Goal: Task Accomplishment & Management: Complete application form

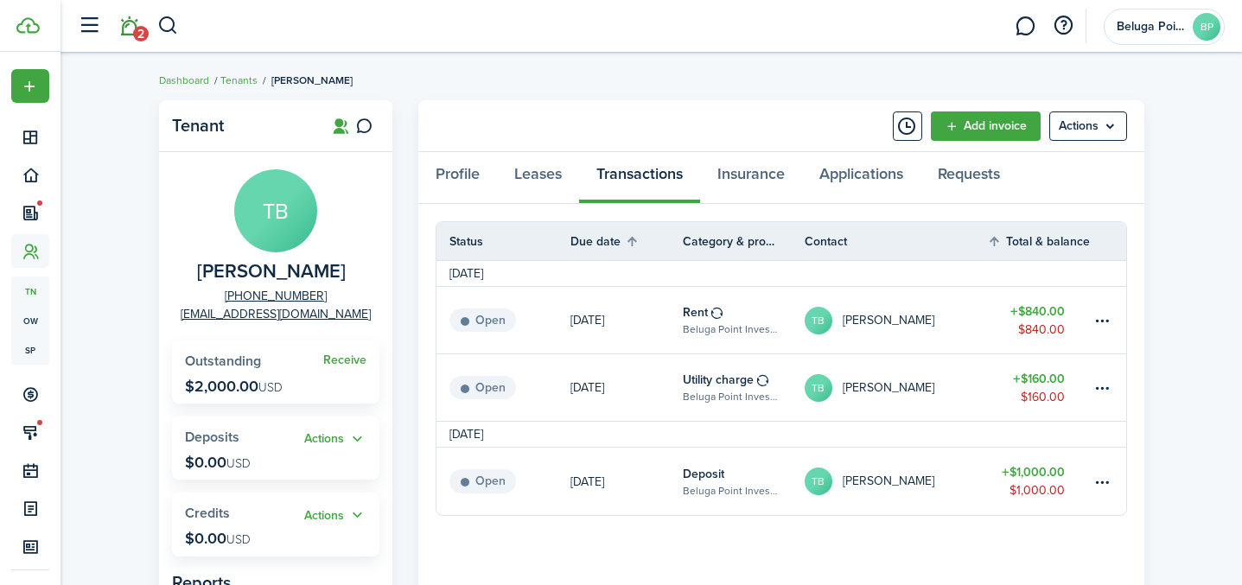
click at [134, 34] on span "2" at bounding box center [141, 34] width 16 height 16
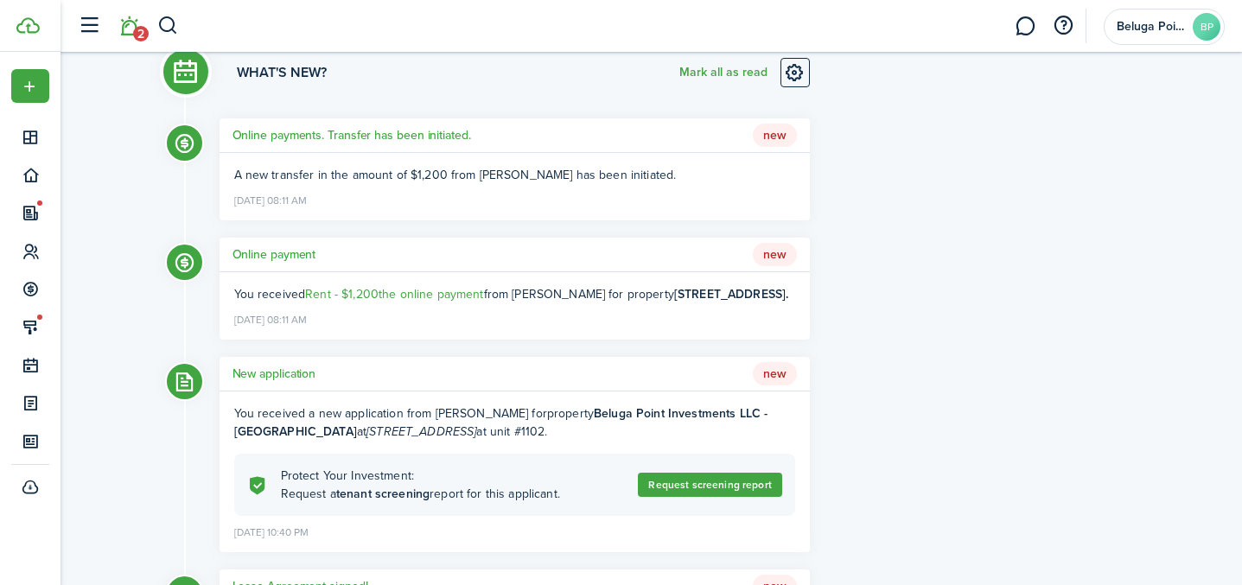
scroll to position [109, 0]
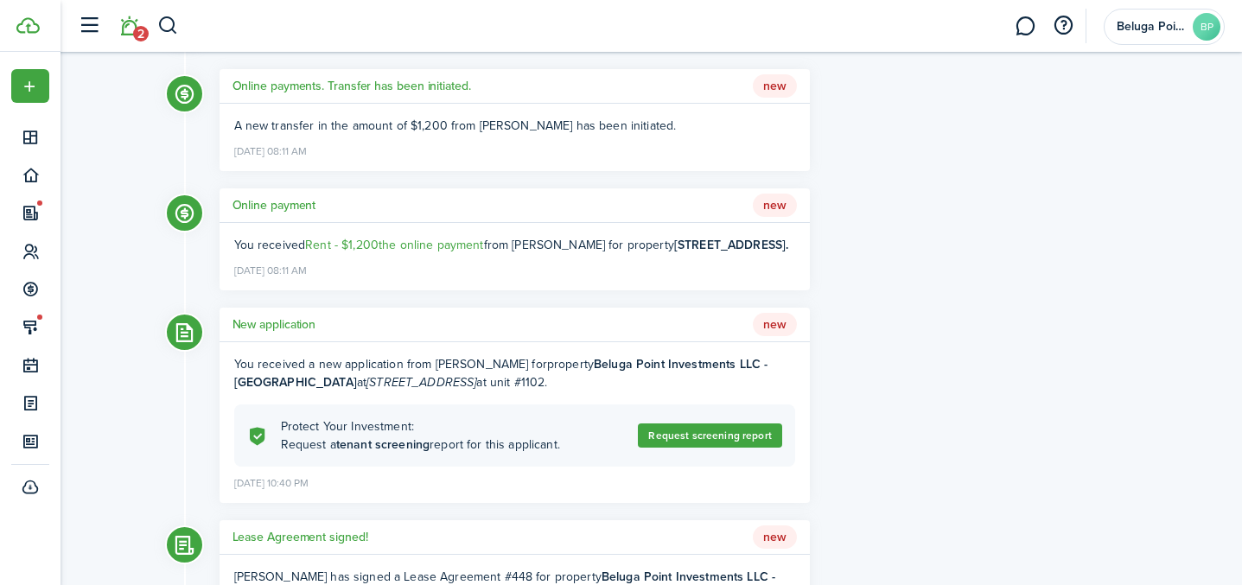
click at [290, 322] on h5 "New application" at bounding box center [275, 324] width 84 height 18
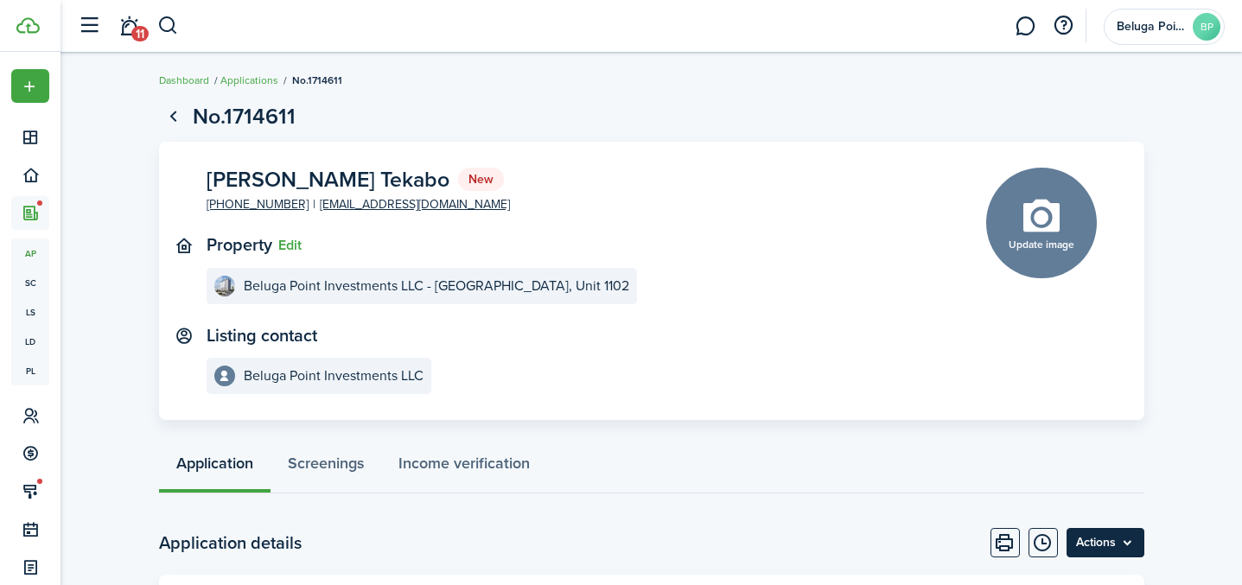
click at [1106, 539] on menu-btn "Actions" at bounding box center [1106, 542] width 78 height 29
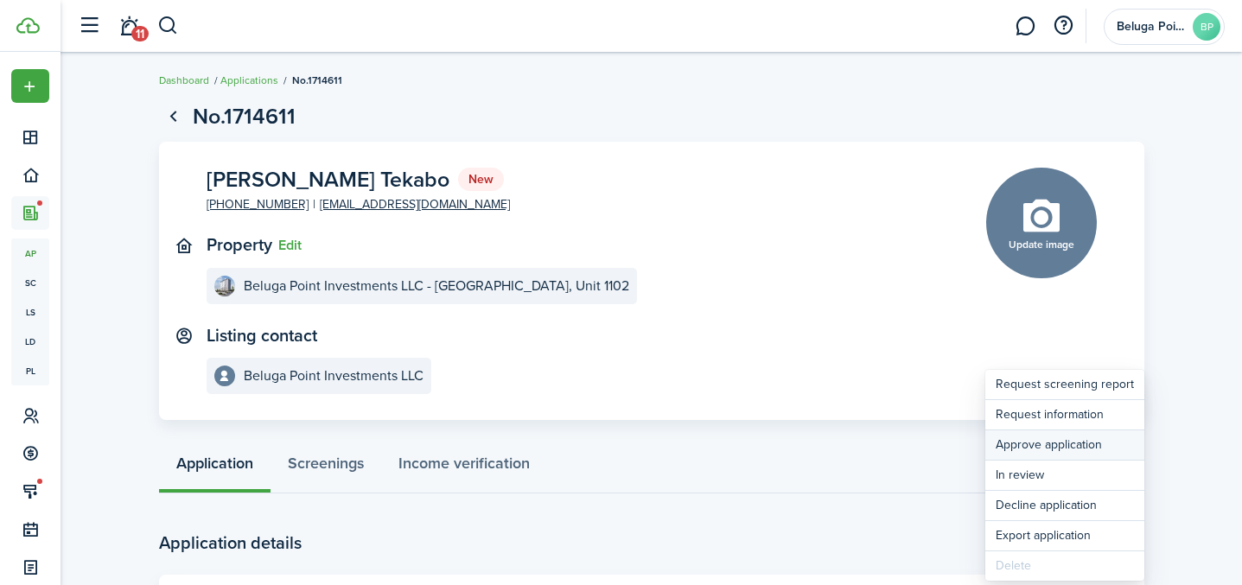
click at [1053, 453] on button "Approve application" at bounding box center [1064, 444] width 159 height 29
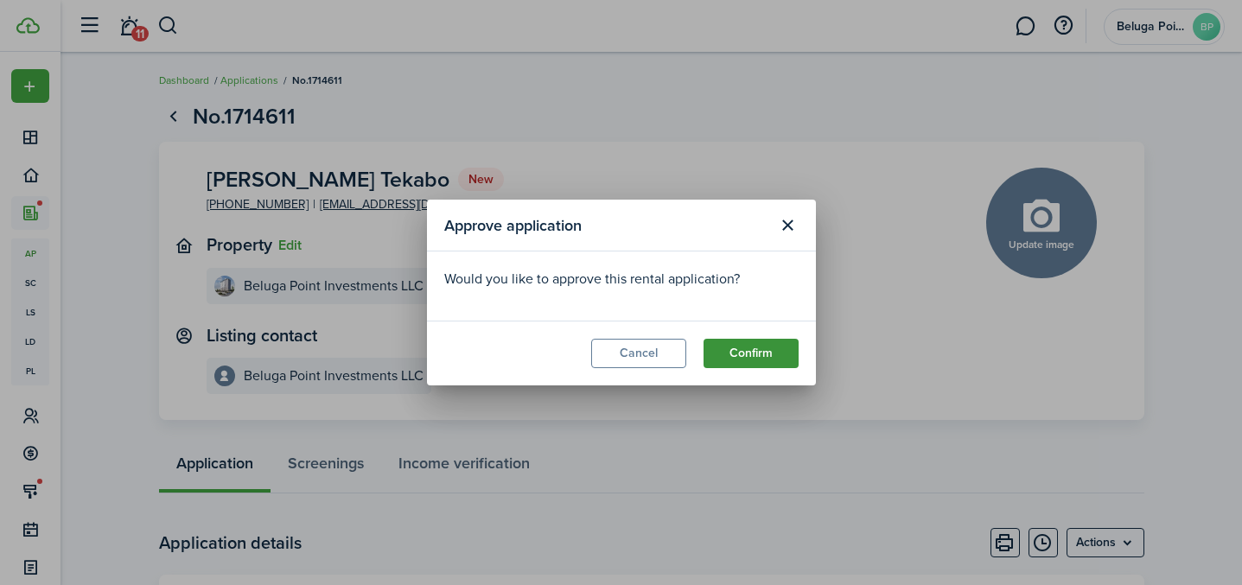
click at [726, 360] on button "Confirm" at bounding box center [751, 353] width 95 height 29
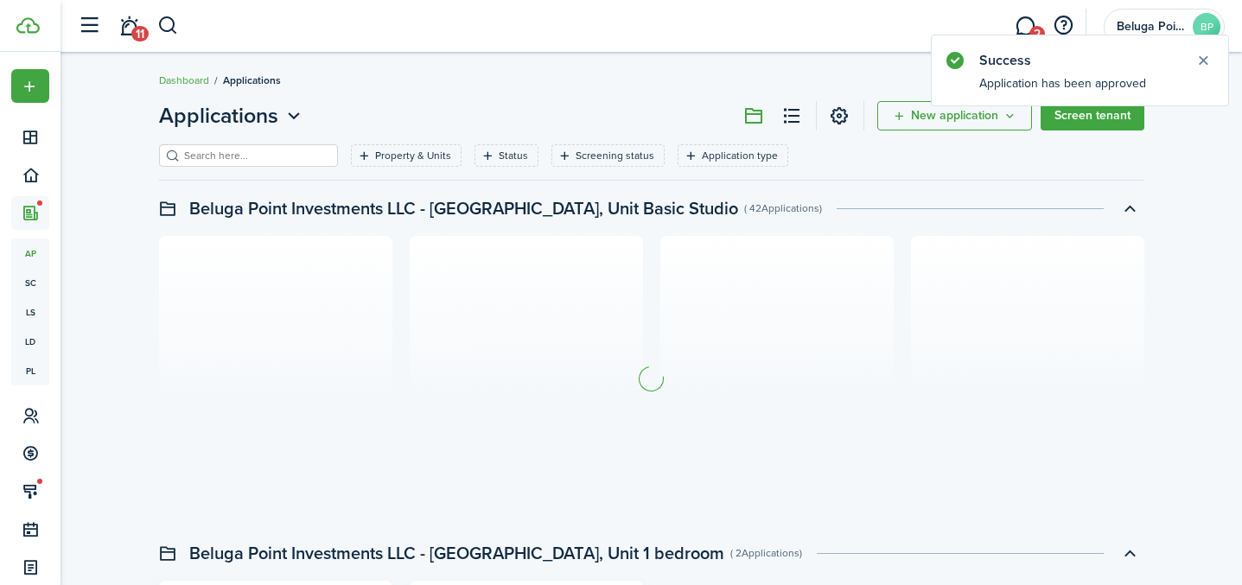
click at [125, 25] on link "11" at bounding box center [128, 26] width 33 height 44
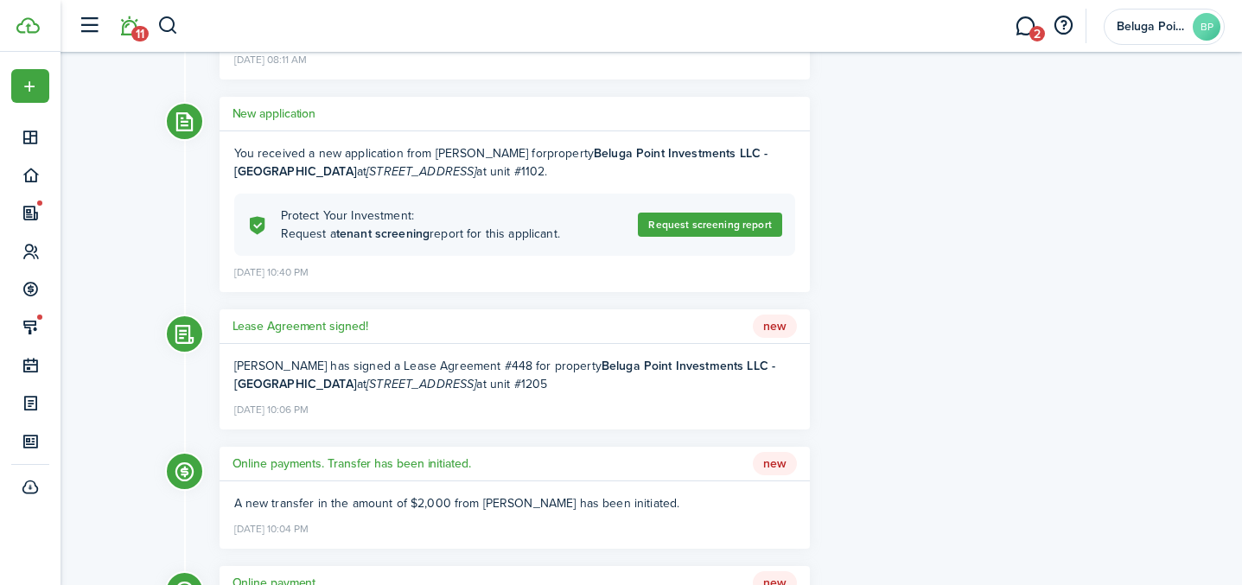
scroll to position [327, 0]
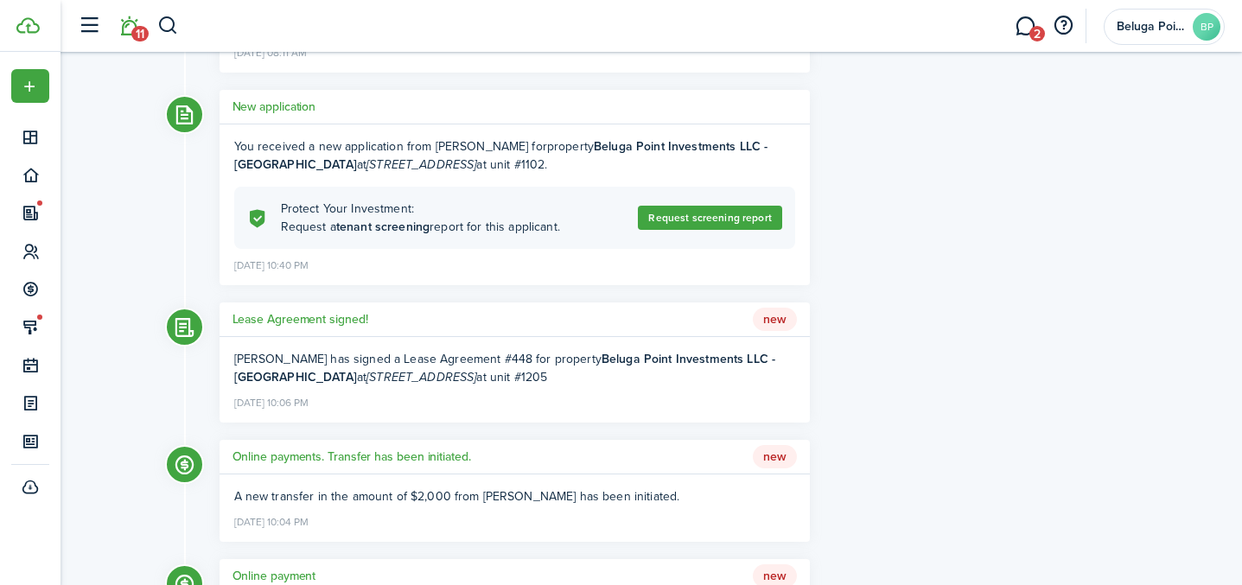
drag, startPoint x: 436, startPoint y: 146, endPoint x: 562, endPoint y: 146, distance: 126.2
click at [562, 146] on div "You received a new application from [PERSON_NAME] Tekabo for property Beluga Po…" at bounding box center [514, 155] width 561 height 36
copy div "[PERSON_NAME] Tekabo"
click at [274, 105] on h5 "New application" at bounding box center [275, 107] width 84 height 18
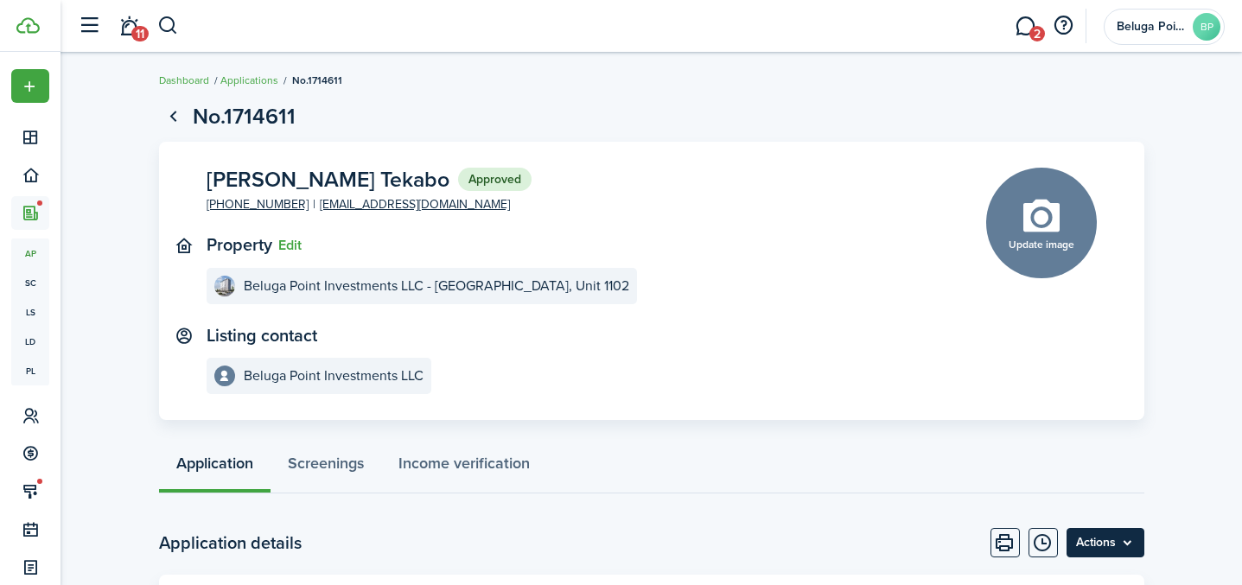
click at [1120, 553] on menu-btn "Actions" at bounding box center [1106, 542] width 78 height 29
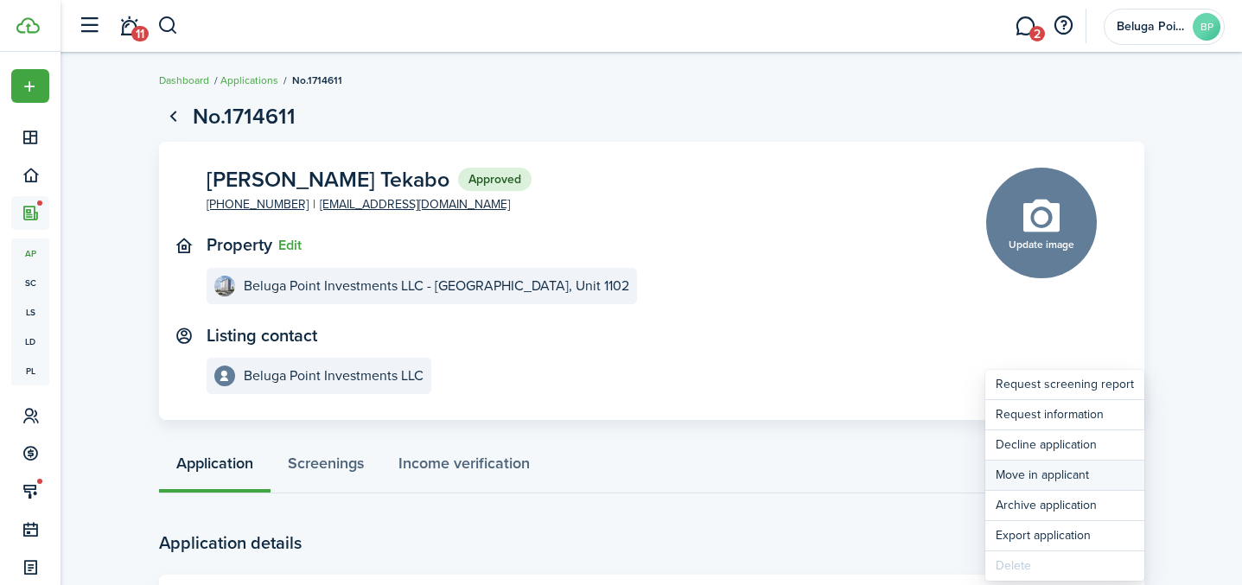
click at [1050, 485] on button "Move in applicant" at bounding box center [1064, 475] width 159 height 29
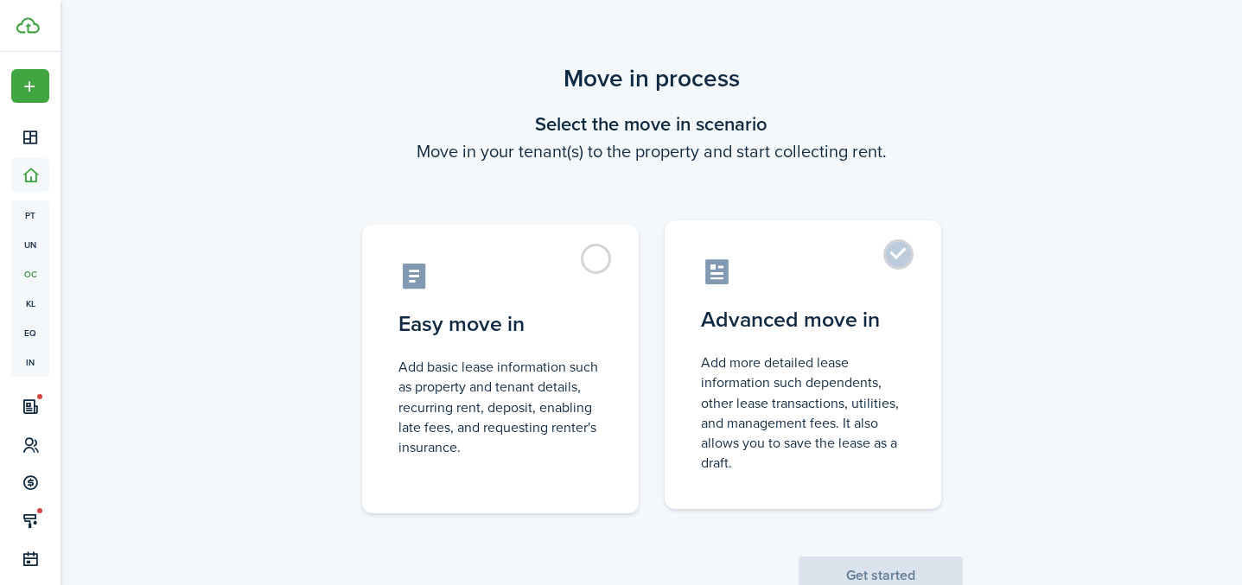
click at [884, 309] on control-radio-card-title "Advanced move in" at bounding box center [803, 319] width 204 height 31
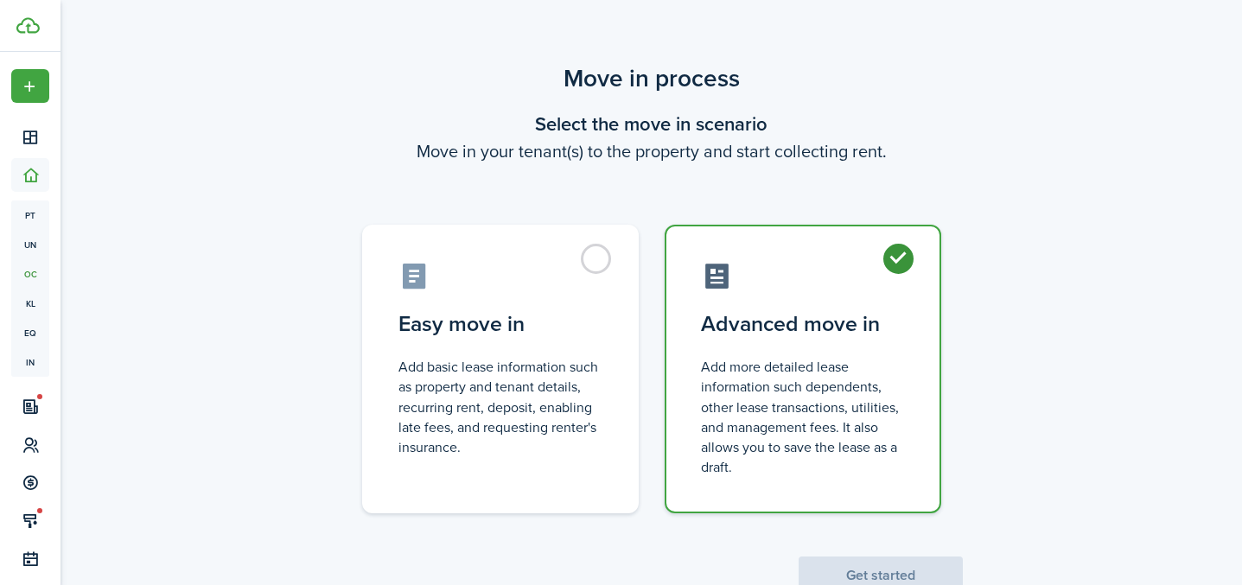
radio input "true"
click at [884, 569] on button "Get started" at bounding box center [881, 576] width 164 height 38
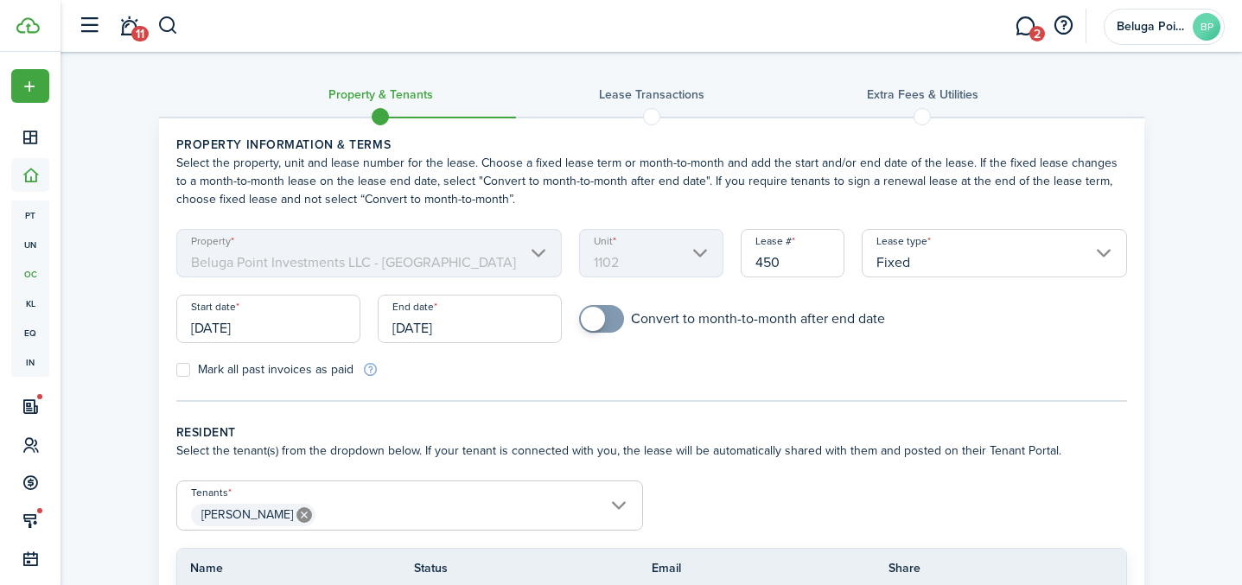
click at [287, 331] on input "[DATE]" at bounding box center [268, 319] width 184 height 48
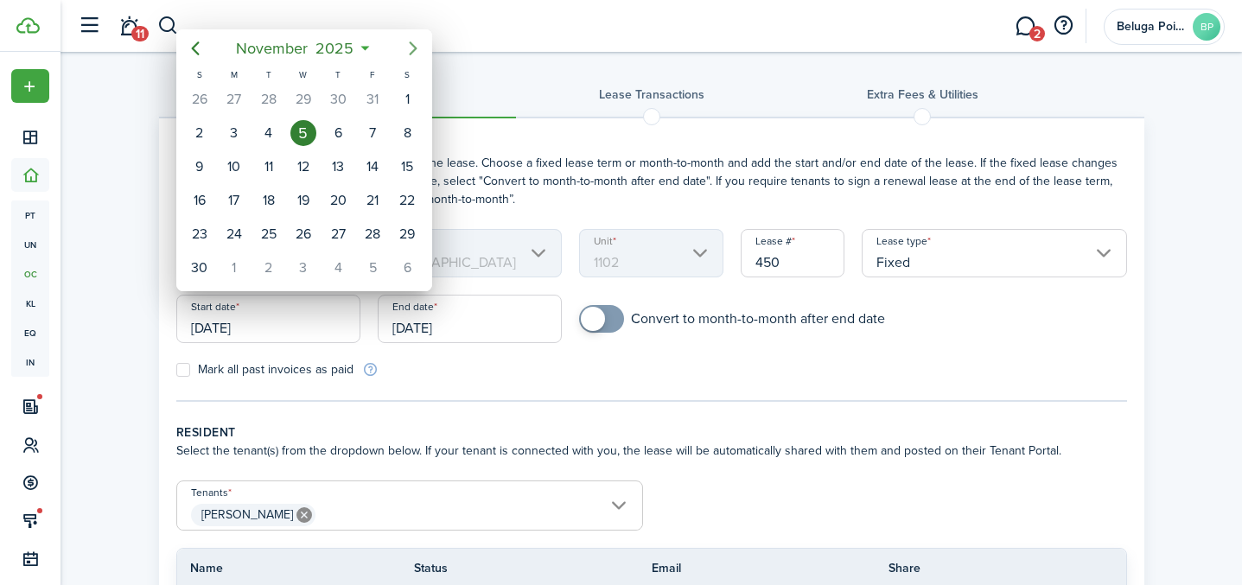
click at [412, 48] on icon "Next page" at bounding box center [413, 48] width 21 height 21
drag, startPoint x: 195, startPoint y: 46, endPoint x: 219, endPoint y: 53, distance: 24.3
click at [195, 46] on icon "Previous page" at bounding box center [195, 48] width 21 height 21
click at [284, 354] on div at bounding box center [621, 293] width 1519 height 862
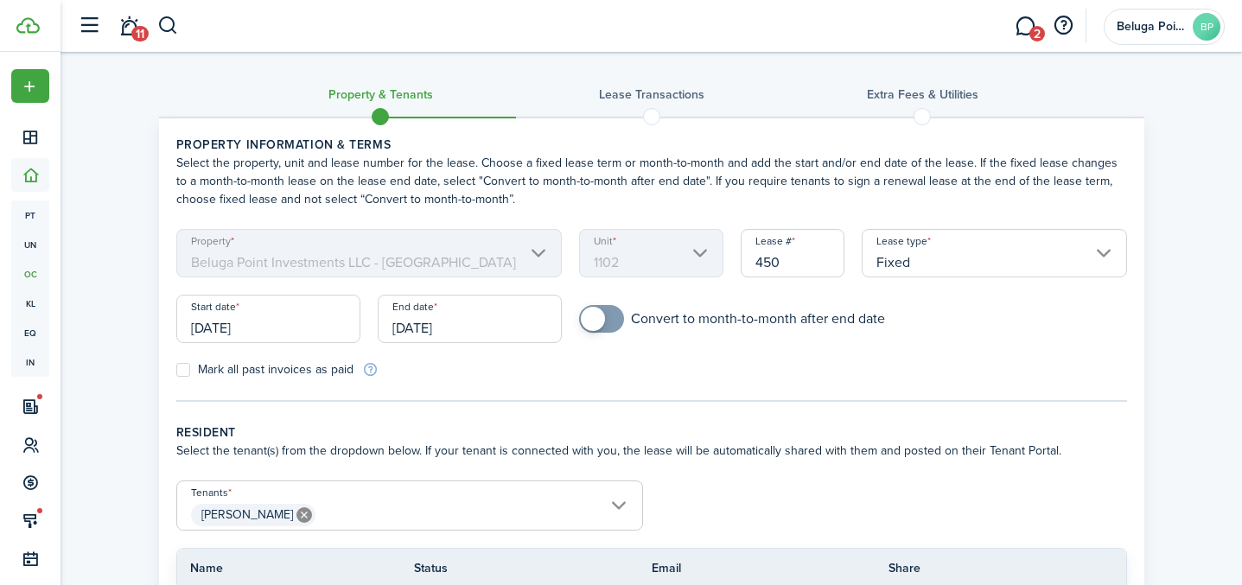
click at [279, 325] on input "[DATE]" at bounding box center [268, 319] width 184 height 48
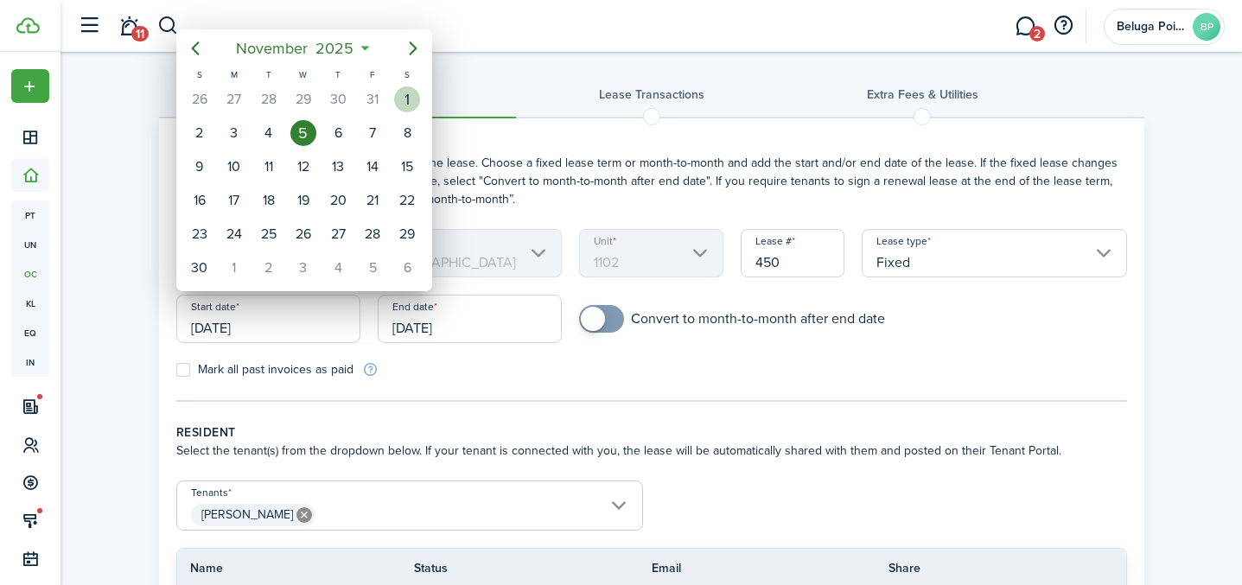
click at [404, 92] on div "1" at bounding box center [407, 99] width 26 height 26
type input "[DATE]"
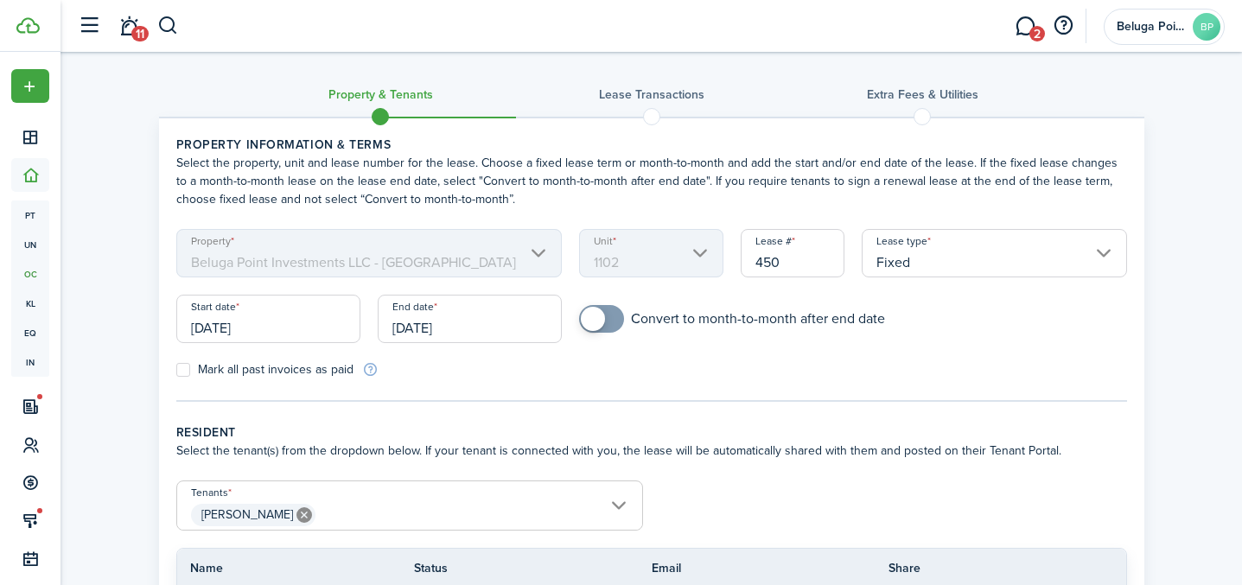
click at [432, 327] on input "[DATE]" at bounding box center [470, 319] width 184 height 48
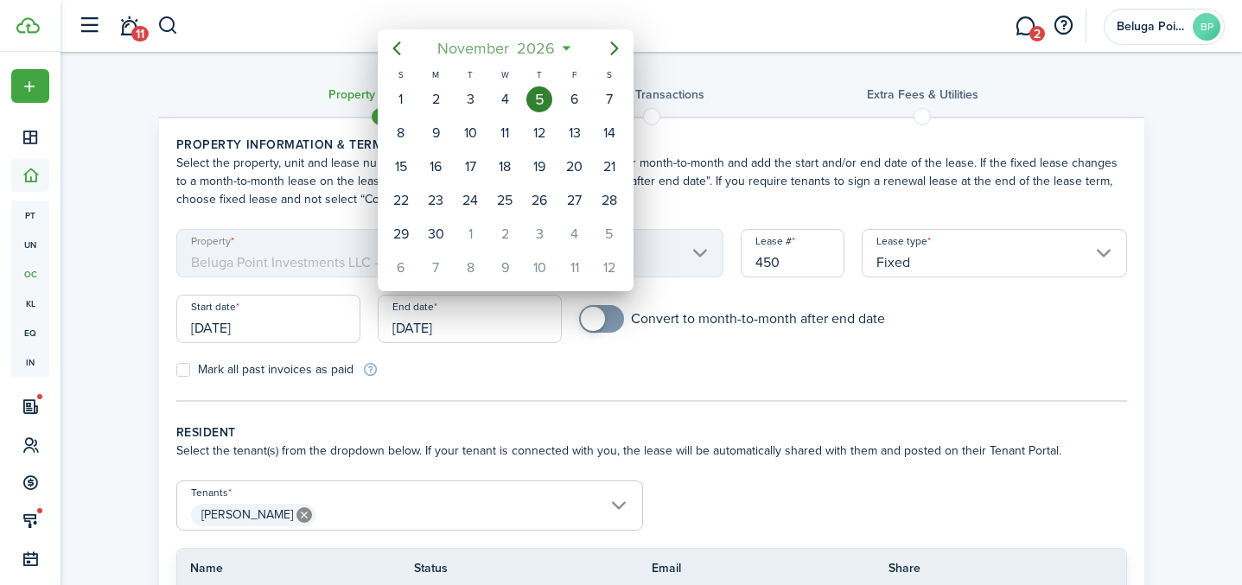
click at [515, 44] on span "2026" at bounding box center [536, 48] width 46 height 31
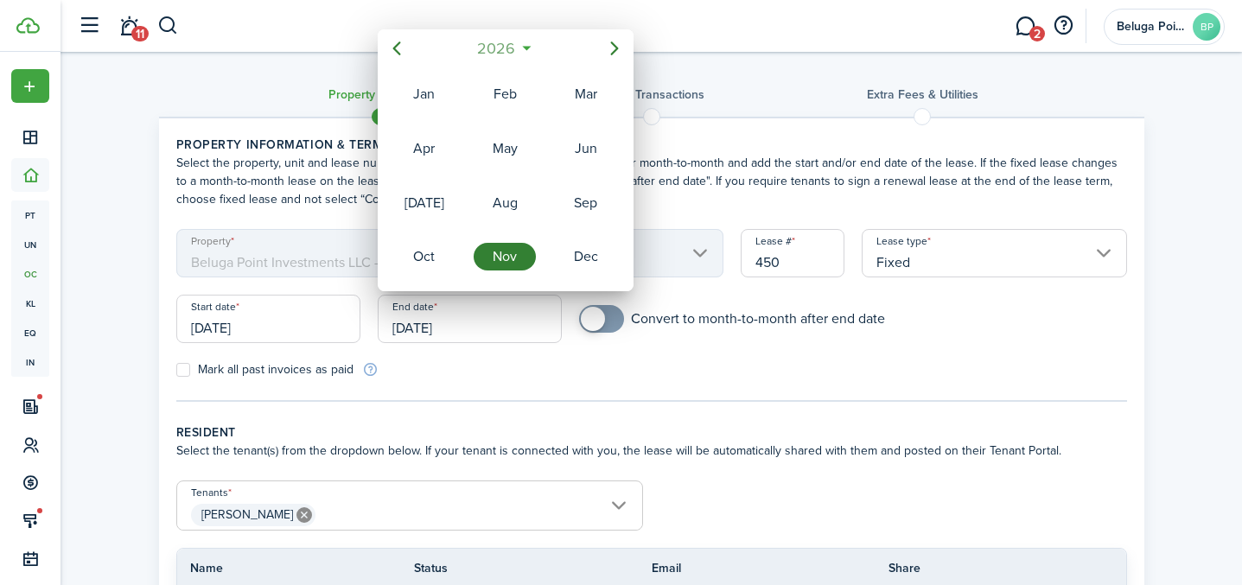
click at [508, 46] on span "2026" at bounding box center [497, 48] width 46 height 31
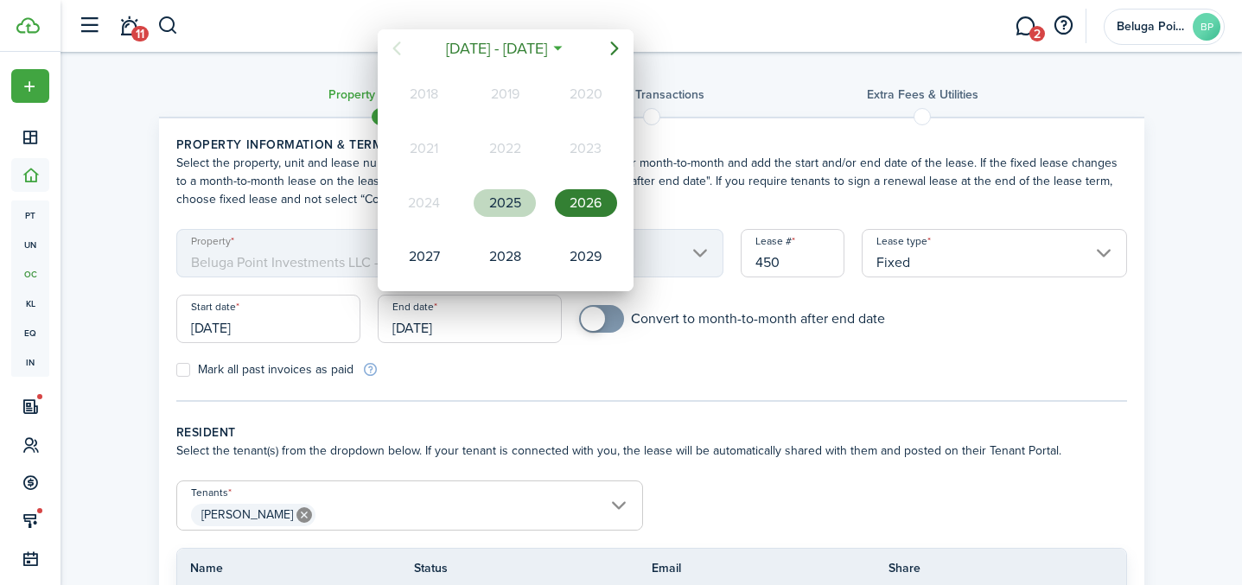
click at [500, 202] on div "2025" at bounding box center [505, 203] width 62 height 28
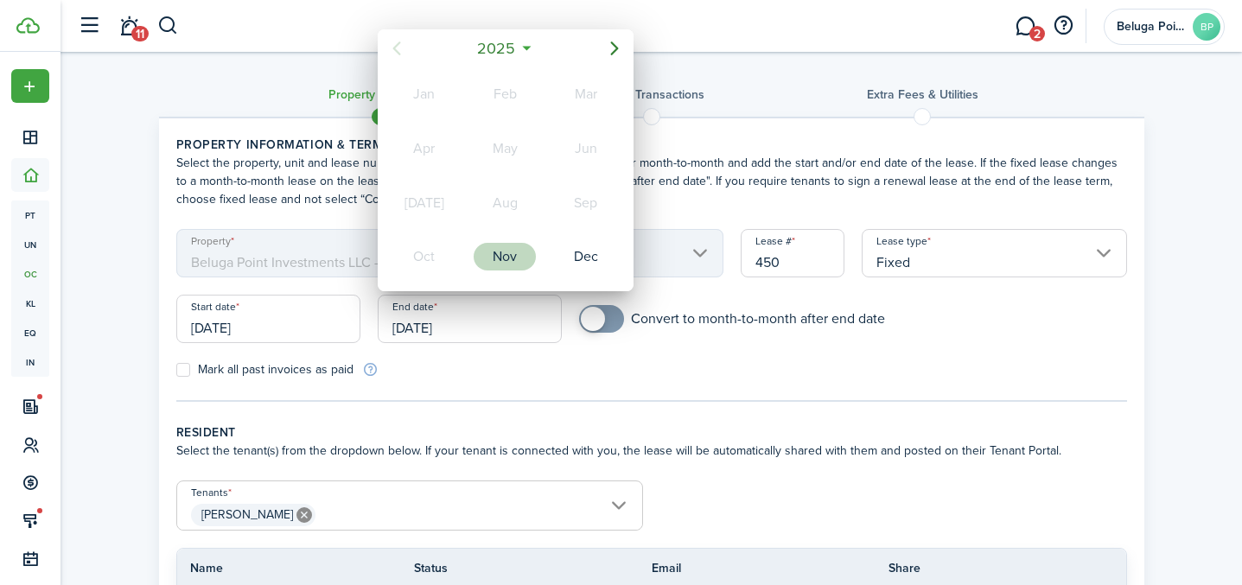
click at [513, 261] on div "Nov" at bounding box center [505, 257] width 62 height 28
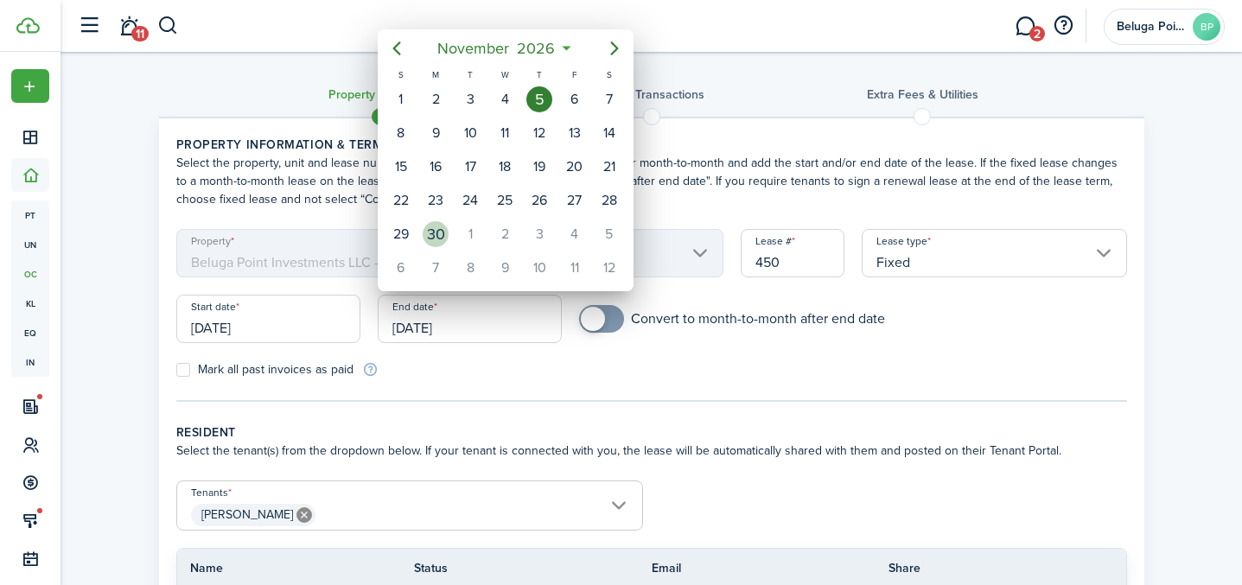
click at [424, 235] on div "30" at bounding box center [436, 234] width 26 height 26
type input "[DATE]"
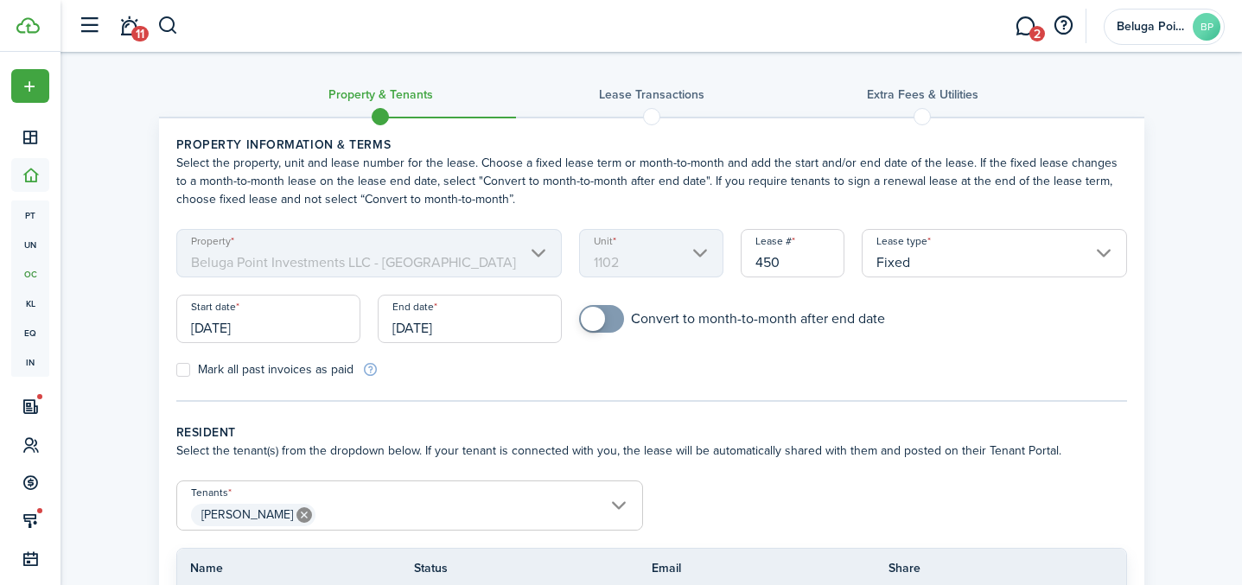
checkbox input "true"
click at [610, 321] on span at bounding box center [601, 319] width 17 height 28
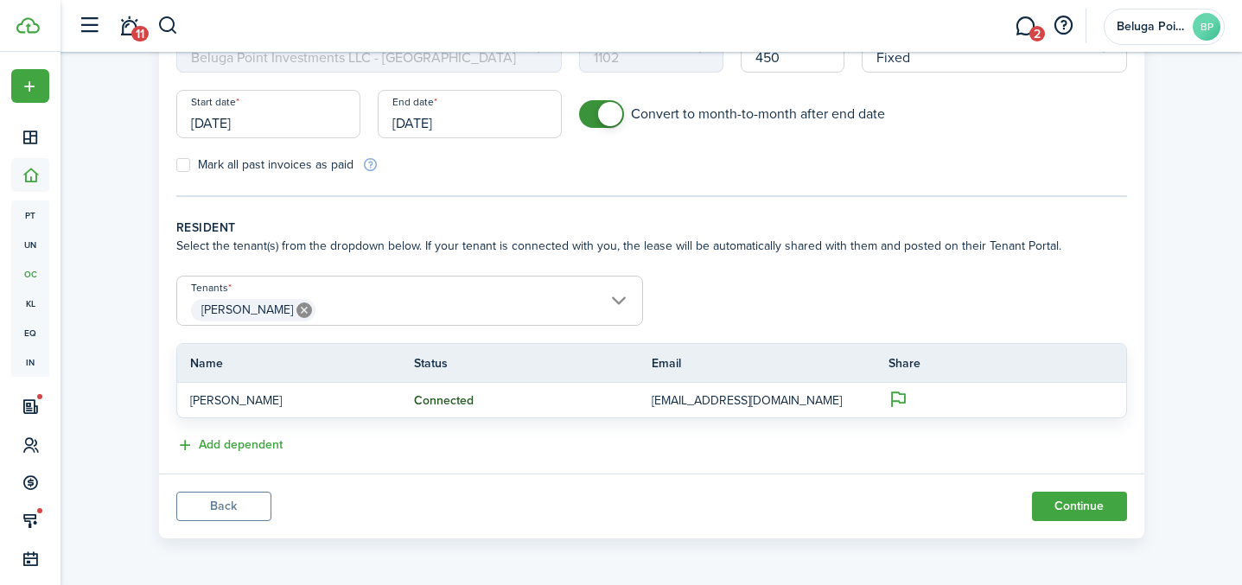
scroll to position [206, 0]
click at [1073, 516] on button "Continue" at bounding box center [1079, 505] width 95 height 29
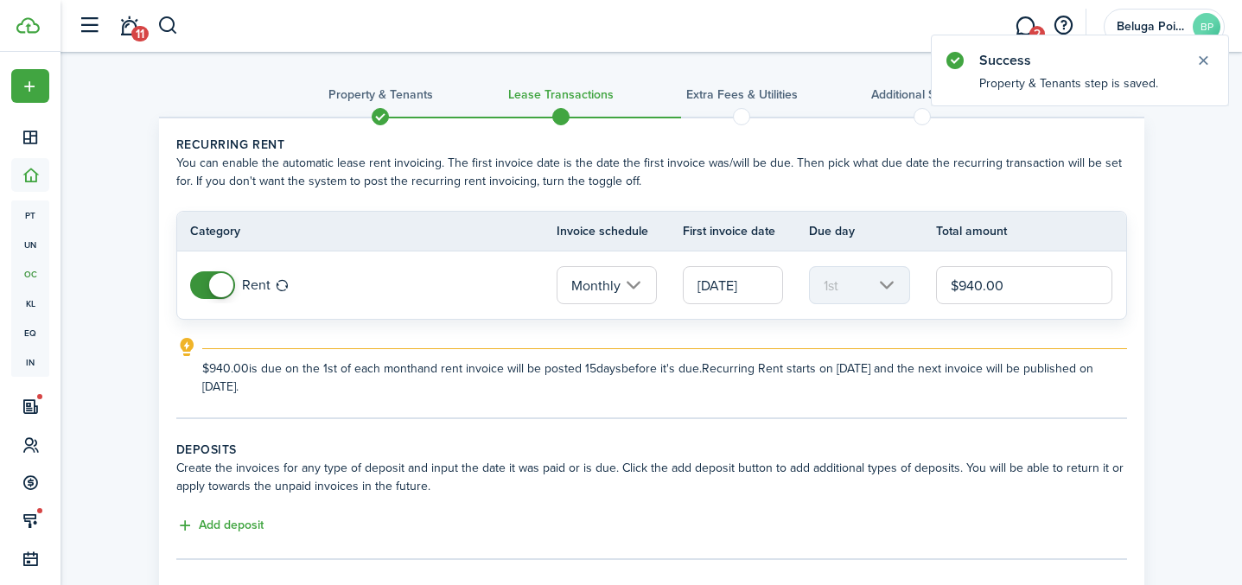
click at [971, 290] on input "$940.00" at bounding box center [1024, 285] width 177 height 38
type input "$840.00"
drag, startPoint x: 774, startPoint y: 412, endPoint x: 765, endPoint y: 412, distance: 9.5
click at [774, 413] on tc-wizard-step "Recurring rent You can enable the automatic lease rent invoicing. The first inv…" at bounding box center [651, 278] width 951 height 284
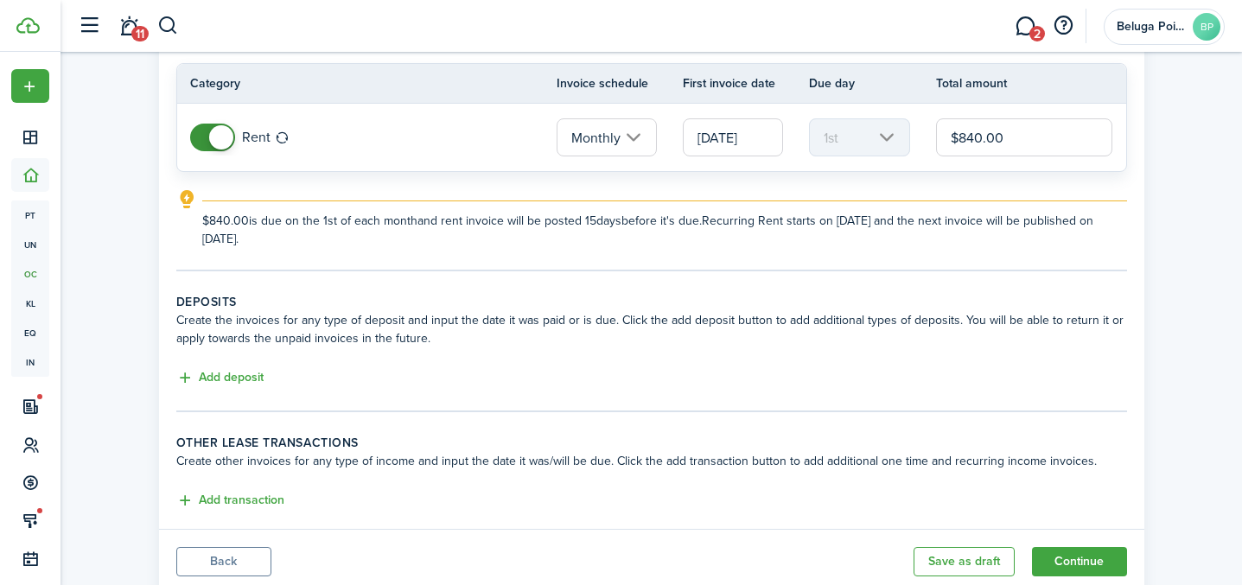
scroll to position [159, 0]
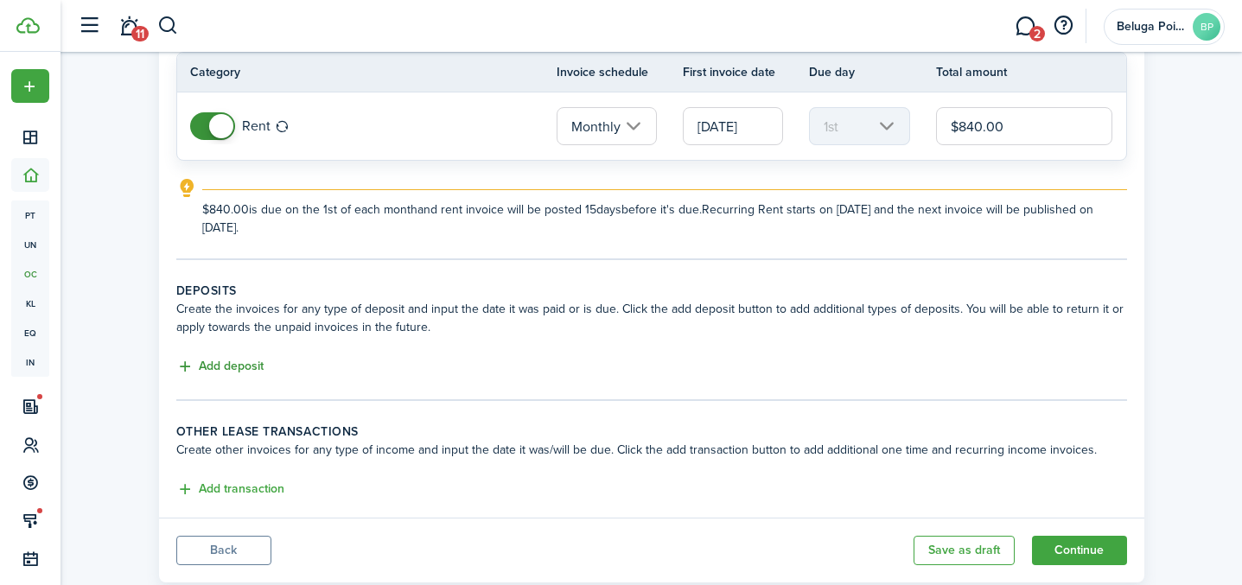
click at [232, 370] on button "Add deposit" at bounding box center [219, 367] width 87 height 20
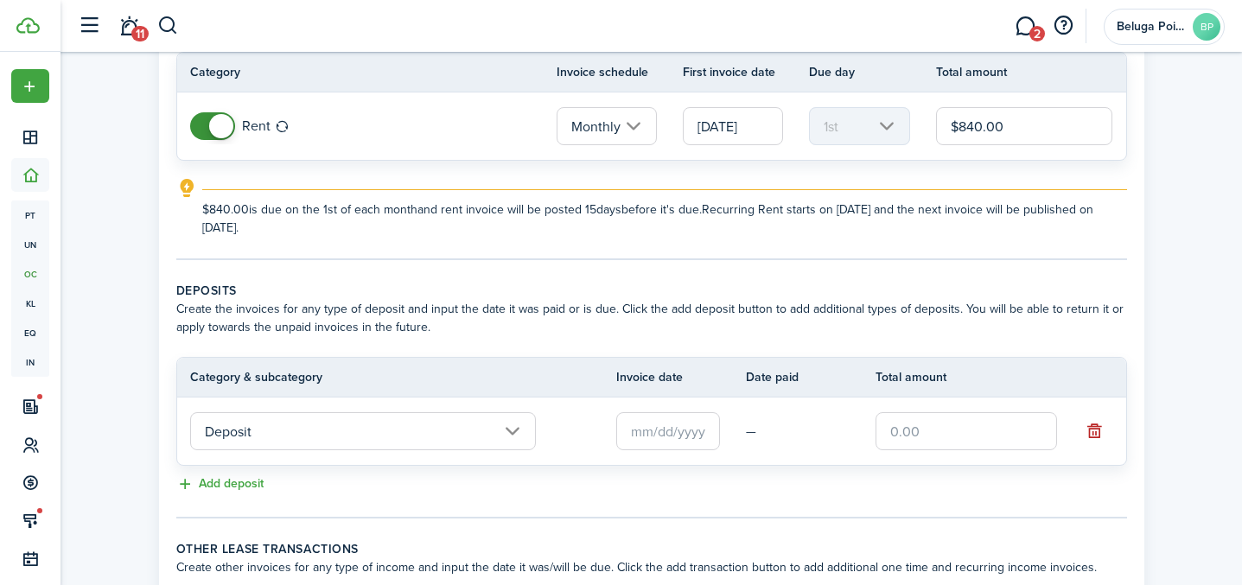
click at [884, 426] on input "text" at bounding box center [967, 431] width 182 height 38
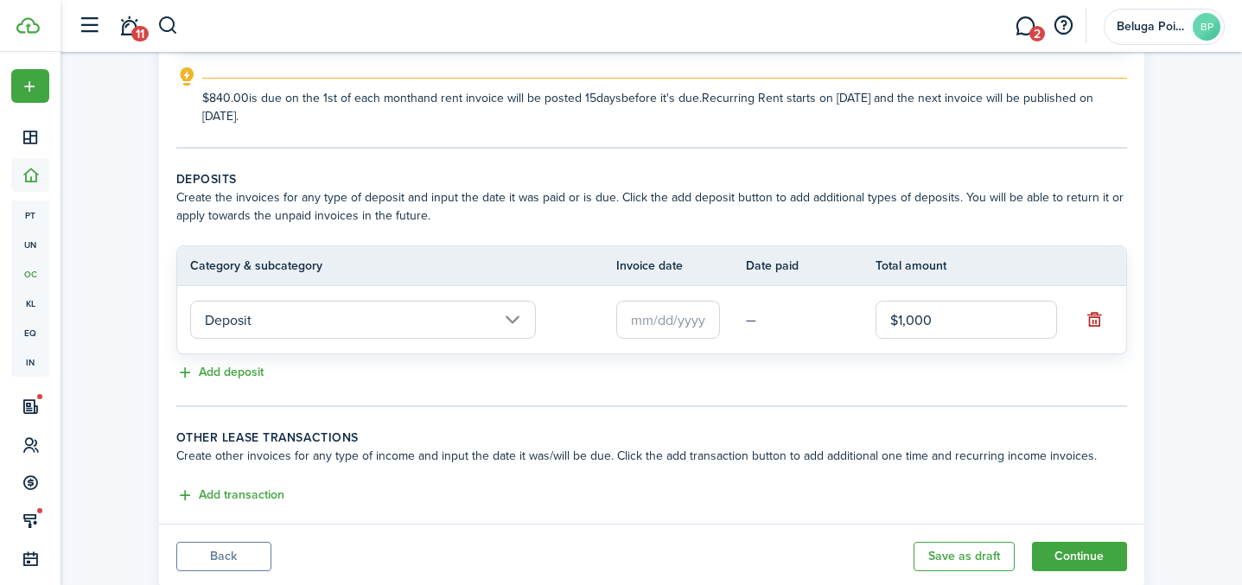
scroll to position [322, 0]
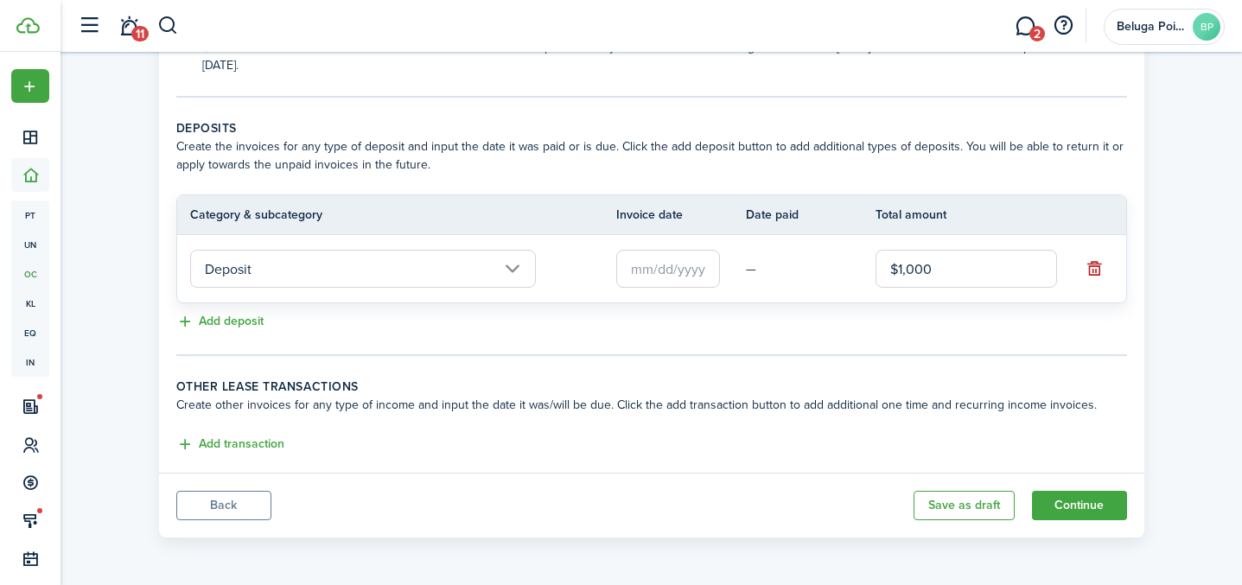
click at [647, 279] on input "text" at bounding box center [668, 269] width 104 height 38
type input "$1,000.00"
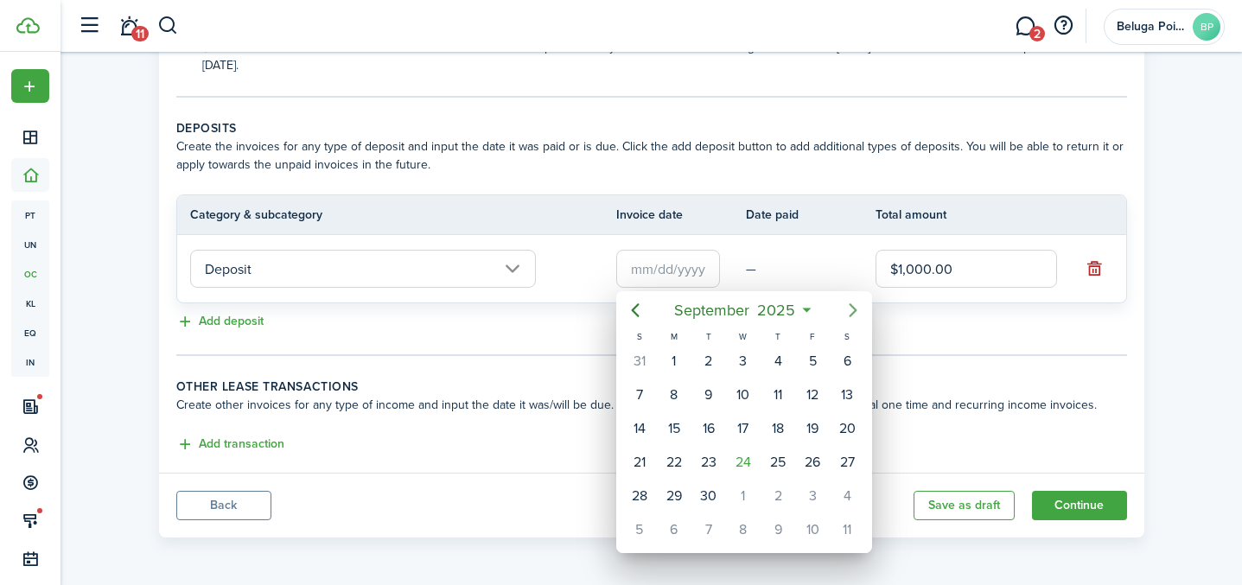
click at [852, 317] on icon "Next page" at bounding box center [853, 310] width 21 height 21
click at [755, 361] on div "1" at bounding box center [743, 361] width 26 height 26
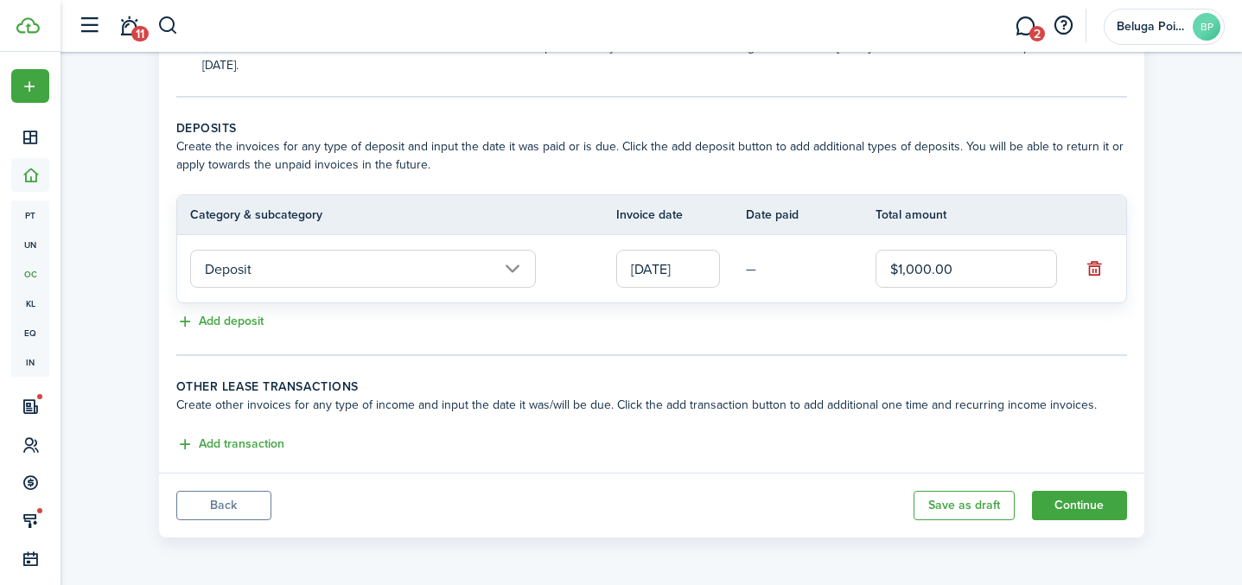
click at [706, 274] on input "[DATE]" at bounding box center [668, 269] width 104 height 38
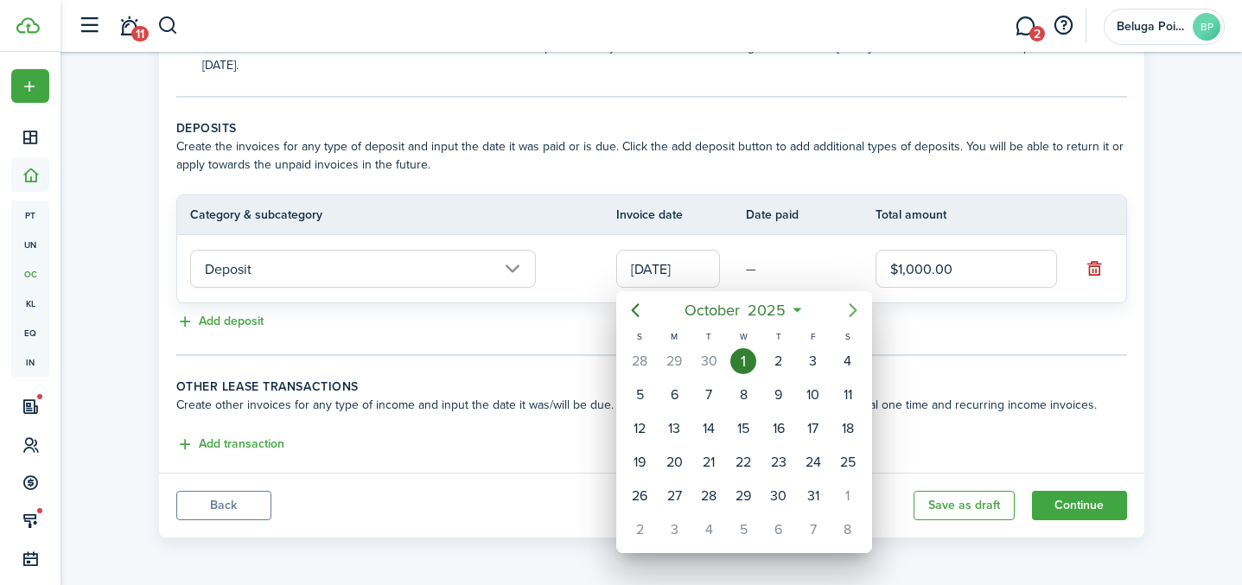
click at [844, 313] on icon "Next page" at bounding box center [853, 310] width 21 height 21
click at [843, 362] on div "1" at bounding box center [847, 361] width 26 height 26
type input "[DATE]"
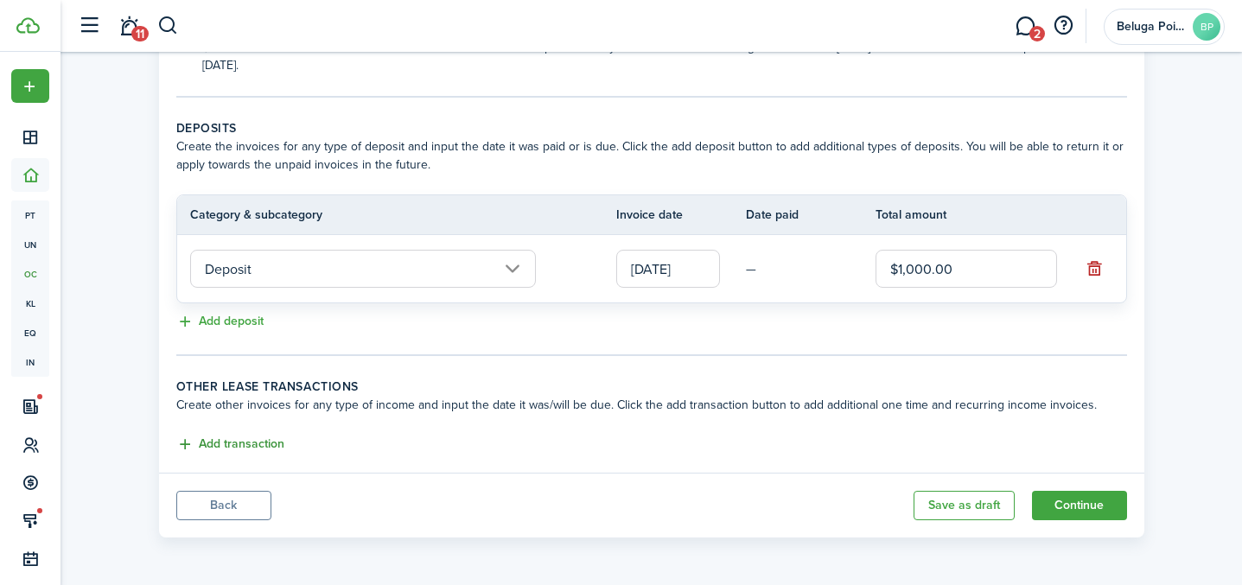
click at [247, 445] on button "Add transaction" at bounding box center [230, 445] width 108 height 20
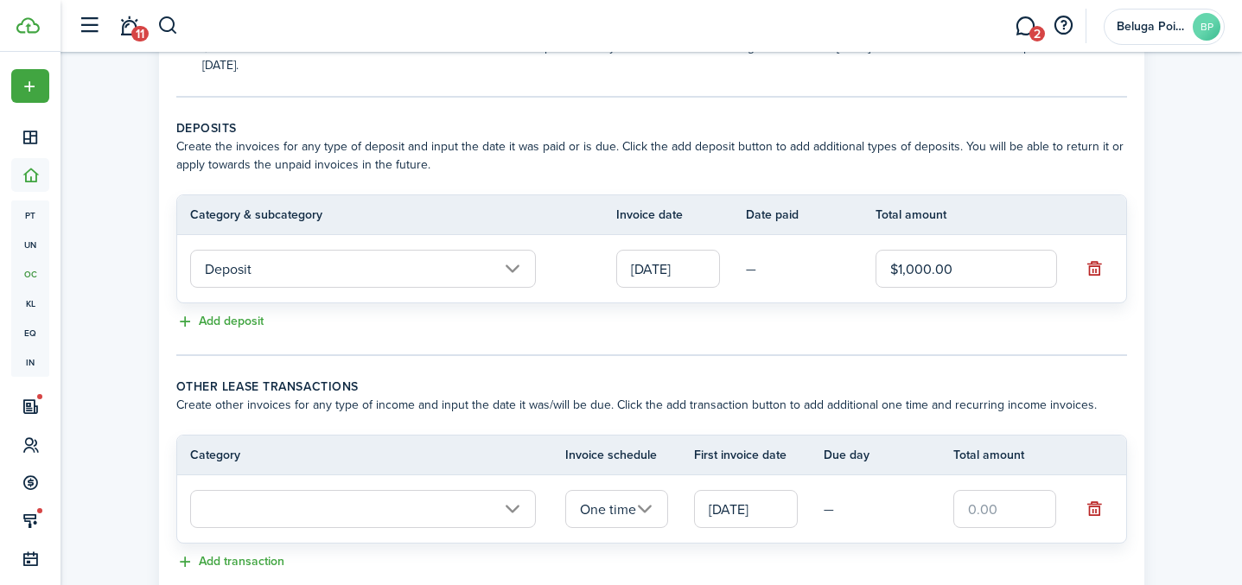
click at [348, 509] on input "text" at bounding box center [363, 509] width 346 height 38
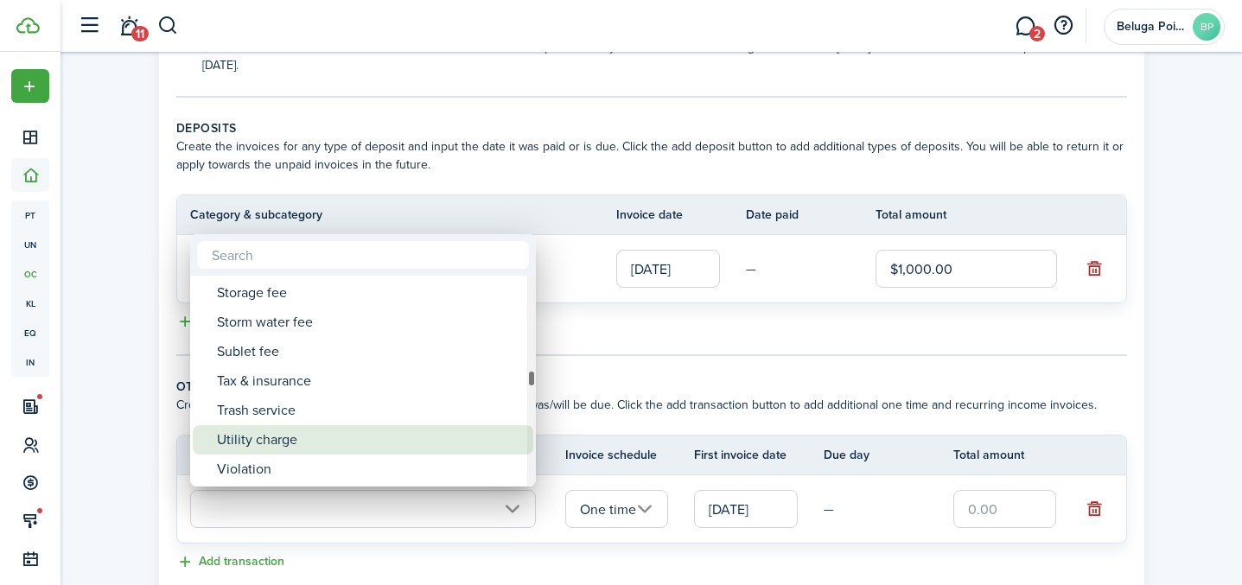
click at [354, 431] on div "Utility charge" at bounding box center [370, 439] width 306 height 29
type input "Tenant charges & fees / Utility charge"
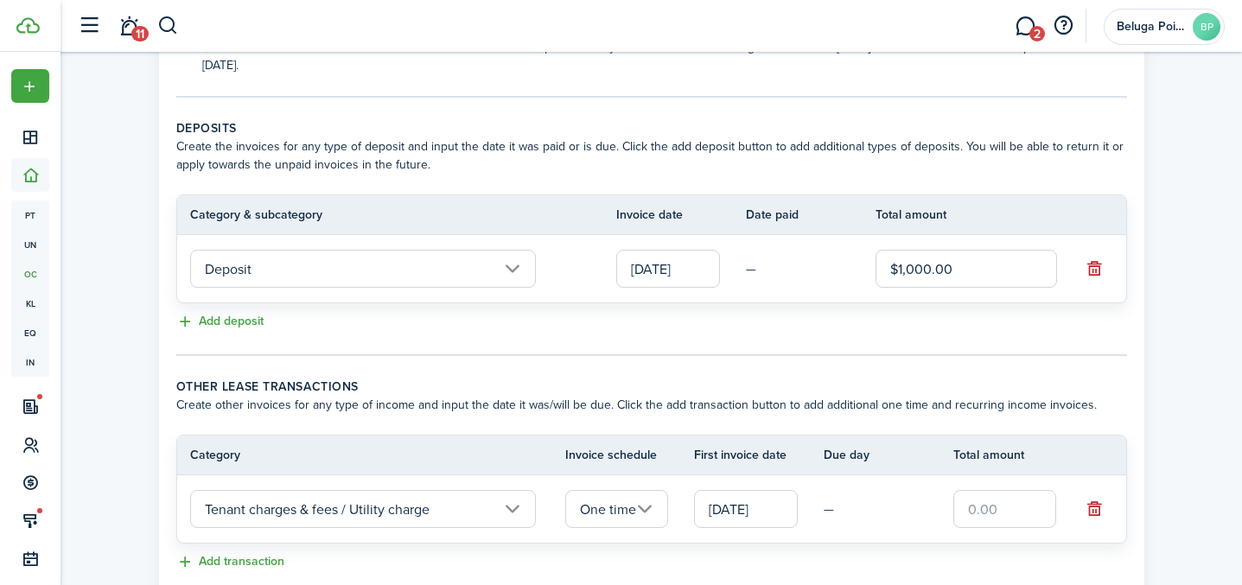
click at [638, 526] on input "One time" at bounding box center [617, 509] width 104 height 38
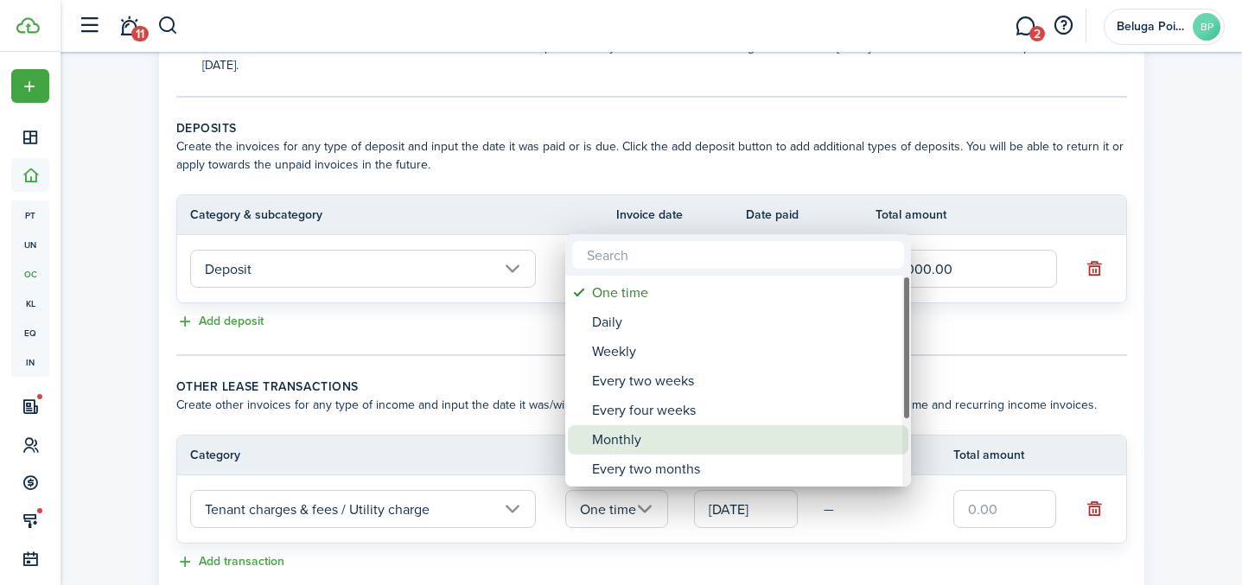
click at [673, 443] on div "Monthly" at bounding box center [745, 439] width 306 height 29
type input "Monthly"
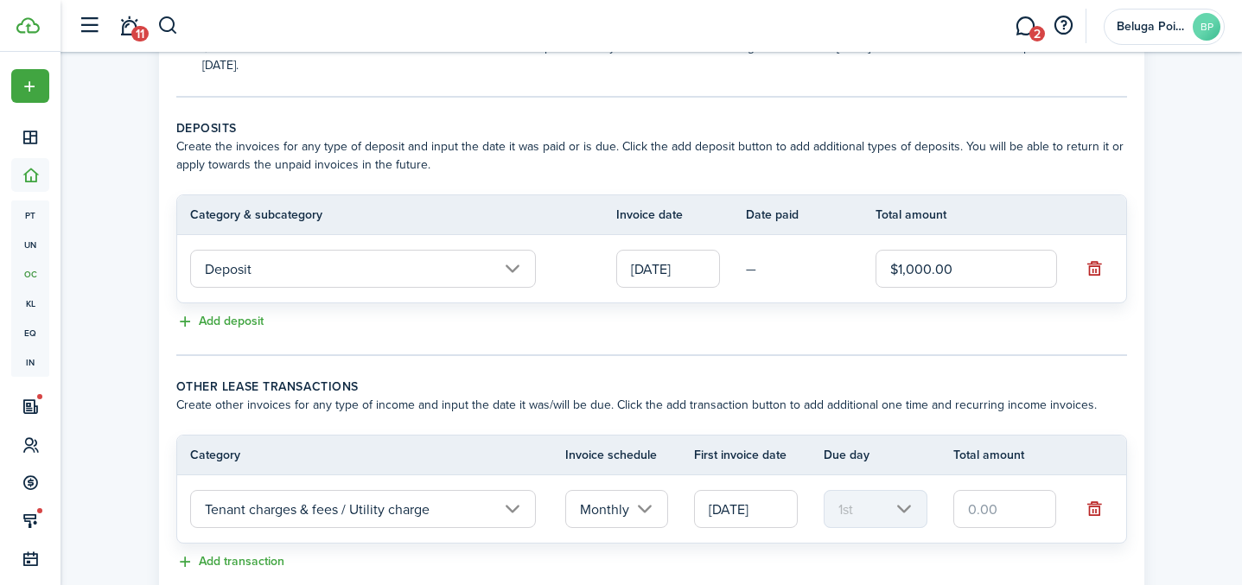
click at [1003, 505] on input "text" at bounding box center [1005, 509] width 104 height 38
type input "$160.00"
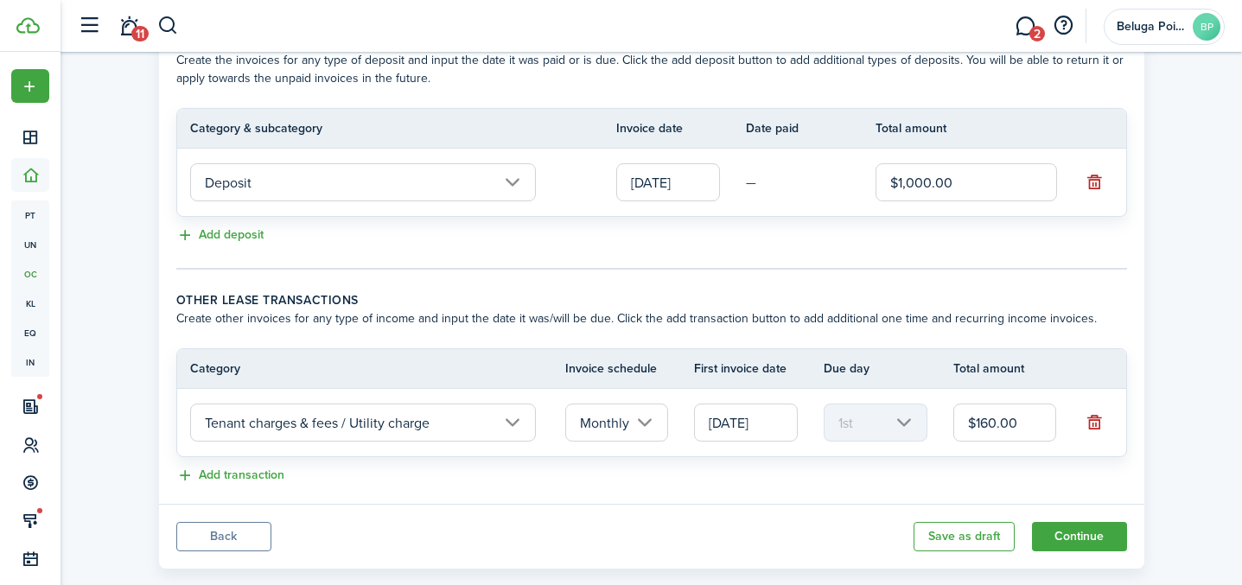
scroll to position [439, 0]
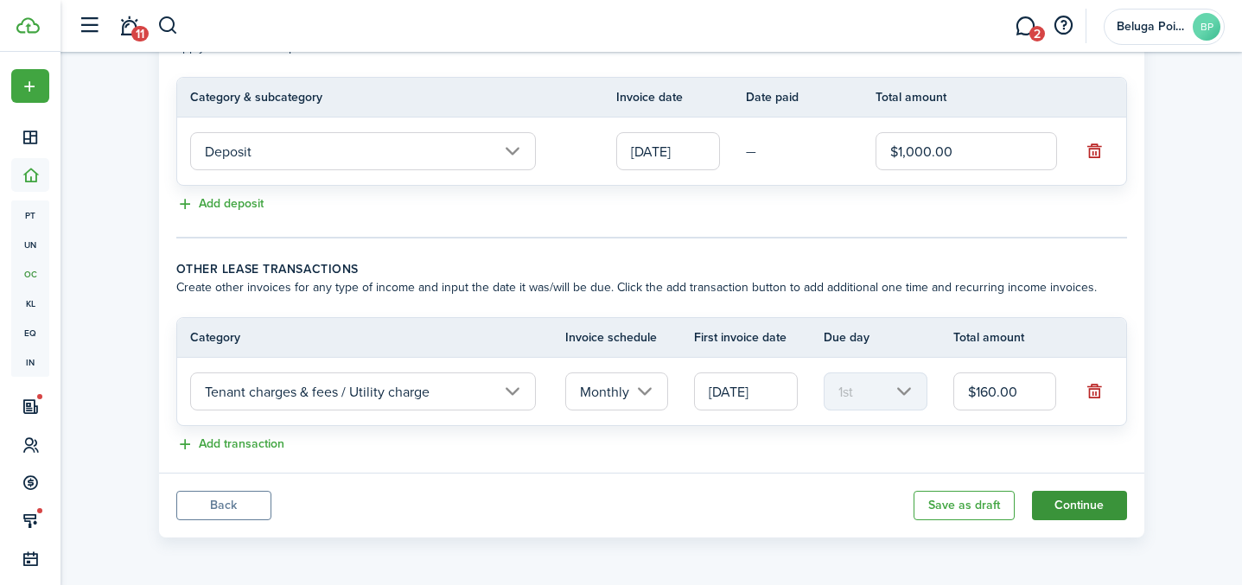
click at [1070, 509] on button "Continue" at bounding box center [1079, 505] width 95 height 29
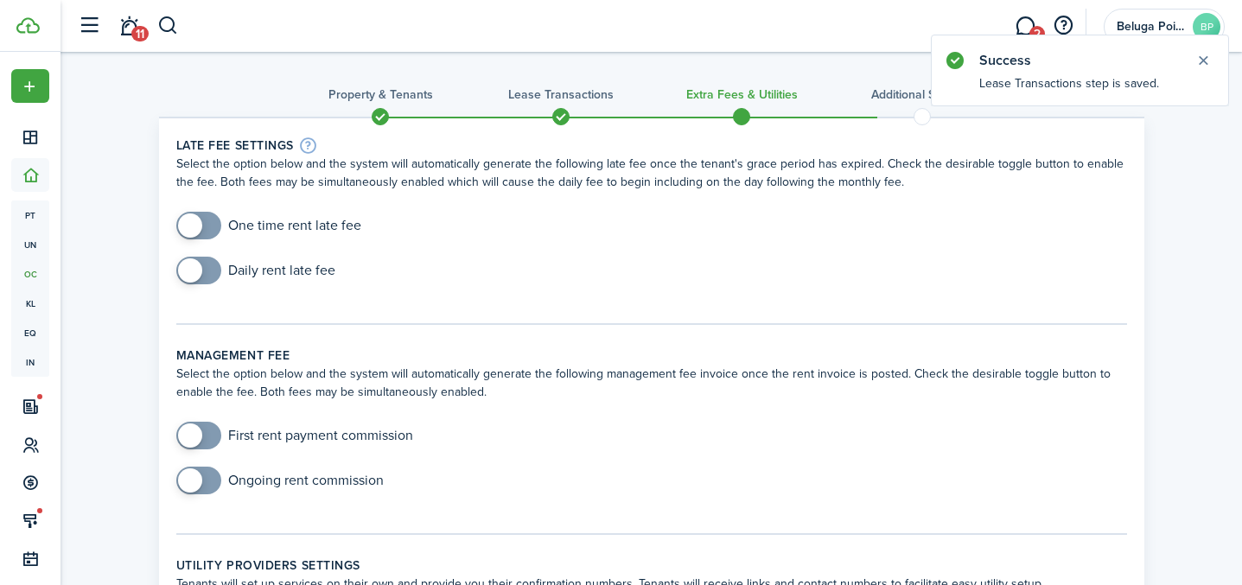
checkbox input "true"
click at [207, 229] on span at bounding box center [198, 226] width 17 height 28
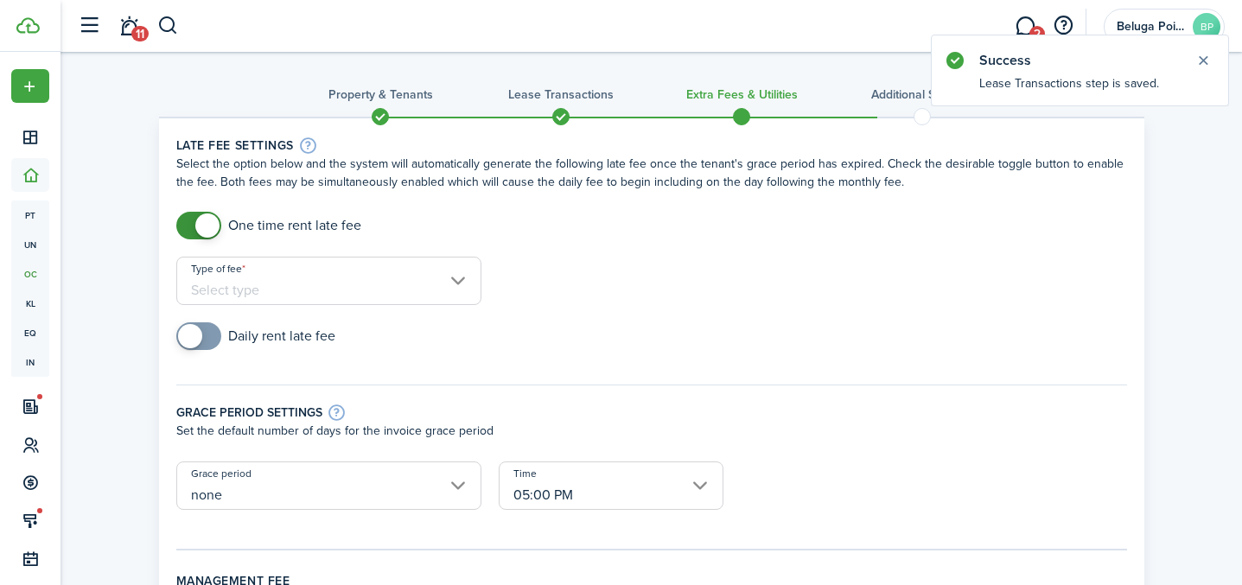
click at [351, 294] on input "Type of fee" at bounding box center [328, 281] width 305 height 48
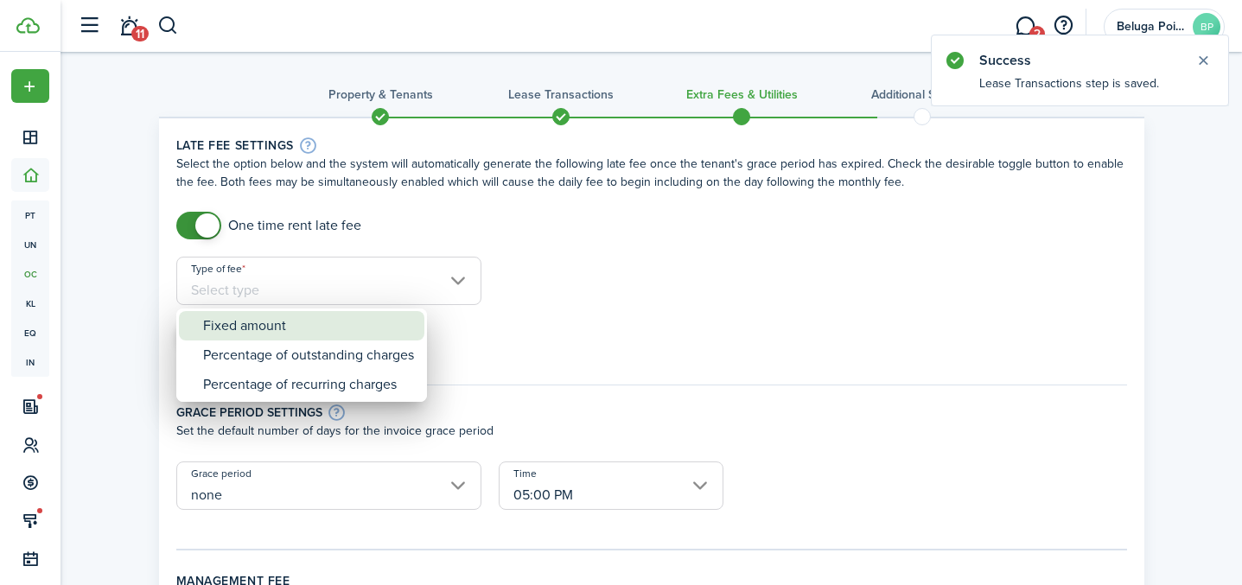
click at [301, 320] on div "Fixed amount" at bounding box center [308, 325] width 211 height 29
type input "Fixed amount"
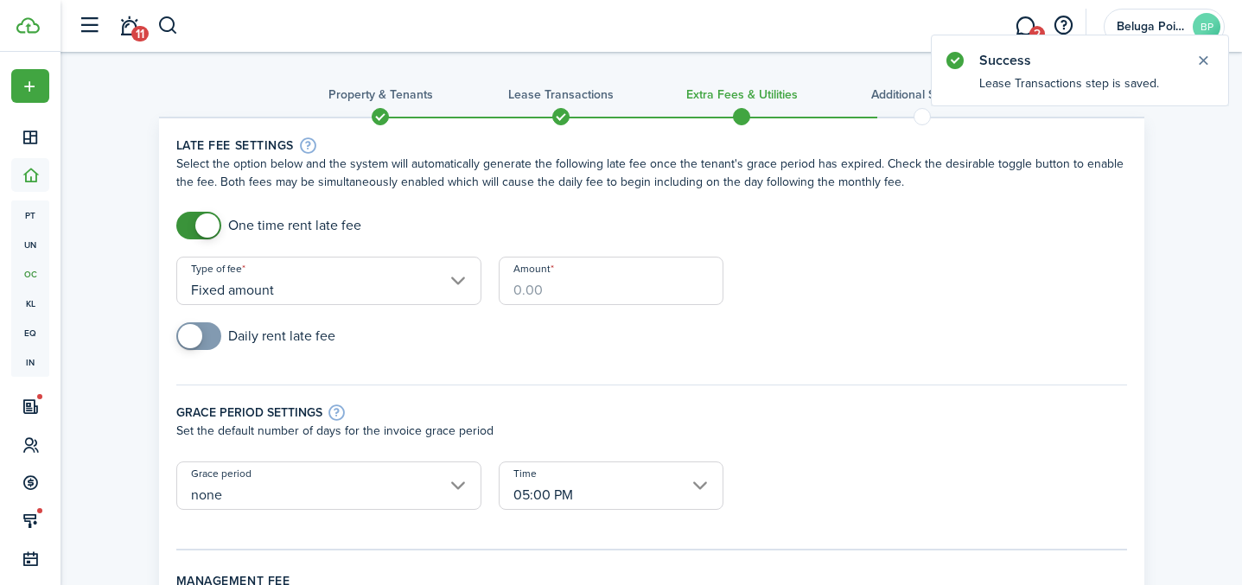
click at [546, 273] on input "Amount" at bounding box center [611, 281] width 225 height 48
type input "$150.00"
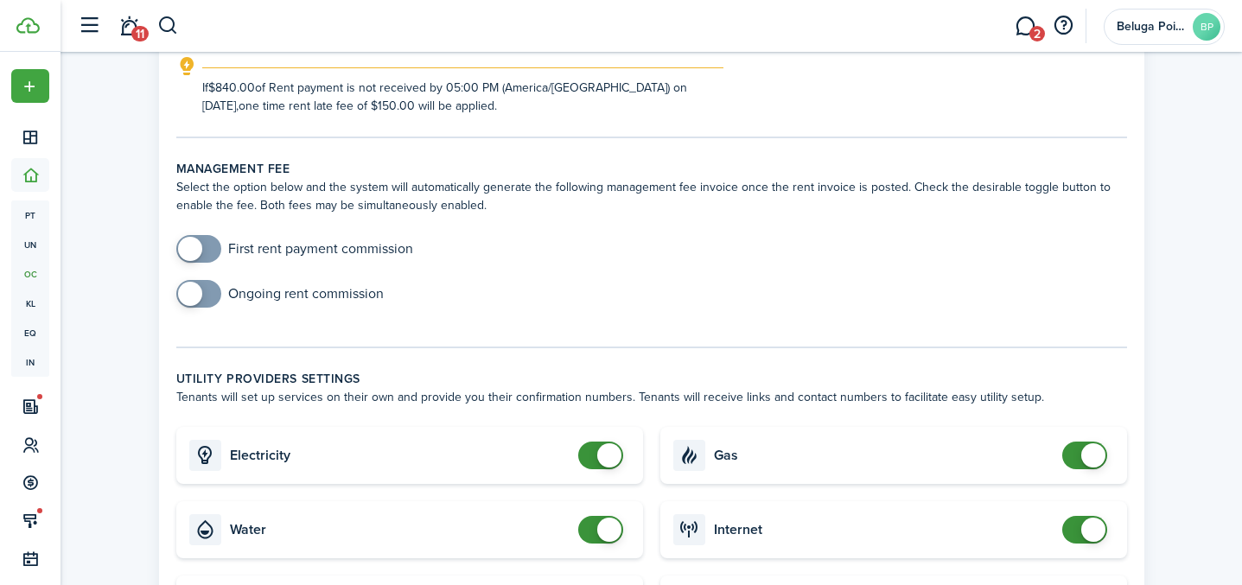
scroll to position [399, 0]
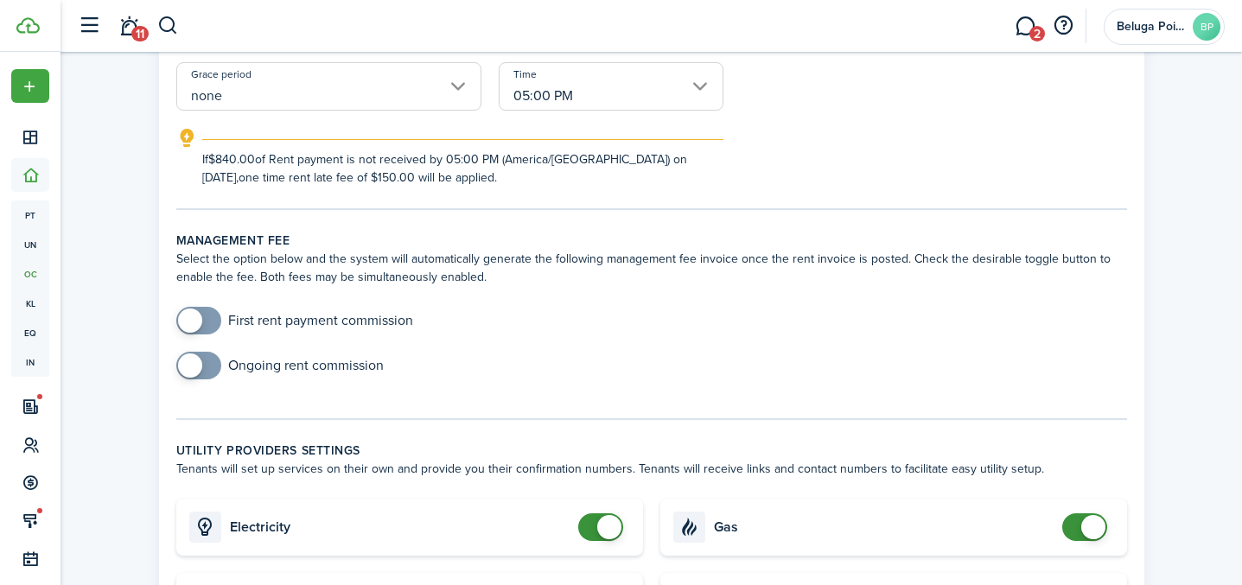
click at [292, 324] on input "checkbox" at bounding box center [294, 321] width 237 height 28
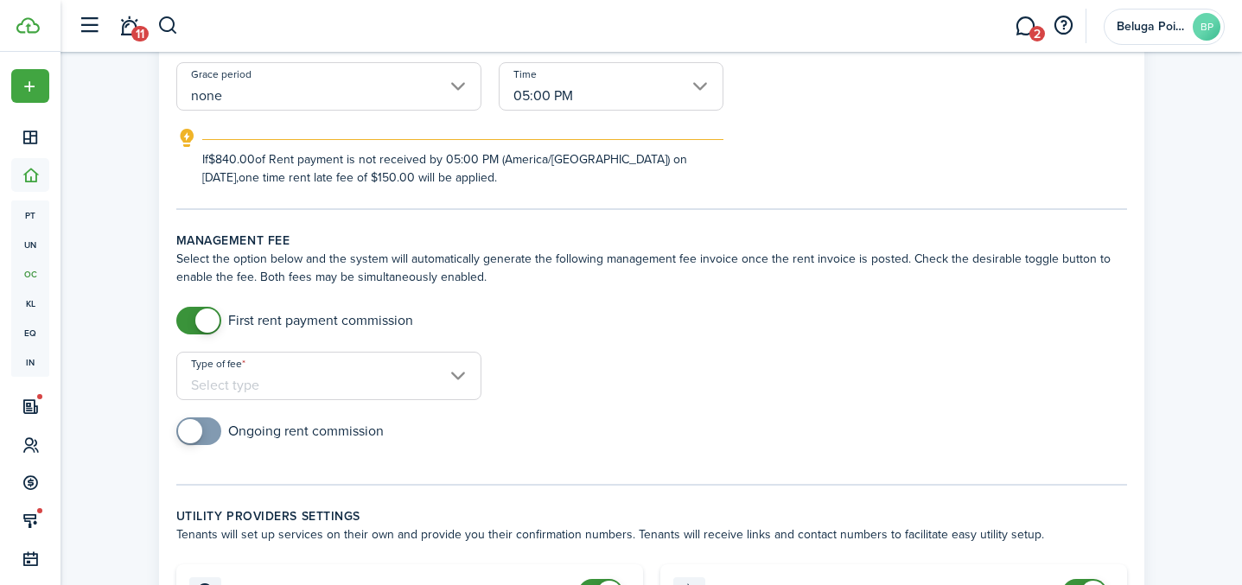
click at [299, 386] on input "Type of fee" at bounding box center [328, 376] width 305 height 48
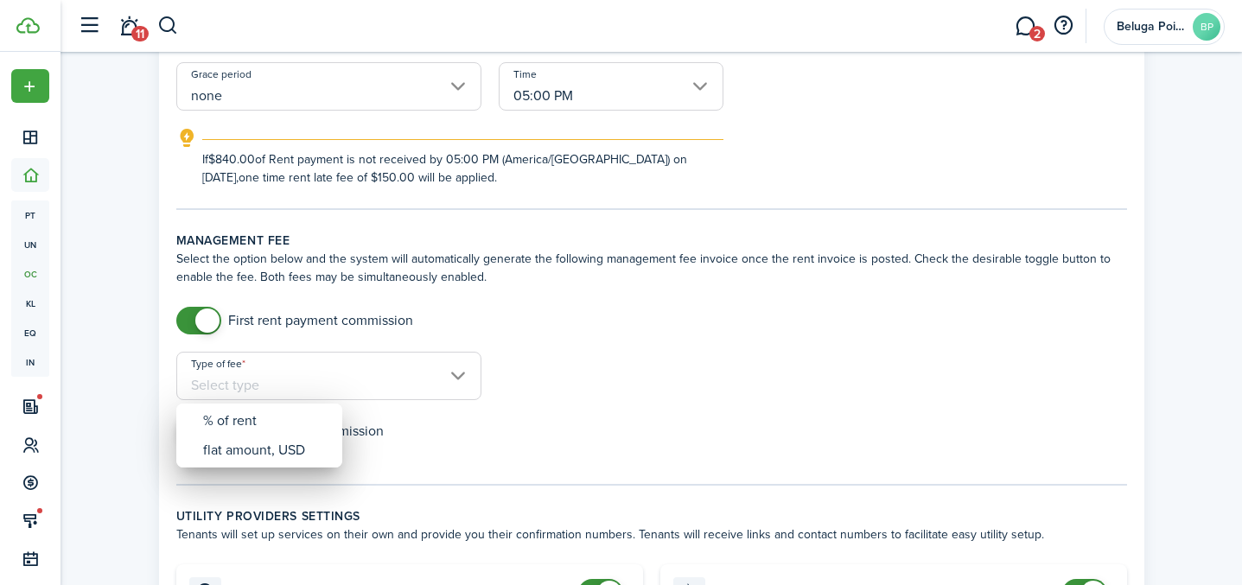
click at [196, 308] on div at bounding box center [621, 293] width 1519 height 862
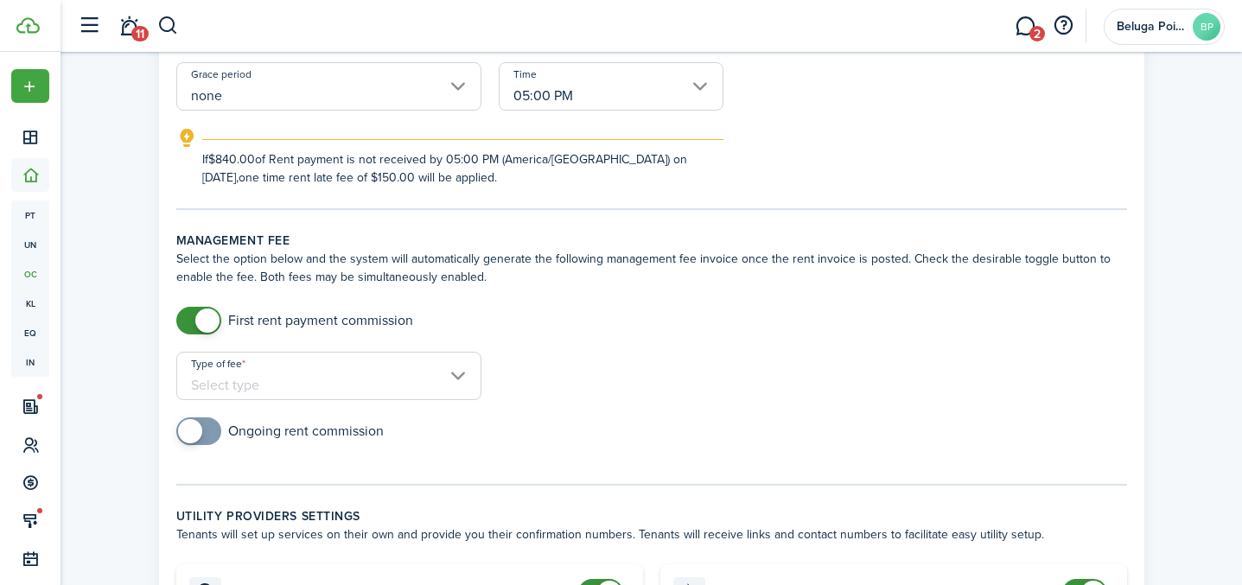
checkbox input "false"
click at [191, 322] on span at bounding box center [198, 321] width 17 height 28
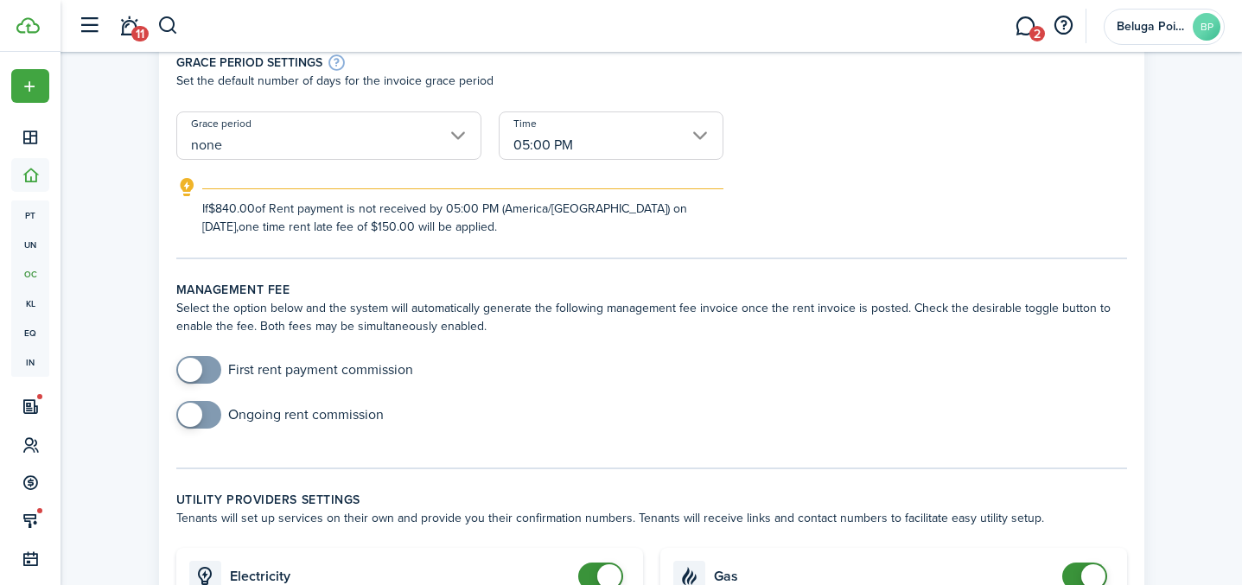
scroll to position [349, 0]
click at [284, 129] on input "none" at bounding box center [328, 136] width 305 height 48
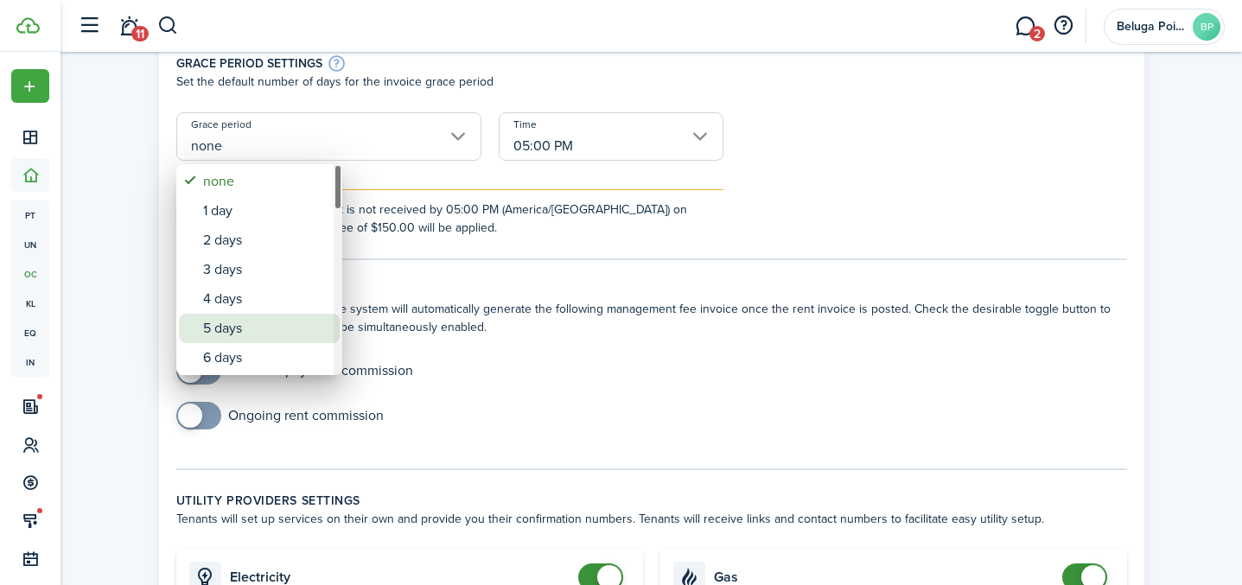
click at [258, 325] on div "5 days" at bounding box center [266, 328] width 126 height 29
type input "5 days"
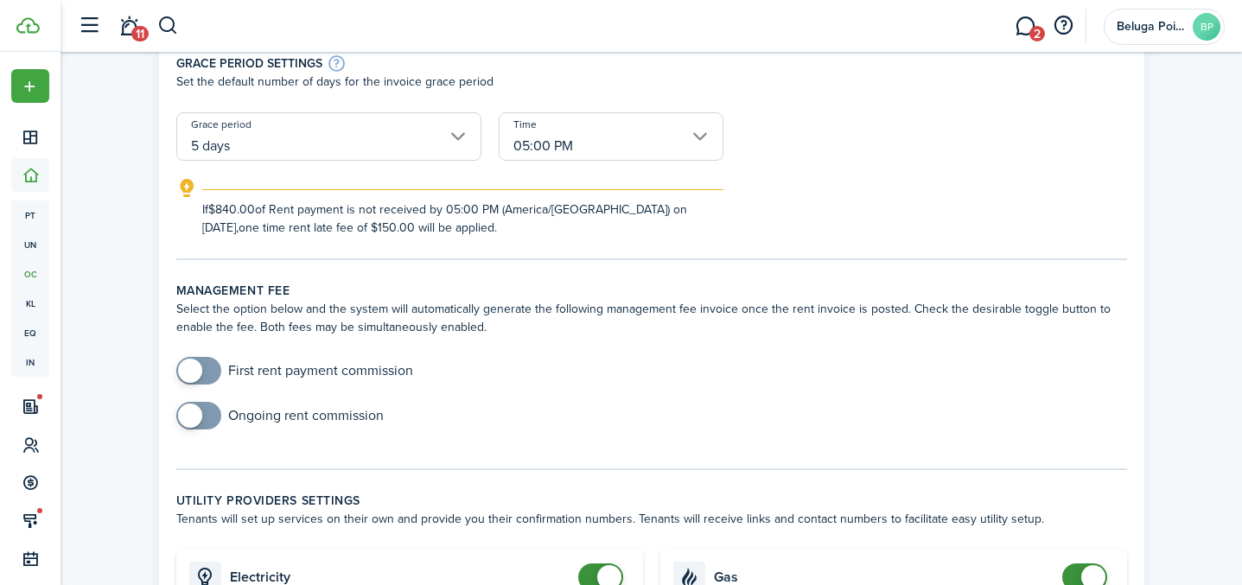
scroll to position [547, 0]
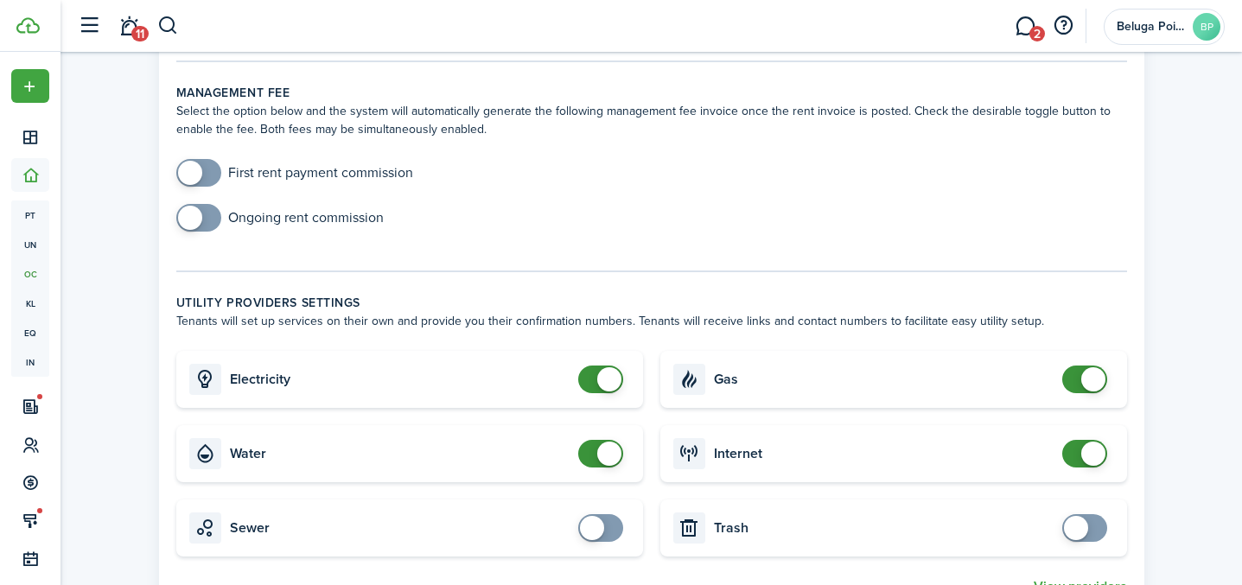
checkbox input "false"
click at [592, 388] on span at bounding box center [600, 380] width 17 height 28
checkbox input "false"
click at [592, 451] on span at bounding box center [600, 454] width 17 height 28
checkbox input "false"
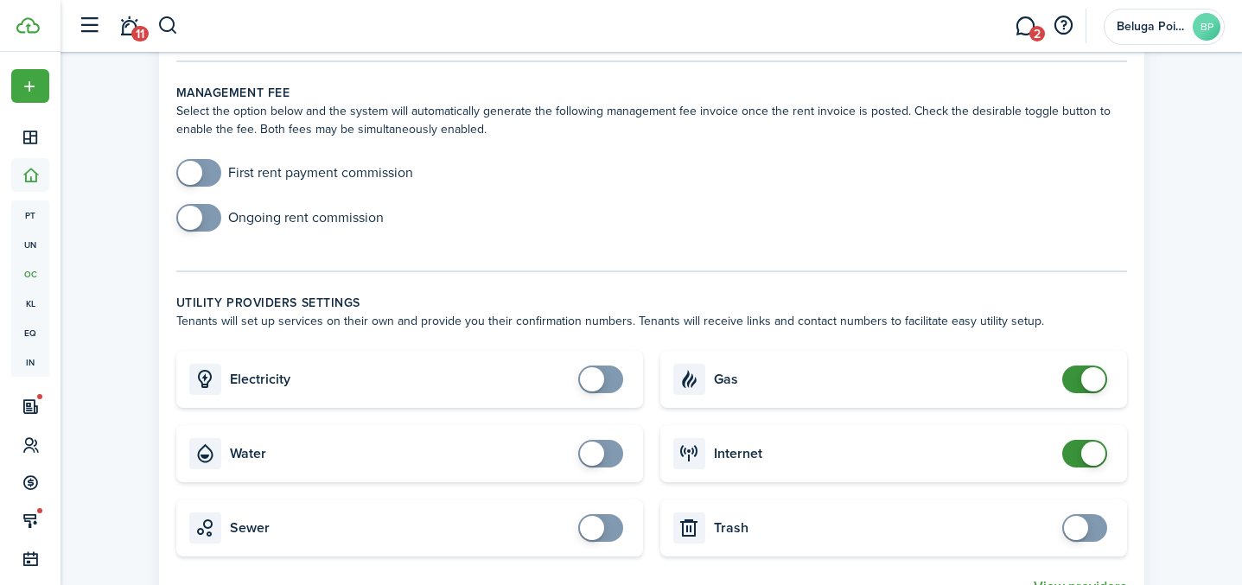
click at [1082, 379] on span at bounding box center [1093, 379] width 24 height 24
checkbox input "false"
click at [1076, 455] on span at bounding box center [1084, 454] width 17 height 28
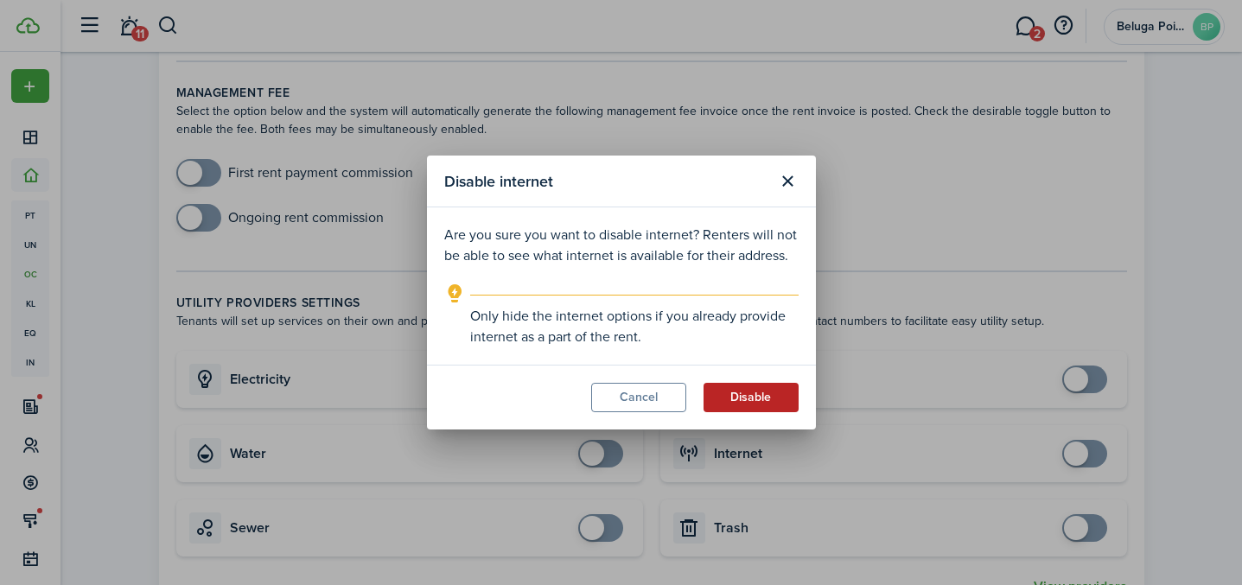
click at [787, 407] on button "Disable" at bounding box center [751, 397] width 95 height 29
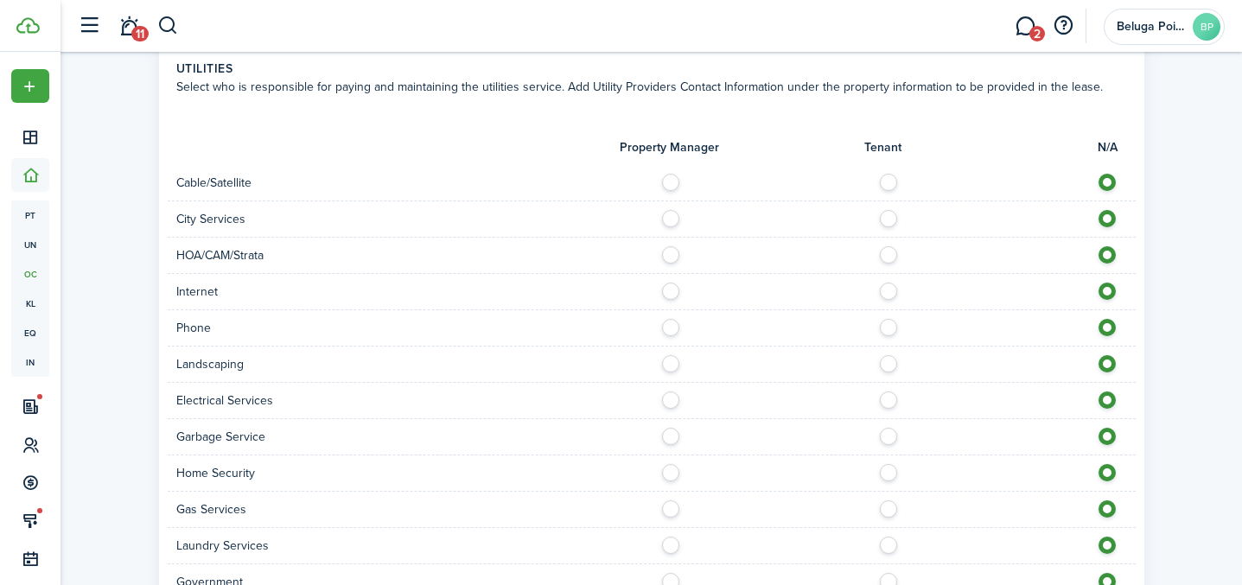
scroll to position [1531, 0]
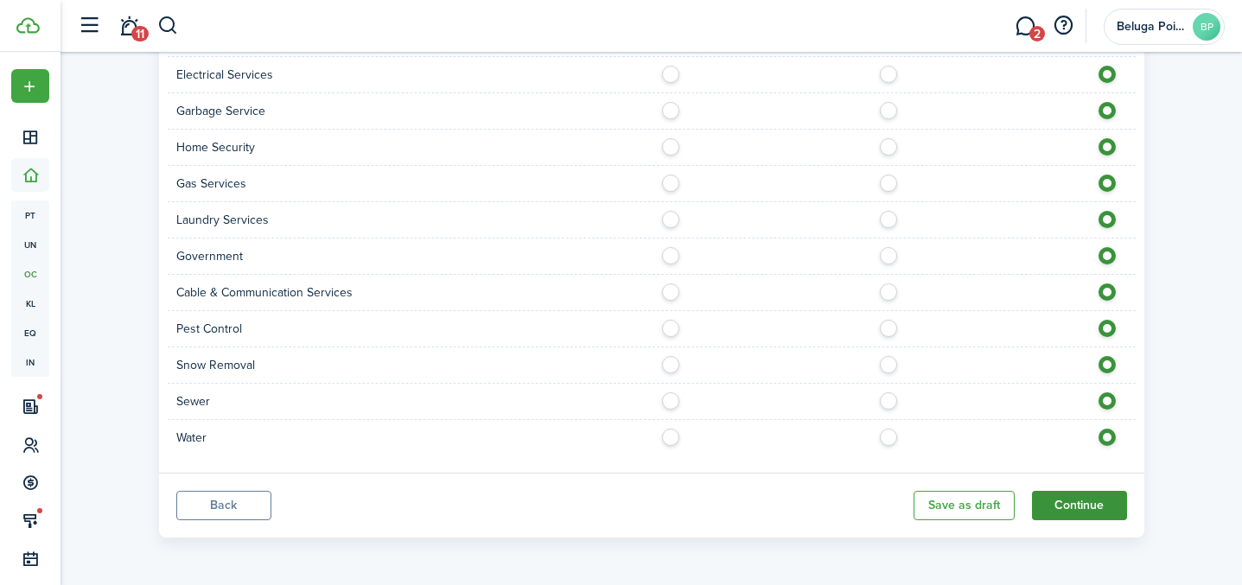
click at [1087, 506] on button "Continue" at bounding box center [1079, 505] width 95 height 29
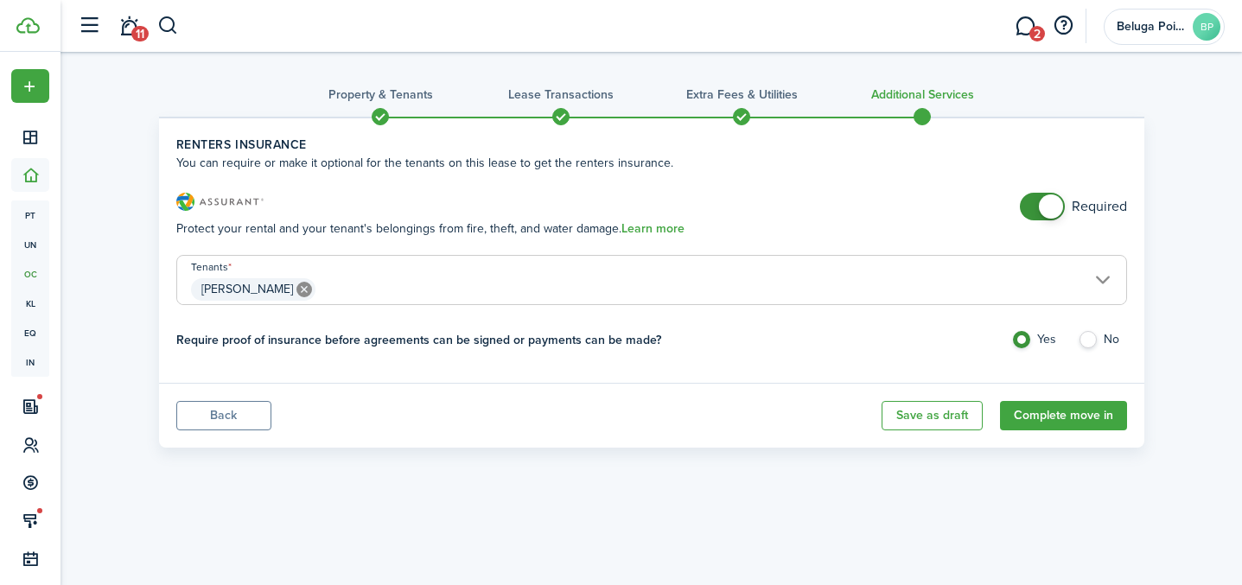
checkbox input "false"
click at [1034, 209] on span at bounding box center [1042, 207] width 17 height 28
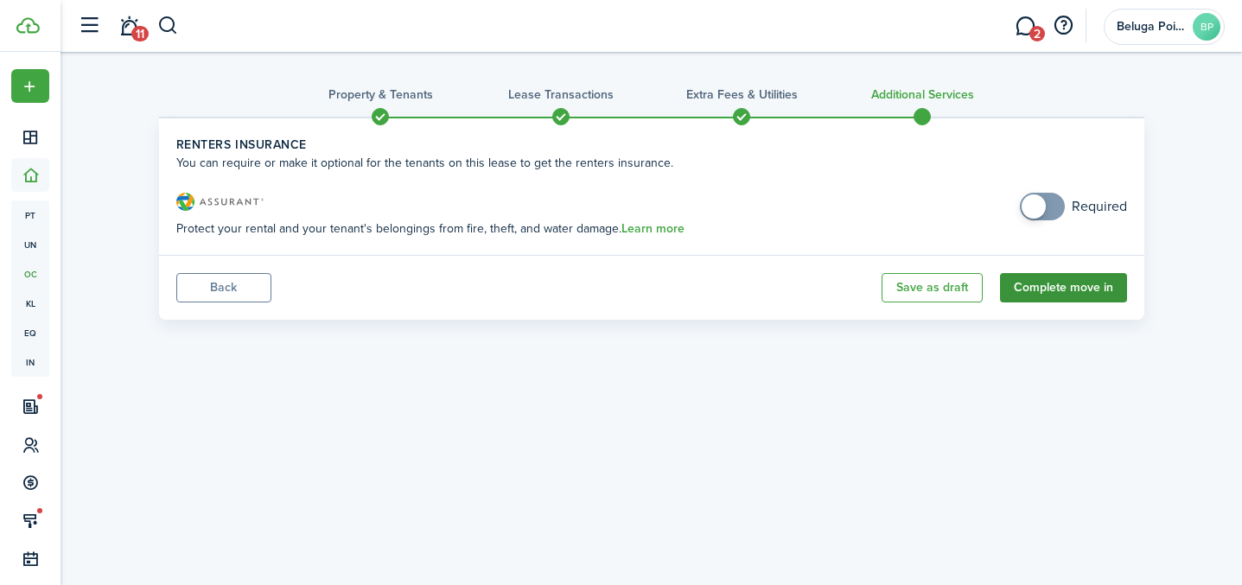
click at [1055, 292] on button "Complete move in" at bounding box center [1063, 287] width 127 height 29
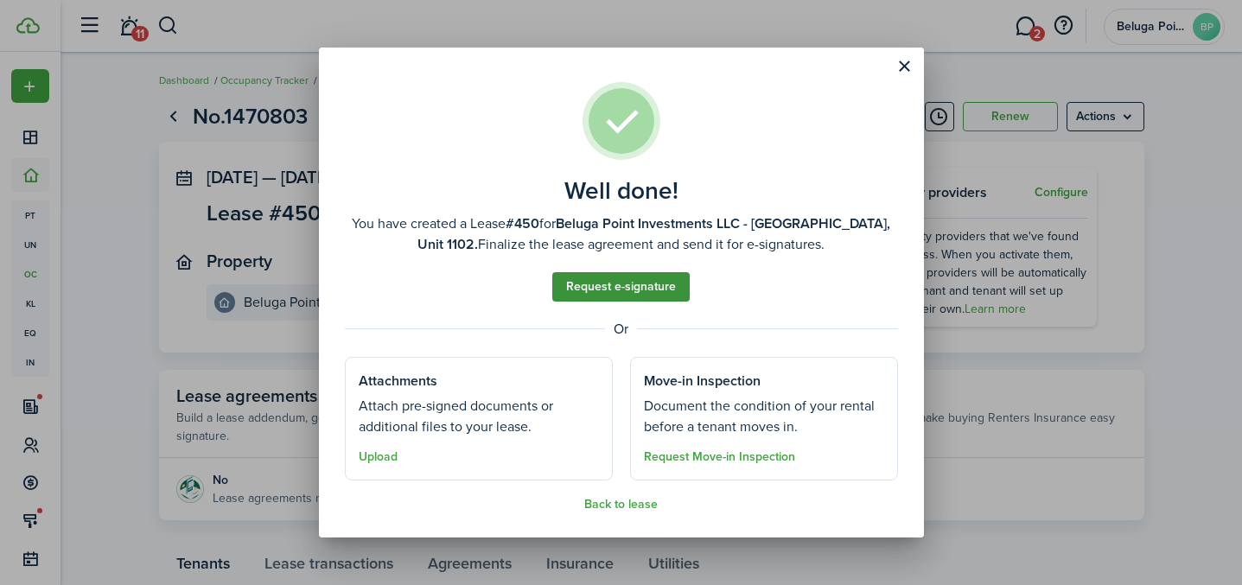
click at [657, 292] on link "Request e-signature" at bounding box center [620, 286] width 137 height 29
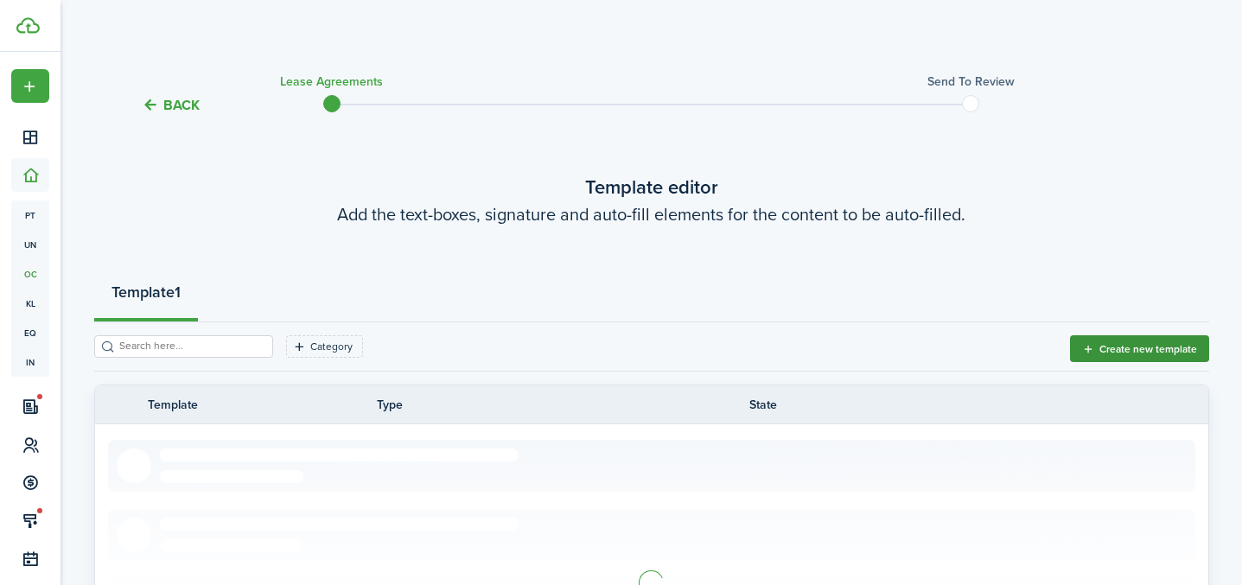
click at [1156, 341] on button "Create new template" at bounding box center [1139, 348] width 139 height 27
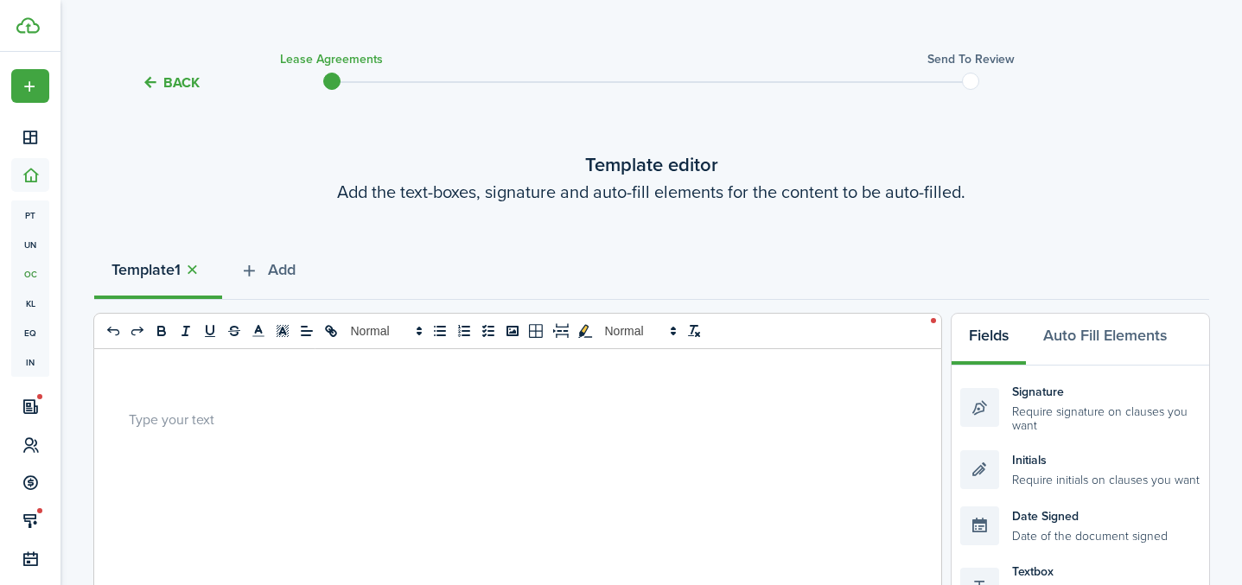
scroll to position [145, 0]
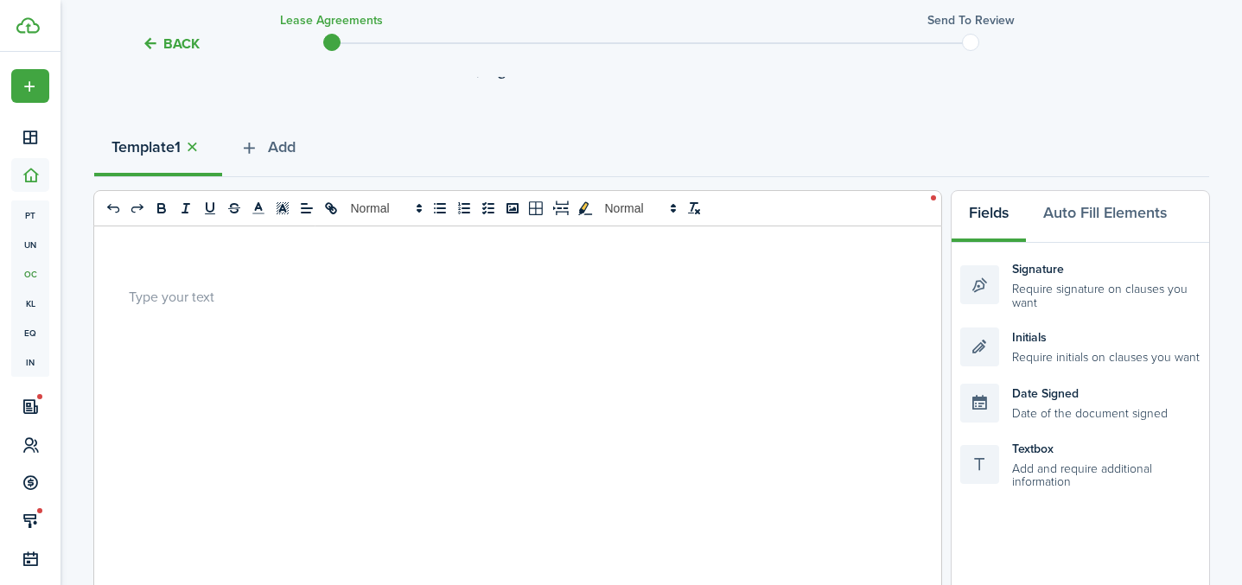
click at [288, 315] on div at bounding box center [511, 565] width 834 height 679
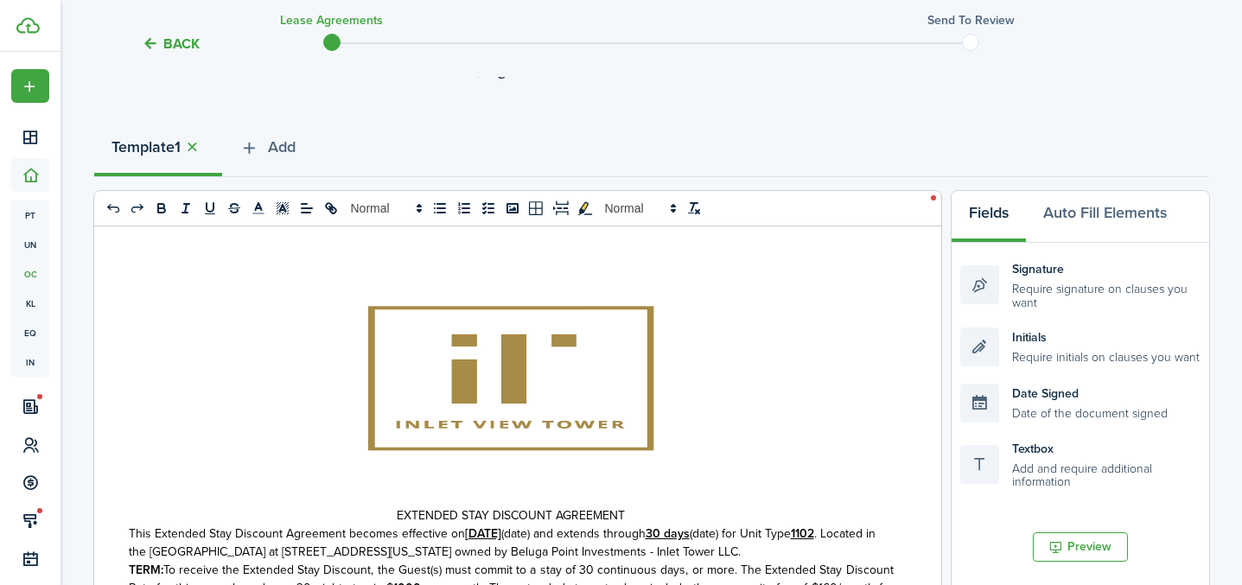
scroll to position [465, 0]
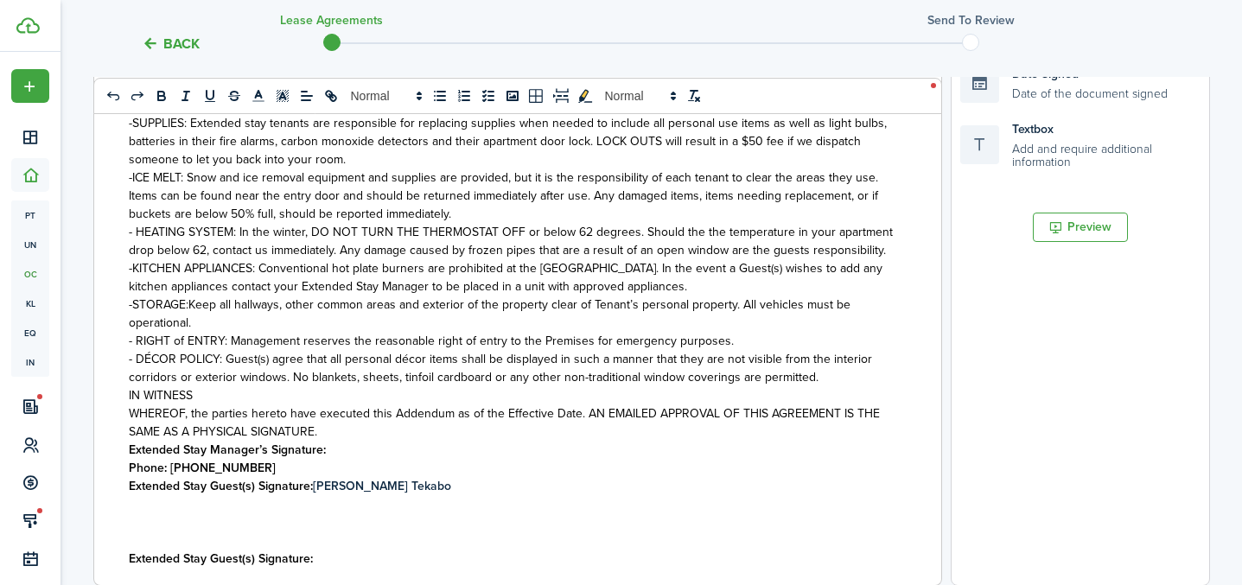
click at [264, 468] on p "Phone: [PHONE_NUMBER]" at bounding box center [511, 468] width 765 height 18
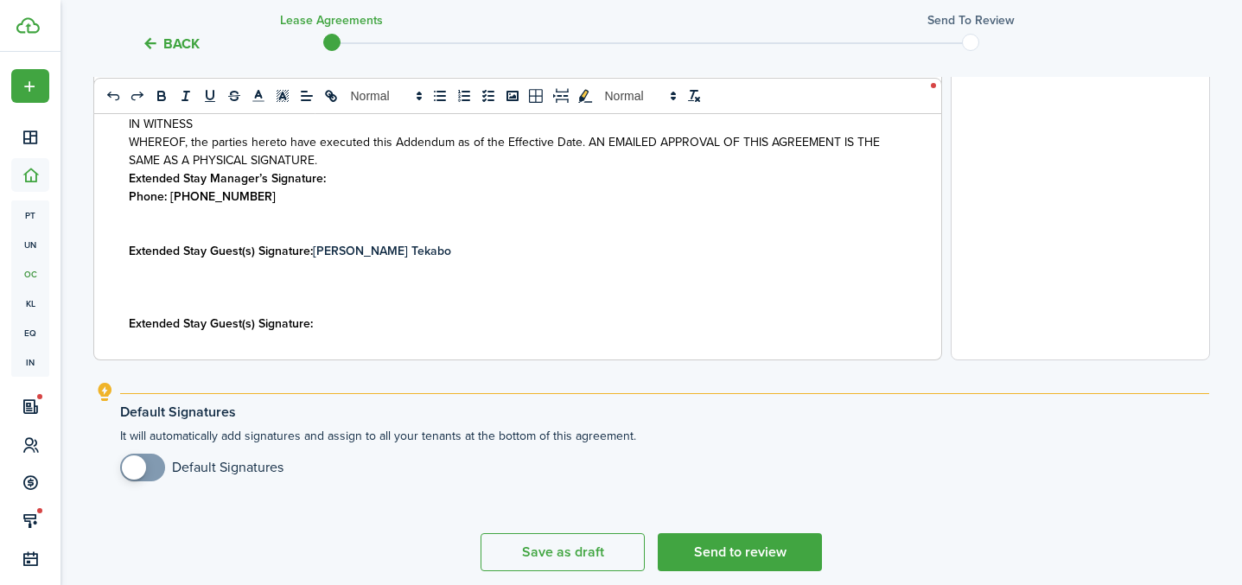
scroll to position [2165, 0]
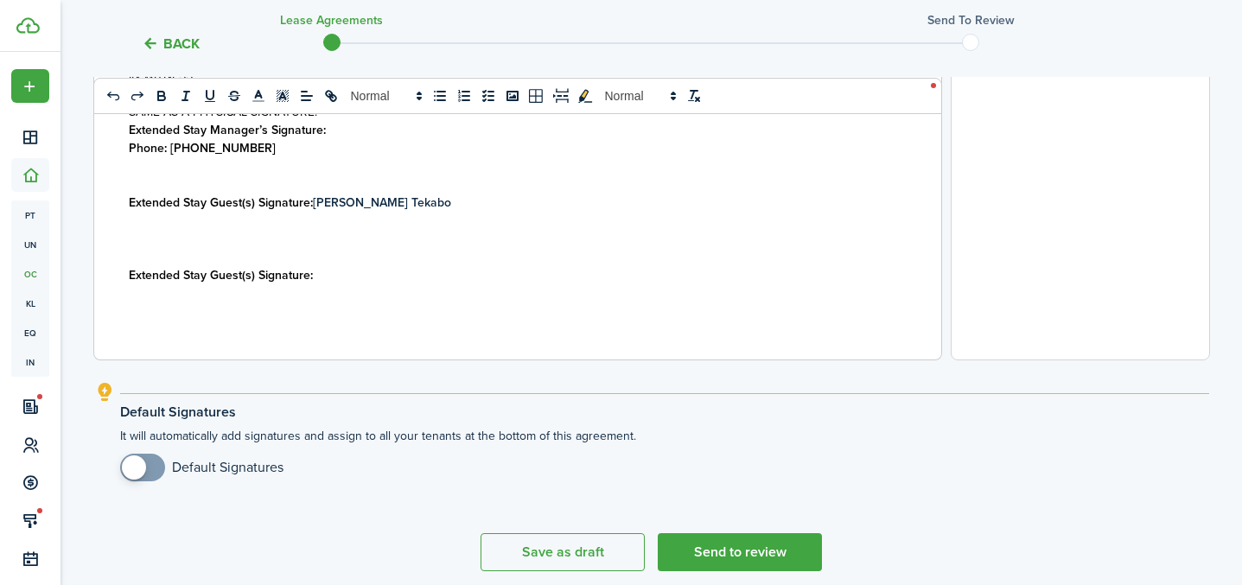
click at [355, 135] on p "Extended Stay Manager’s Signature:" at bounding box center [511, 130] width 765 height 18
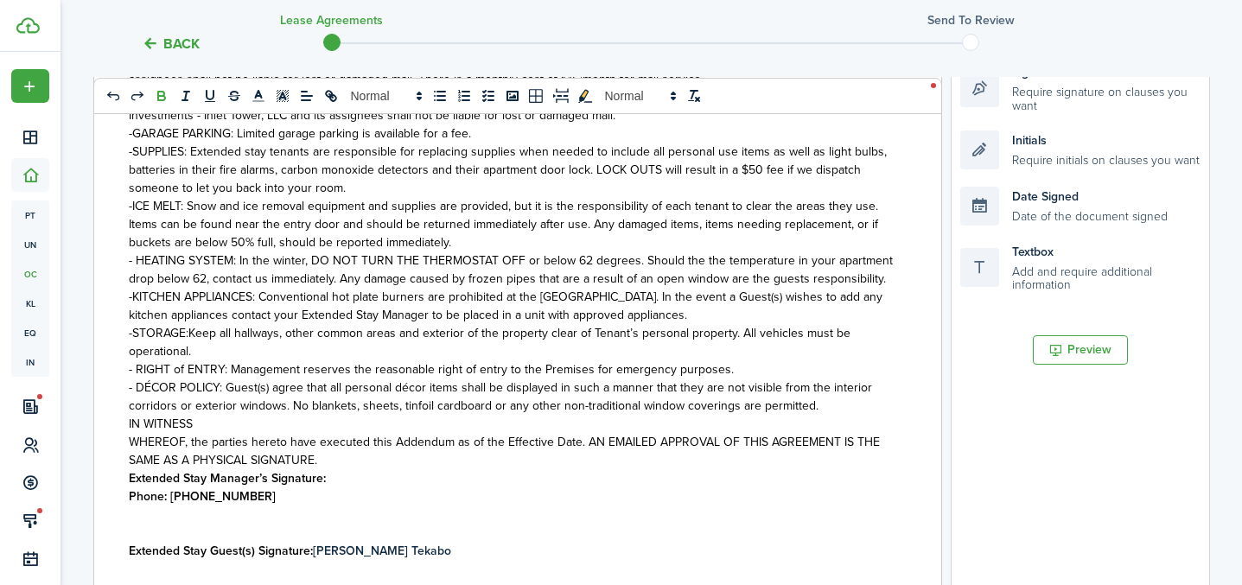
scroll to position [309, 0]
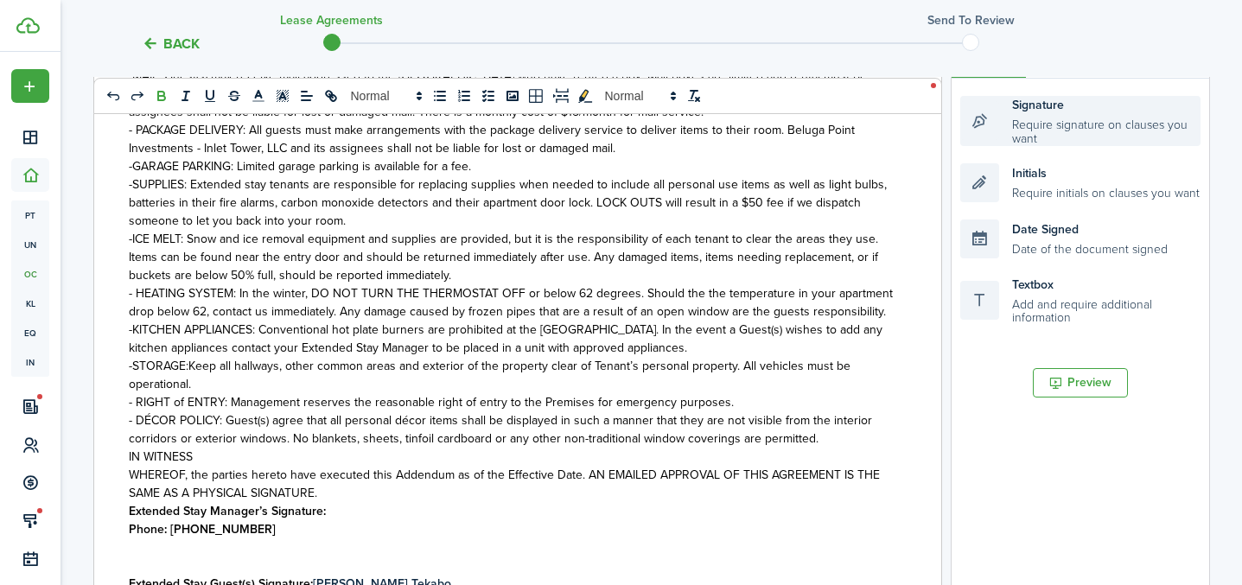
click at [1035, 113] on div "Signature Require signature on clauses you want" at bounding box center [1080, 121] width 240 height 50
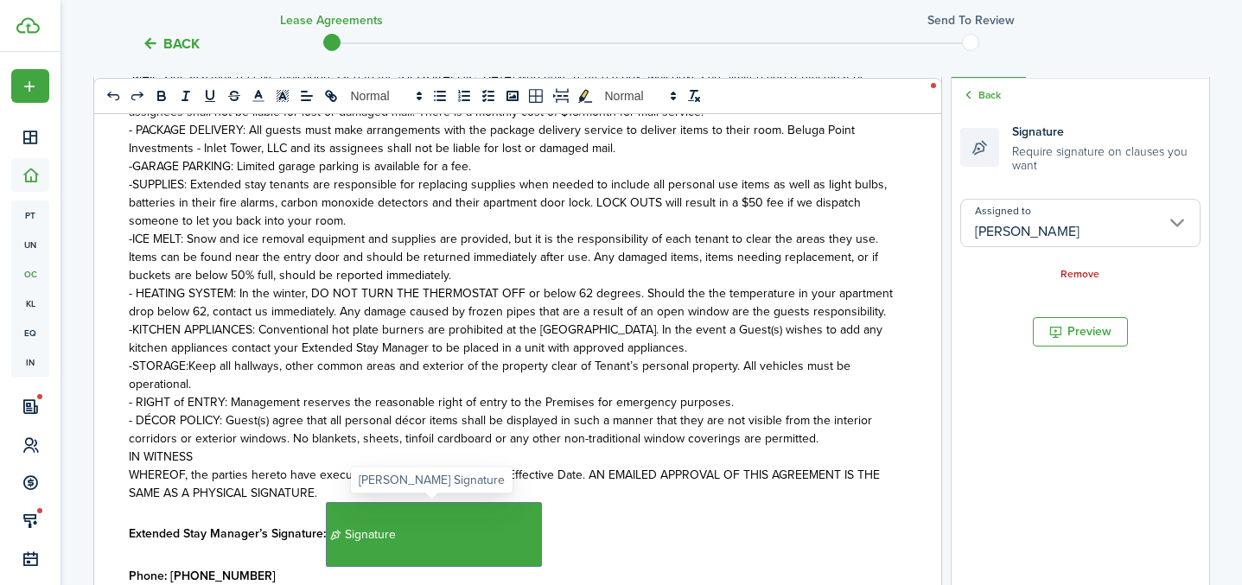
click at [539, 526] on span "Signature" at bounding box center [434, 534] width 216 height 65
click at [544, 530] on p "Extended Stay Manager’s Signature: ﻿ Signature ﻿" at bounding box center [511, 534] width 765 height 65
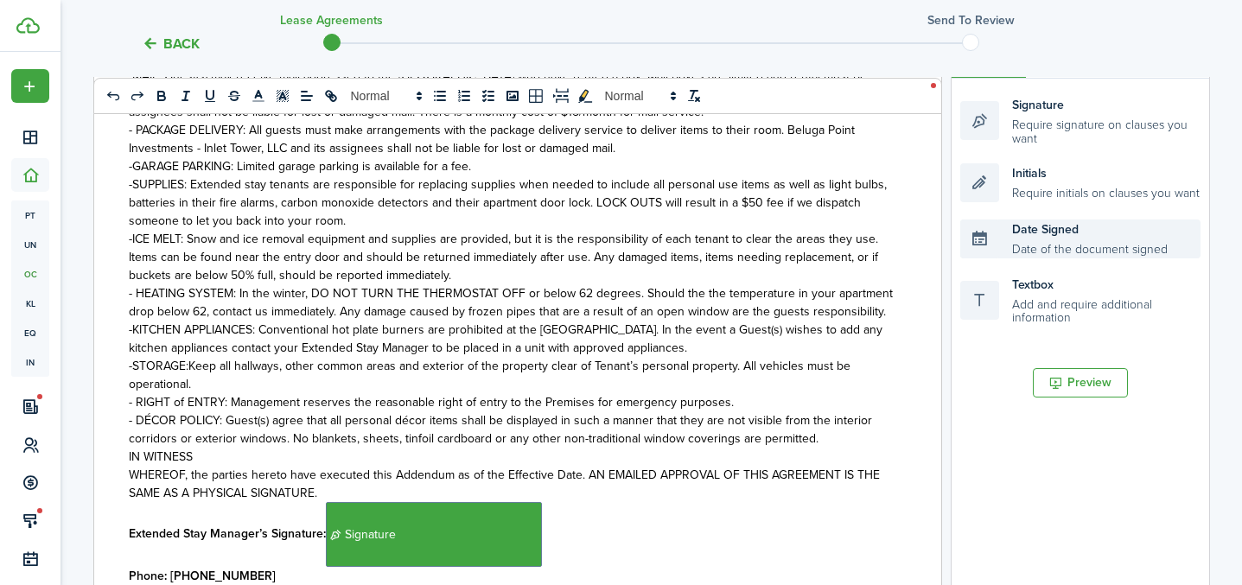
click at [1059, 239] on div "Date Signed Date of the document signed" at bounding box center [1080, 239] width 240 height 39
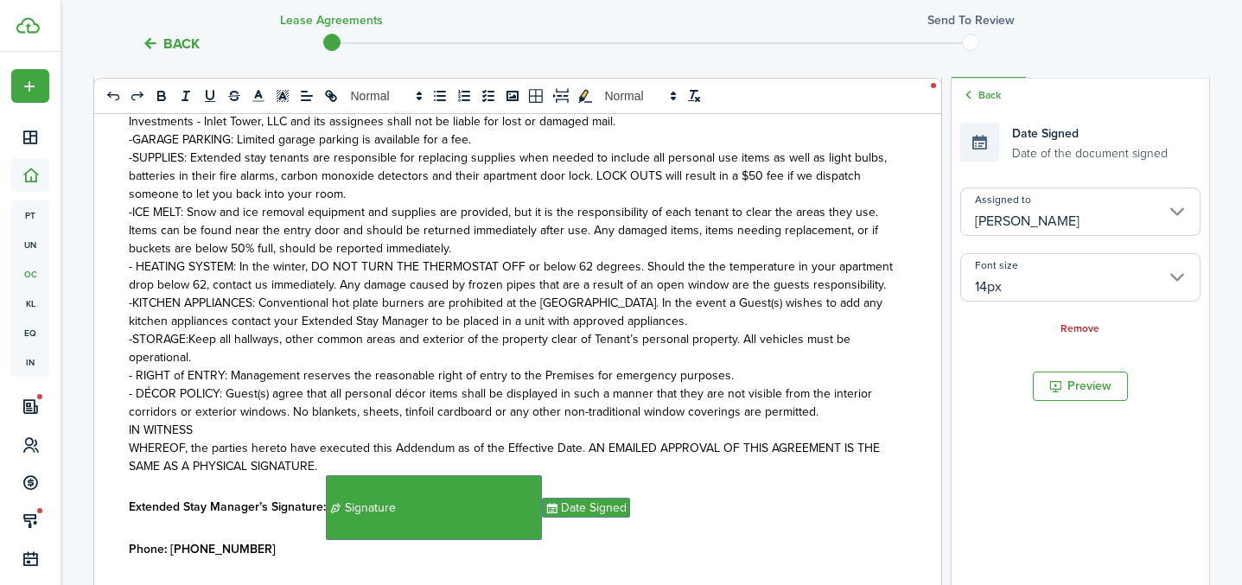
scroll to position [2215, 0]
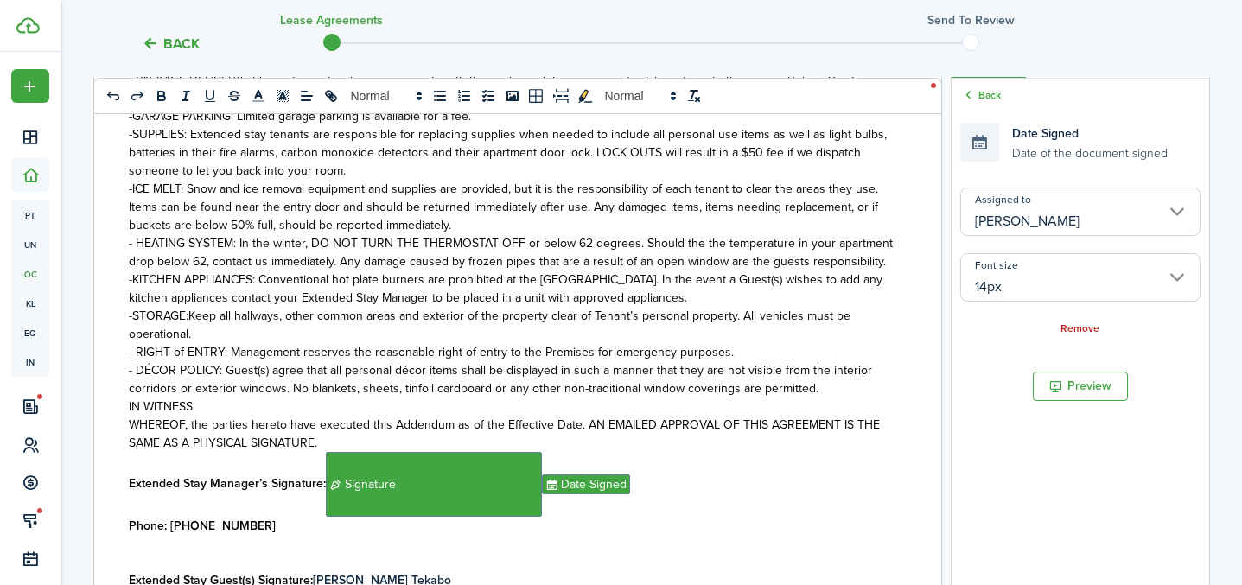
click at [466, 571] on p "Extended Stay Guest(s) Signature: [PERSON_NAME]" at bounding box center [511, 580] width 765 height 18
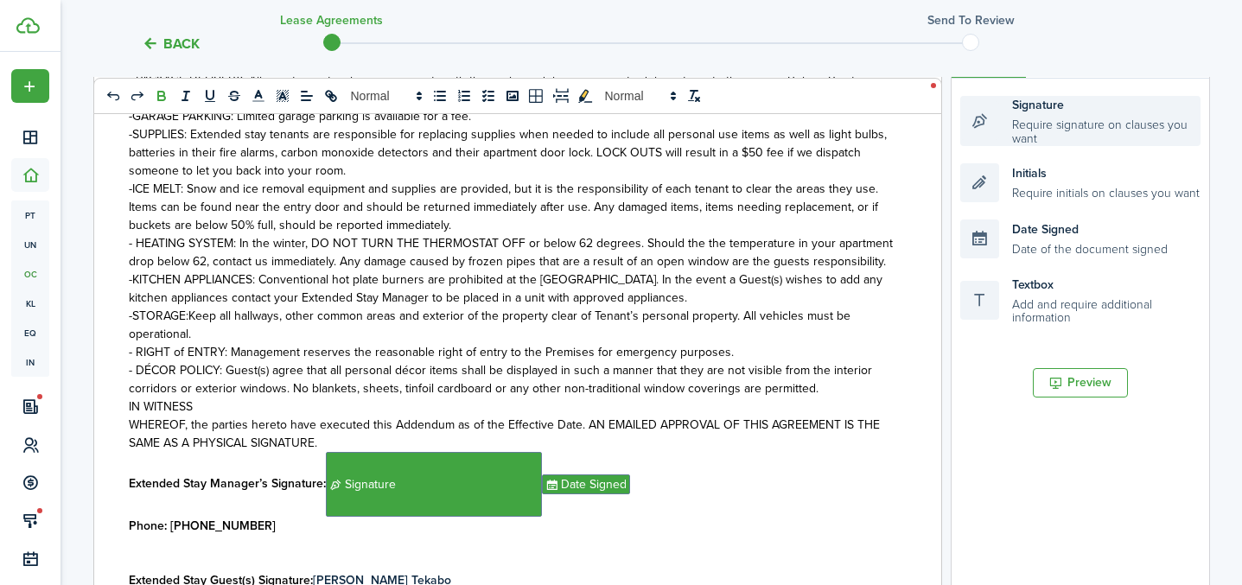
click at [1043, 116] on div "Signature Require signature on clauses you want" at bounding box center [1080, 121] width 240 height 50
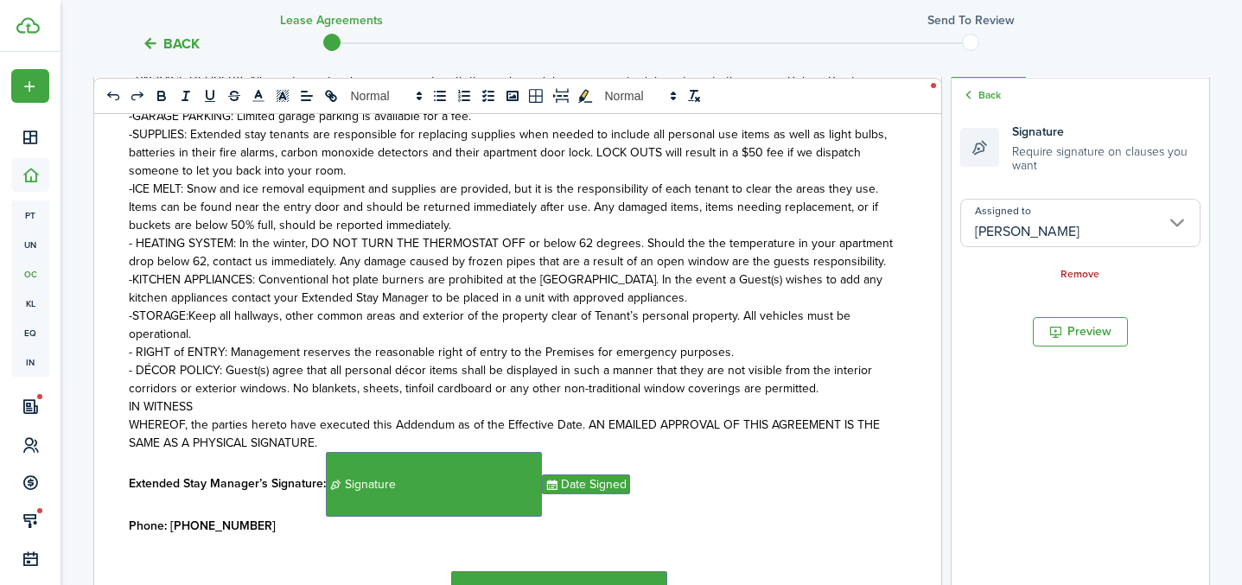
scroll to position [313, 0]
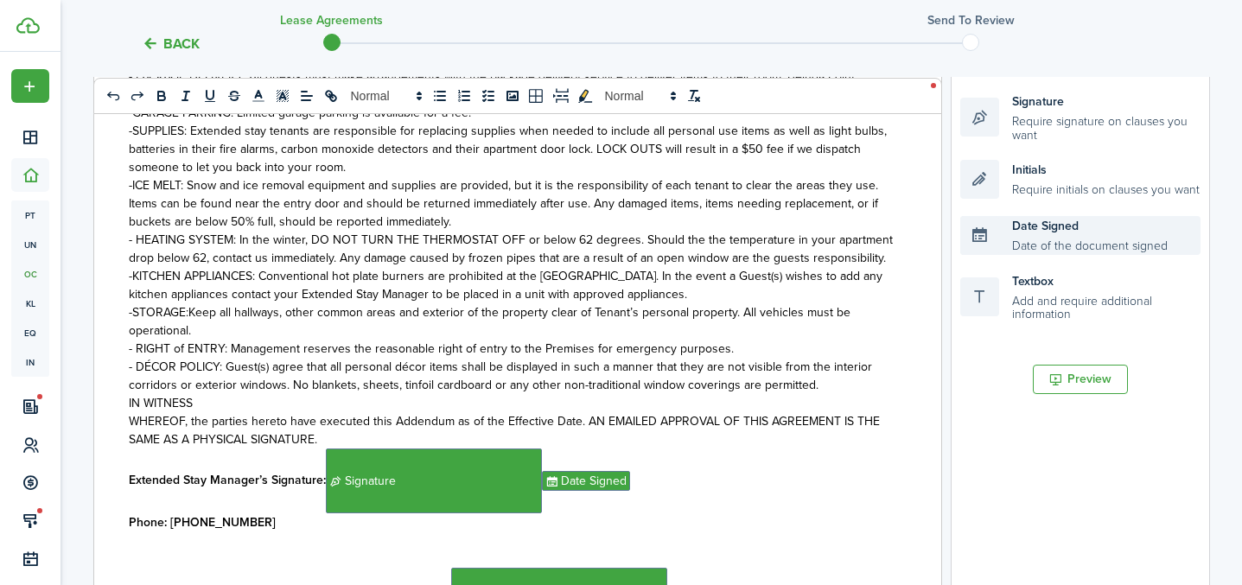
click at [1033, 239] on div "Date Signed Date of the document signed" at bounding box center [1080, 235] width 240 height 39
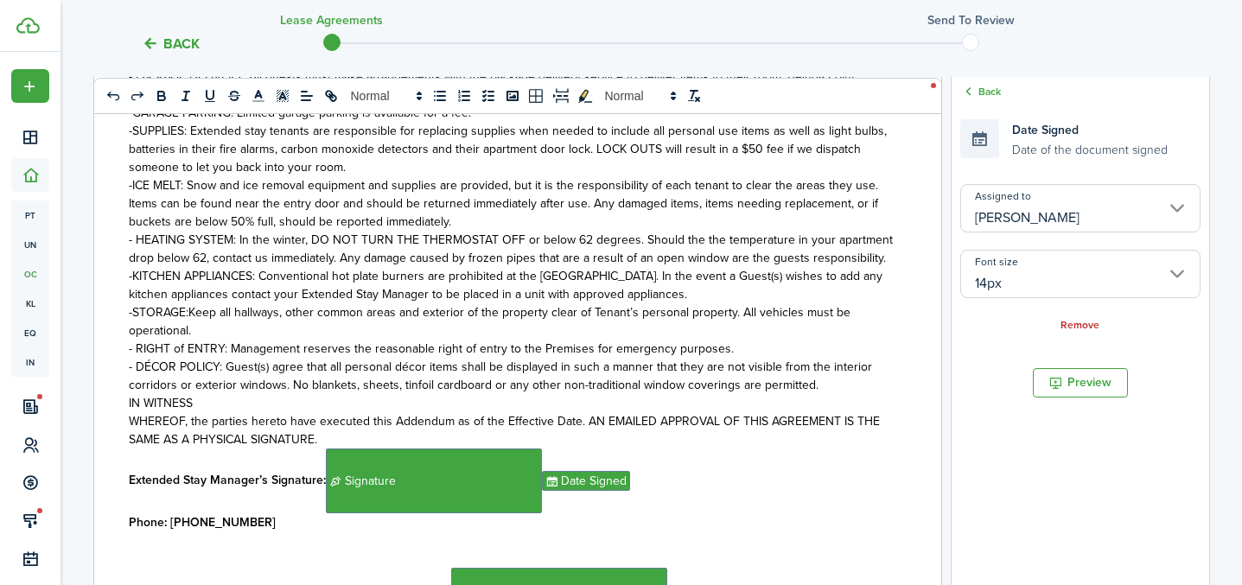
scroll to position [360, 0]
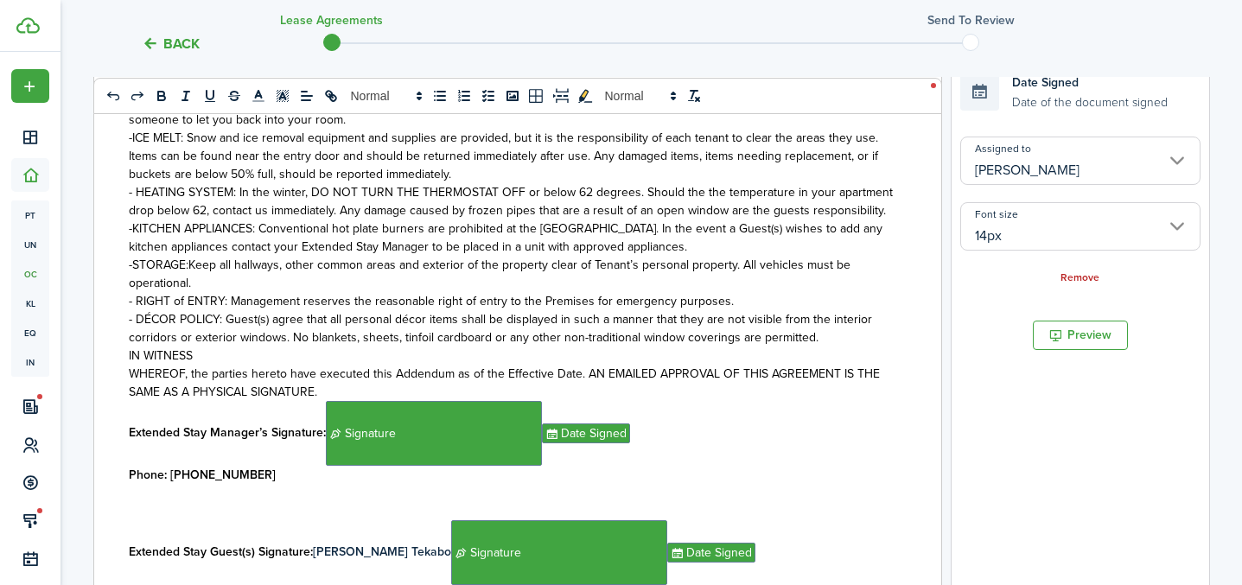
click at [1055, 171] on input "[PERSON_NAME]" at bounding box center [1080, 161] width 240 height 48
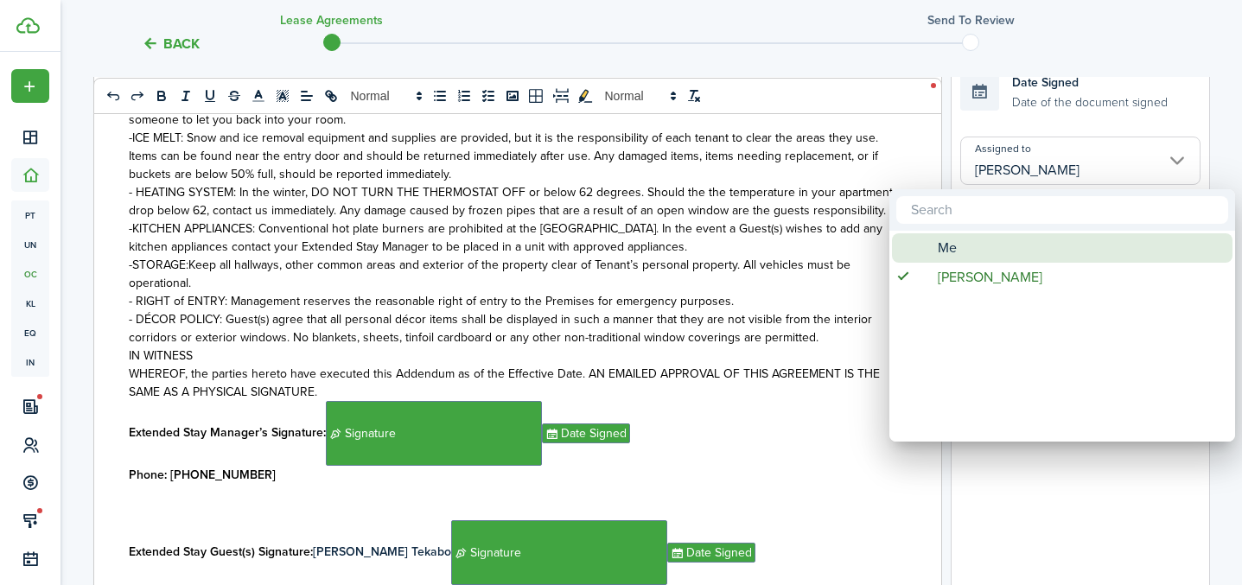
click at [1008, 258] on div "Me" at bounding box center [1069, 247] width 306 height 29
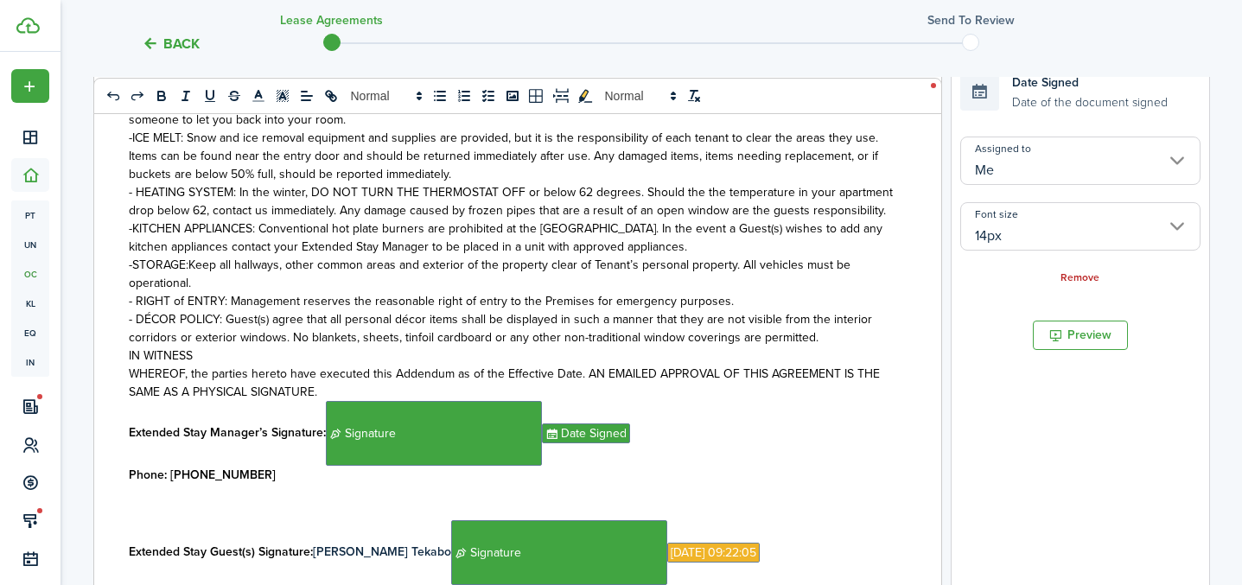
click at [1057, 175] on input "Me" at bounding box center [1080, 161] width 240 height 48
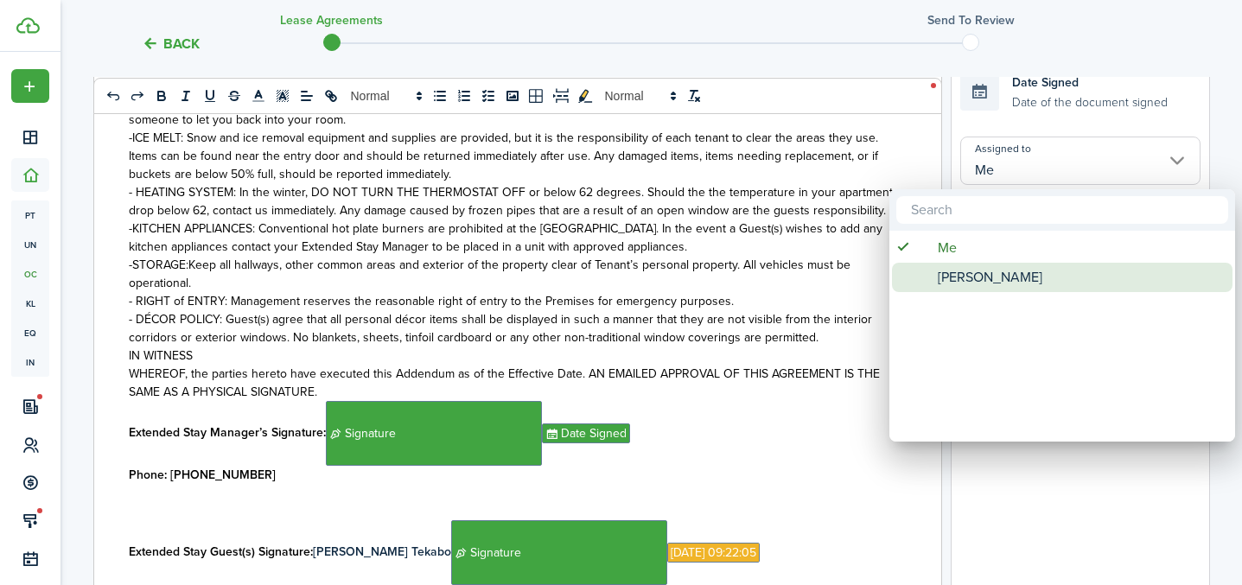
click at [986, 271] on span "[PERSON_NAME]" at bounding box center [990, 277] width 105 height 29
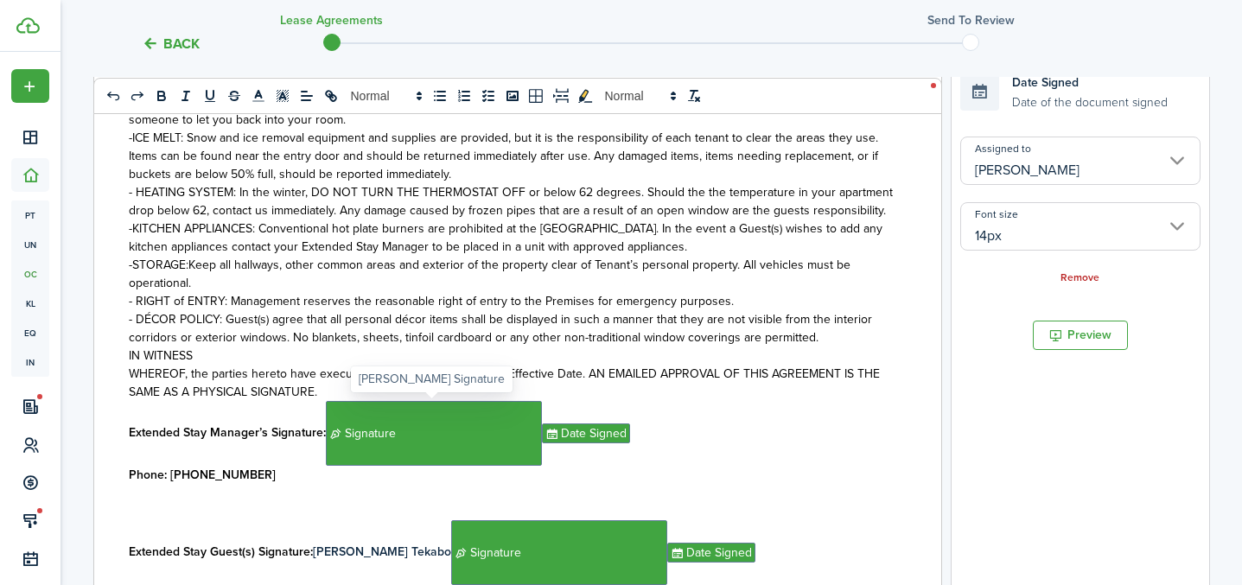
click at [512, 446] on span "Signature" at bounding box center [434, 433] width 216 height 65
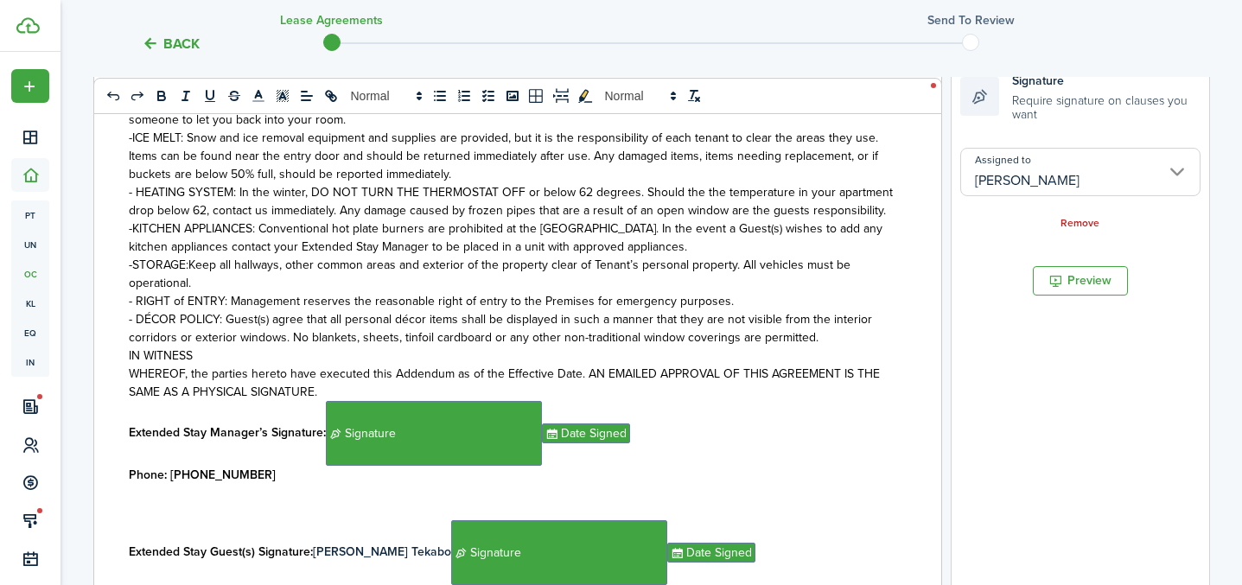
click at [1036, 180] on input "[PERSON_NAME]" at bounding box center [1080, 172] width 240 height 48
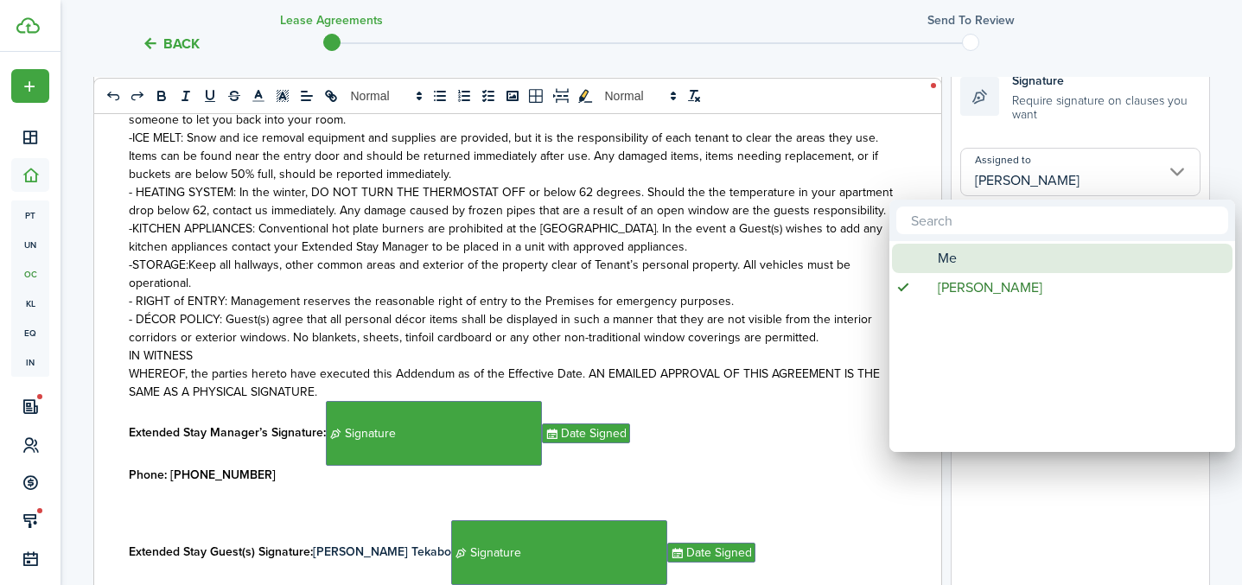
click at [977, 258] on div "Me" at bounding box center [1069, 258] width 306 height 29
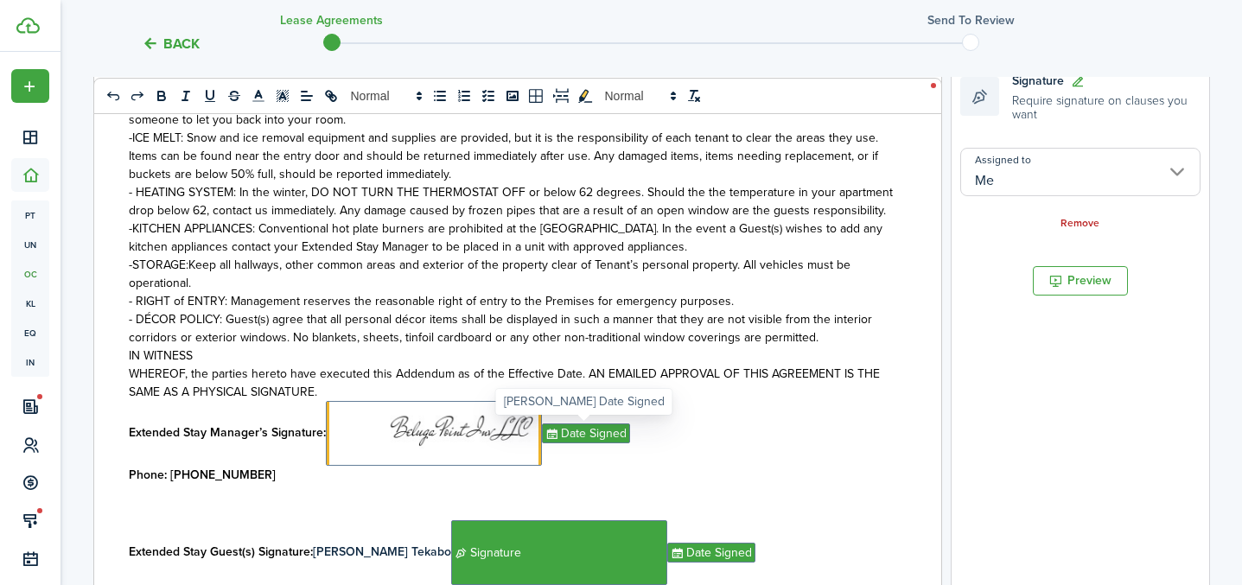
click at [579, 437] on span "Date Signed" at bounding box center [586, 434] width 88 height 20
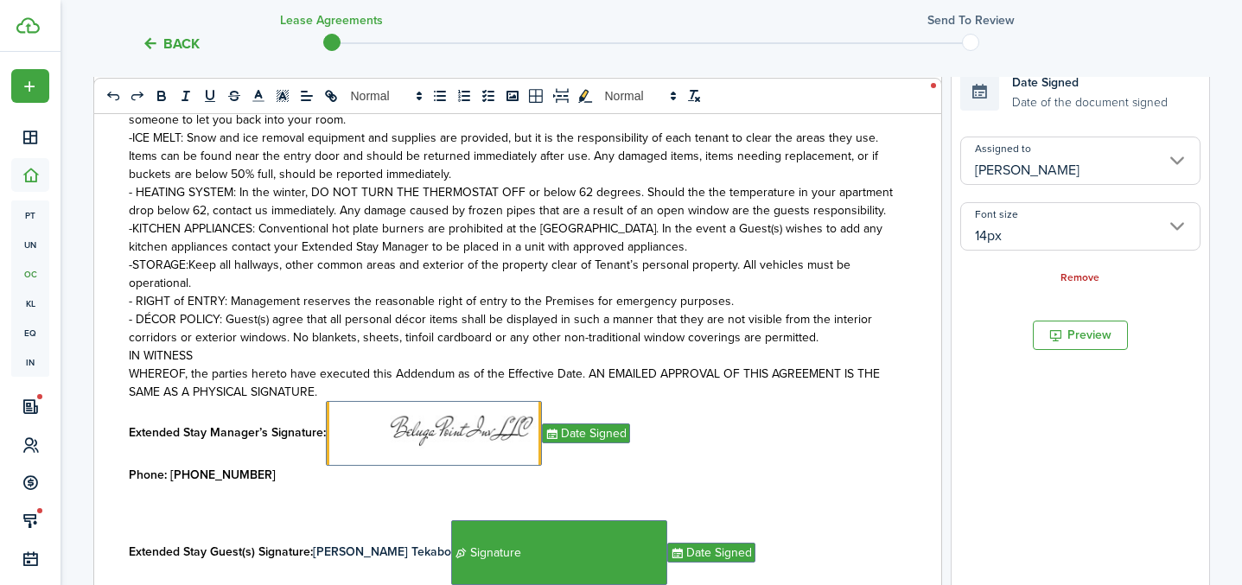
click at [1115, 165] on input "[PERSON_NAME]" at bounding box center [1080, 161] width 240 height 48
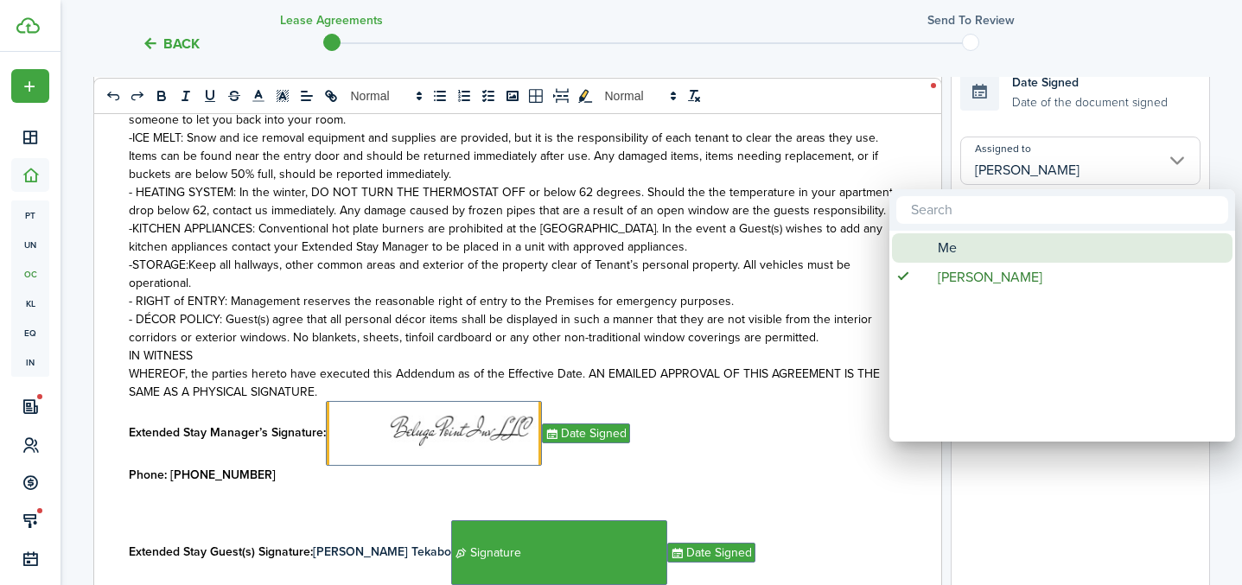
click at [986, 252] on div "Me" at bounding box center [1069, 247] width 306 height 29
type input "Me"
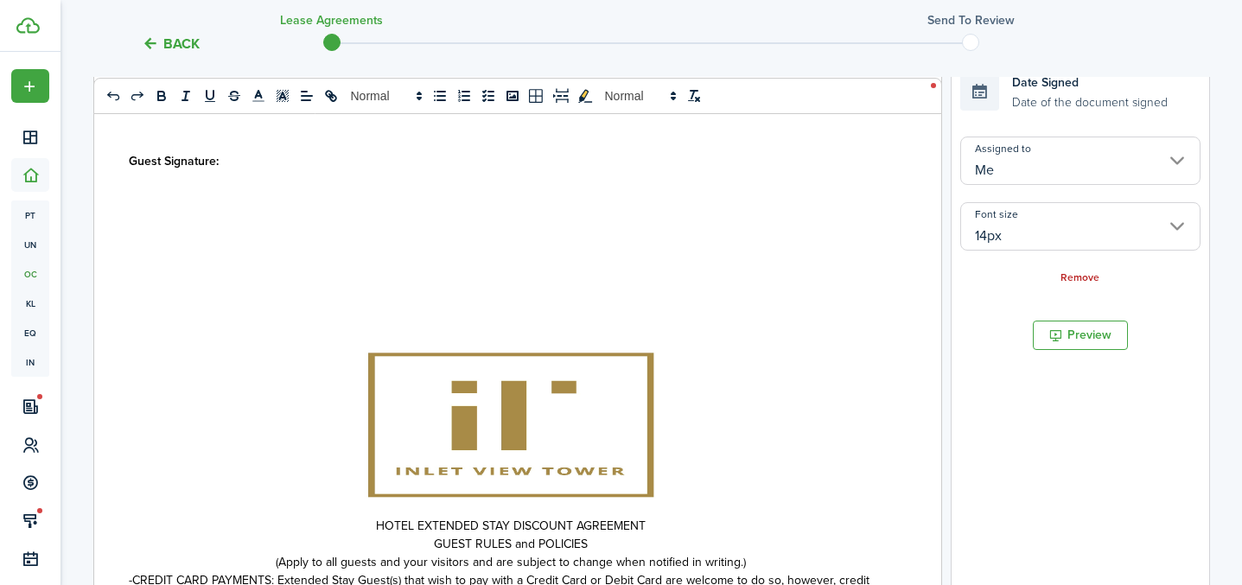
scroll to position [1174, 0]
click at [675, 409] on img at bounding box center [511, 425] width 354 height 183
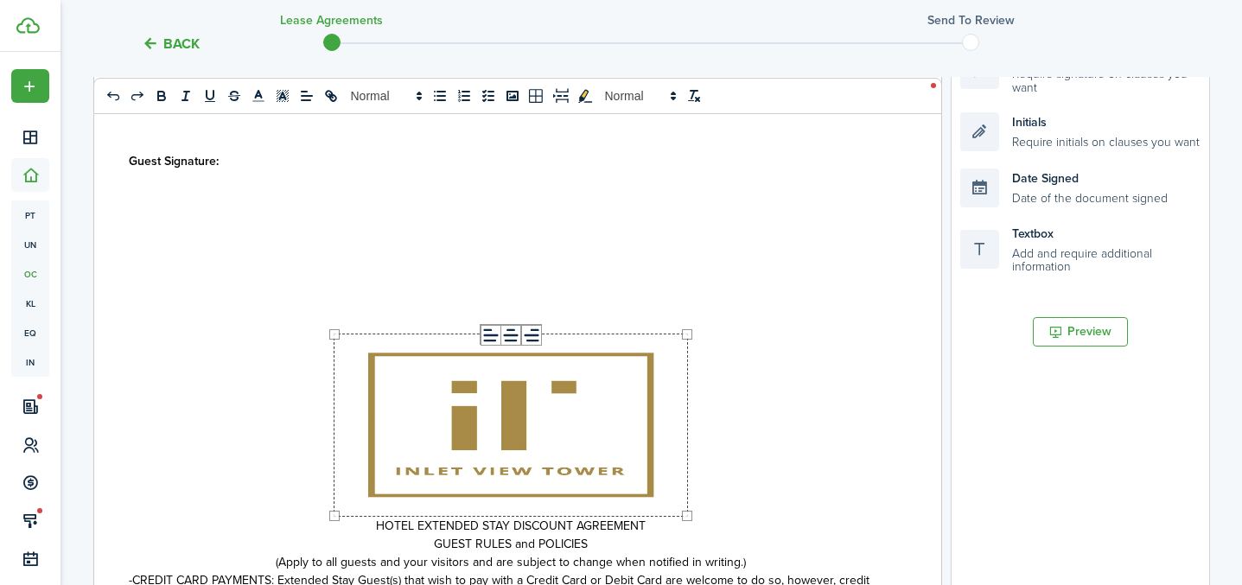
click at [739, 399] on p at bounding box center [511, 425] width 765 height 183
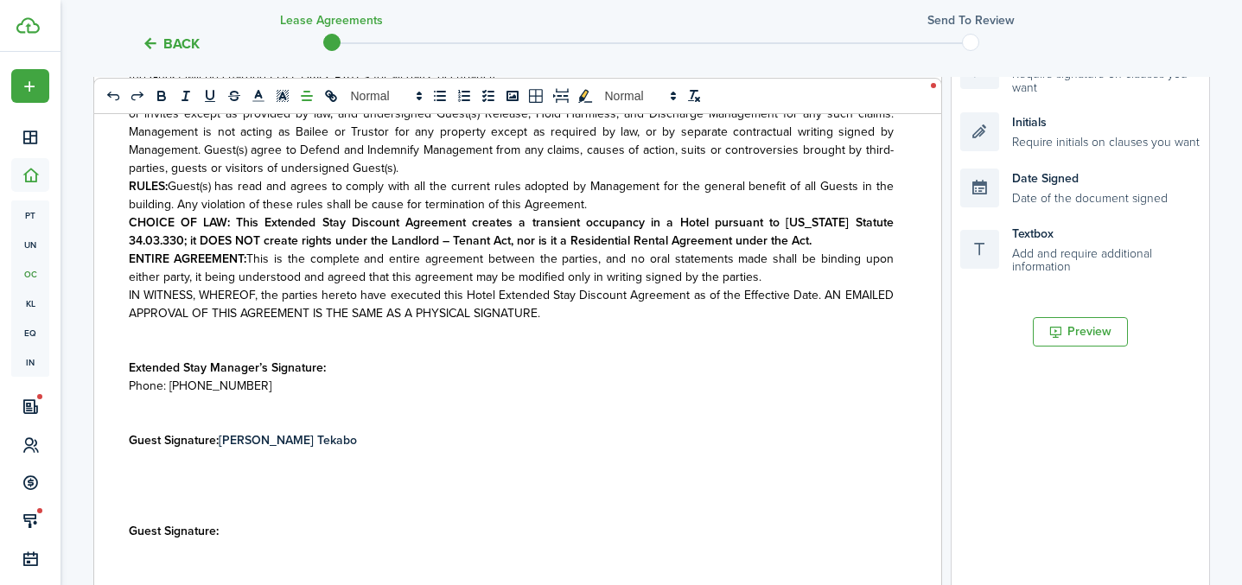
scroll to position [845, 0]
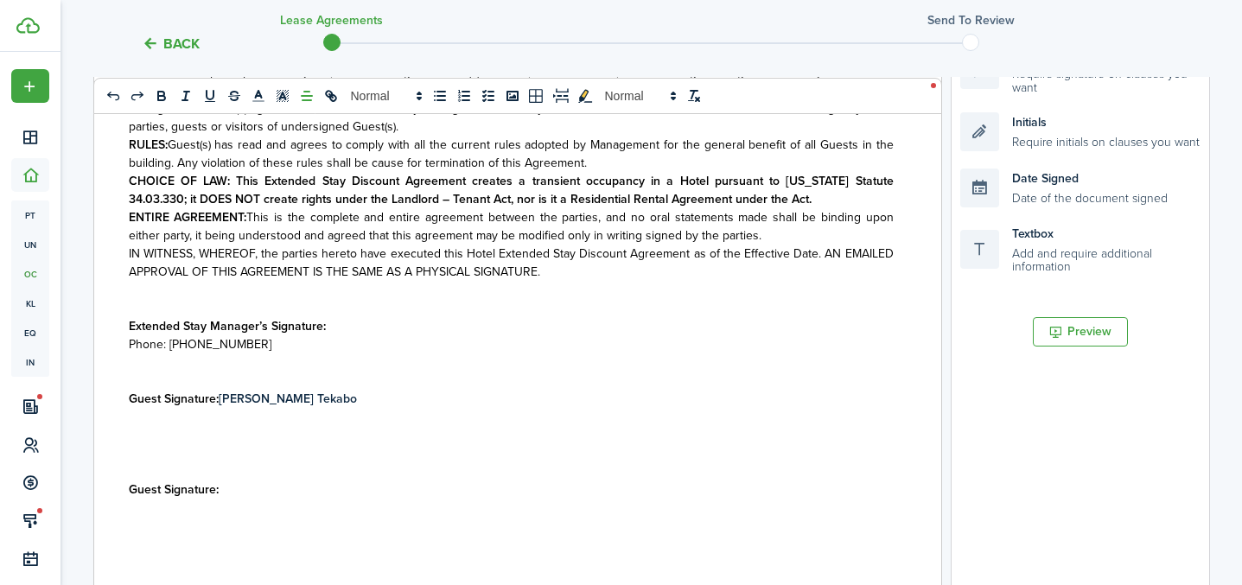
click at [346, 333] on p "Extended Stay Manager’s Signature:" at bounding box center [511, 326] width 765 height 18
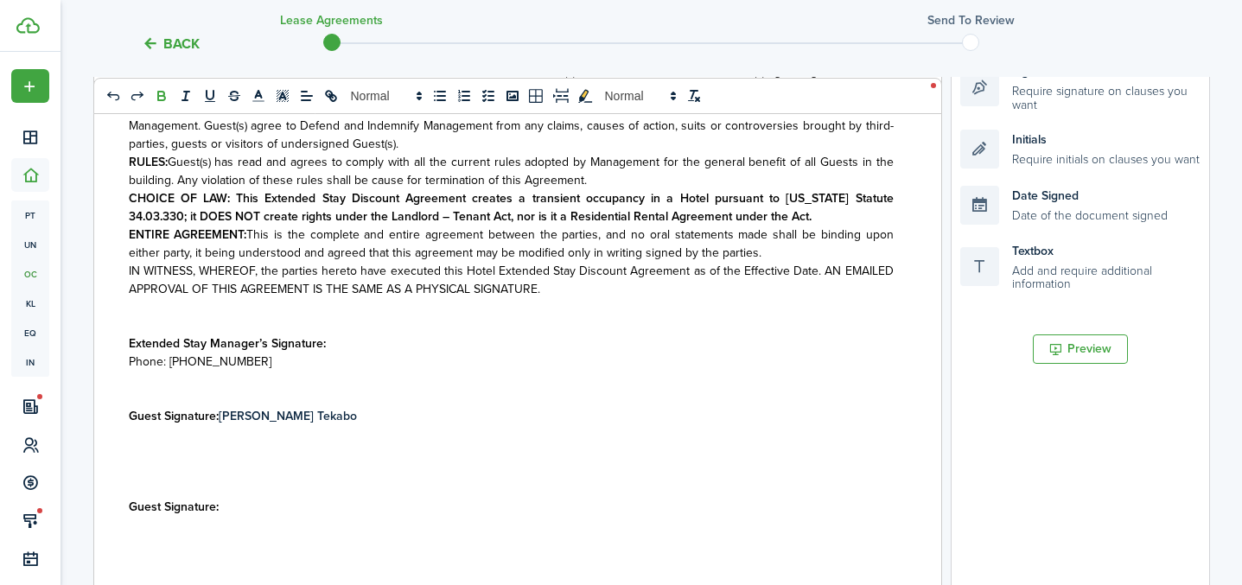
scroll to position [328, 0]
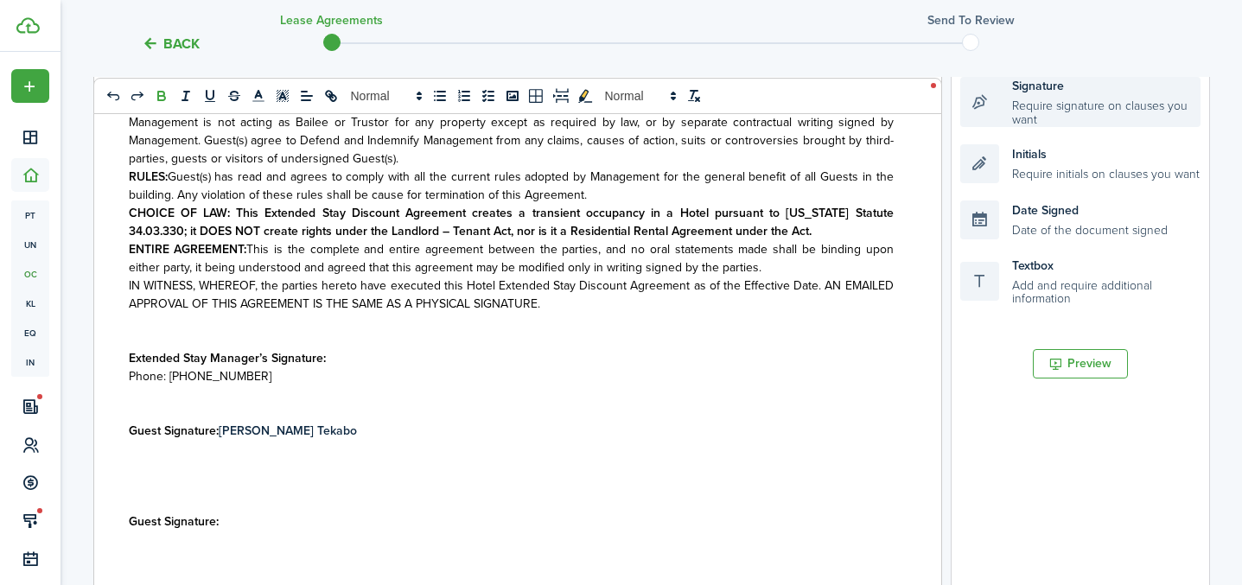
click at [1042, 119] on div "Signature Require signature on clauses you want" at bounding box center [1080, 102] width 240 height 50
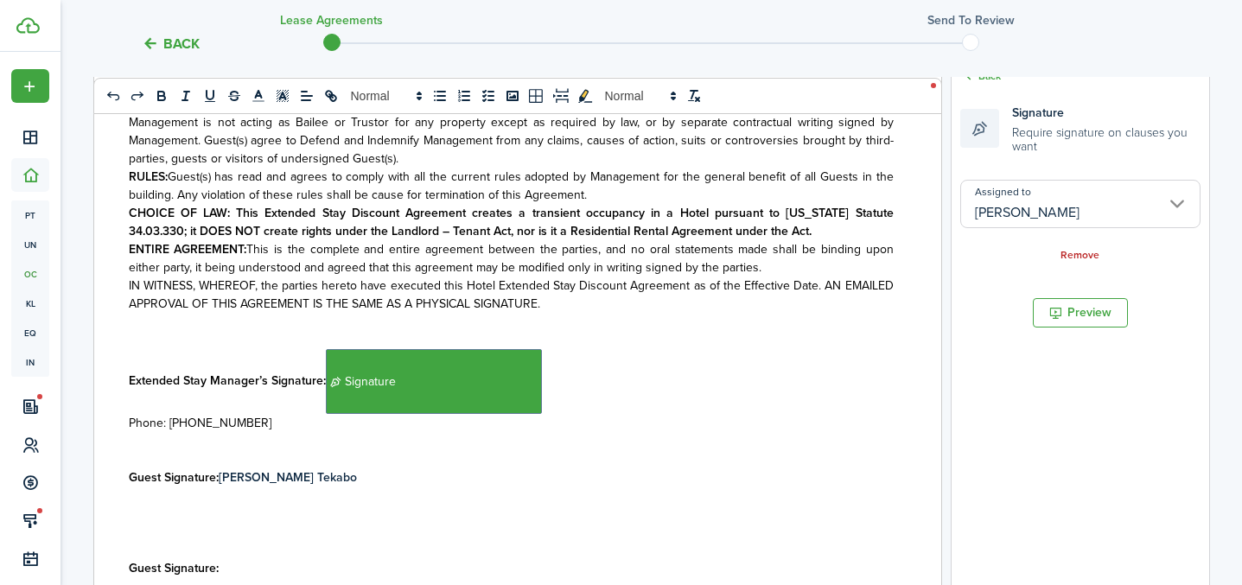
click at [545, 381] on p "Extended Stay Manager’s Signature: ﻿ Signature ﻿" at bounding box center [511, 381] width 765 height 65
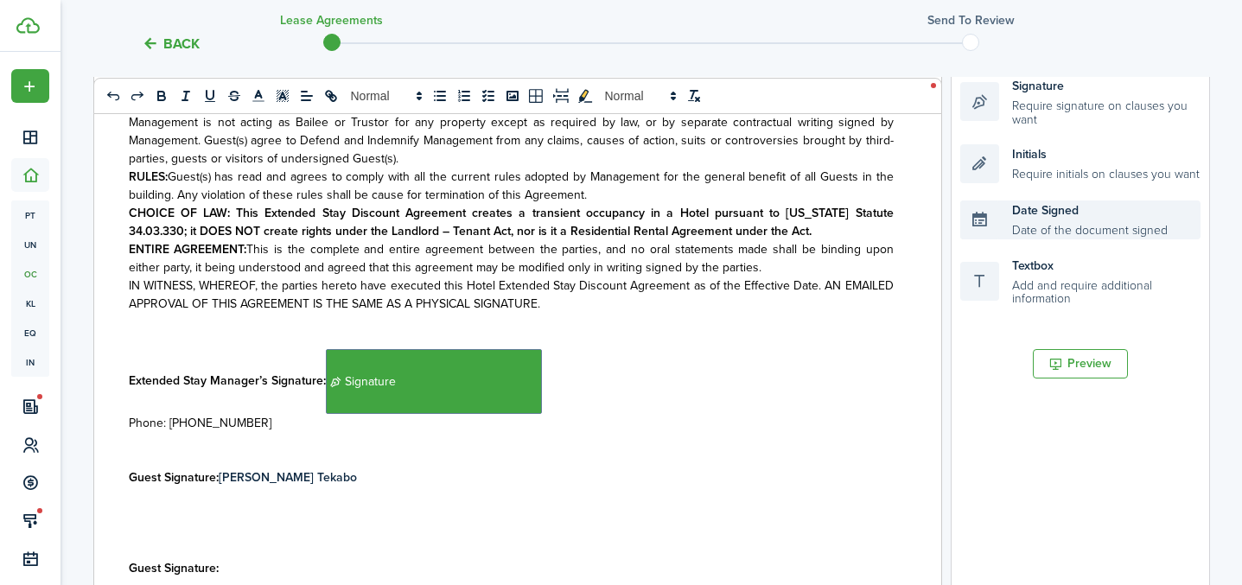
click at [1011, 209] on div "Date Signed Date of the document signed" at bounding box center [1080, 220] width 240 height 39
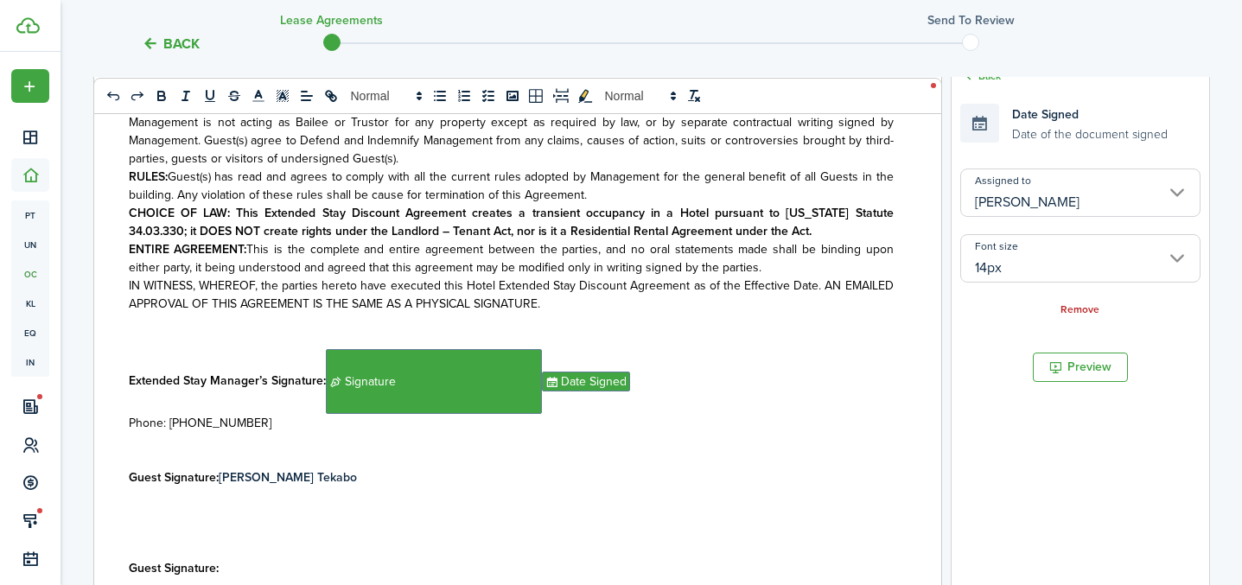
click at [381, 478] on p "Guest Signature: [PERSON_NAME]" at bounding box center [511, 477] width 765 height 18
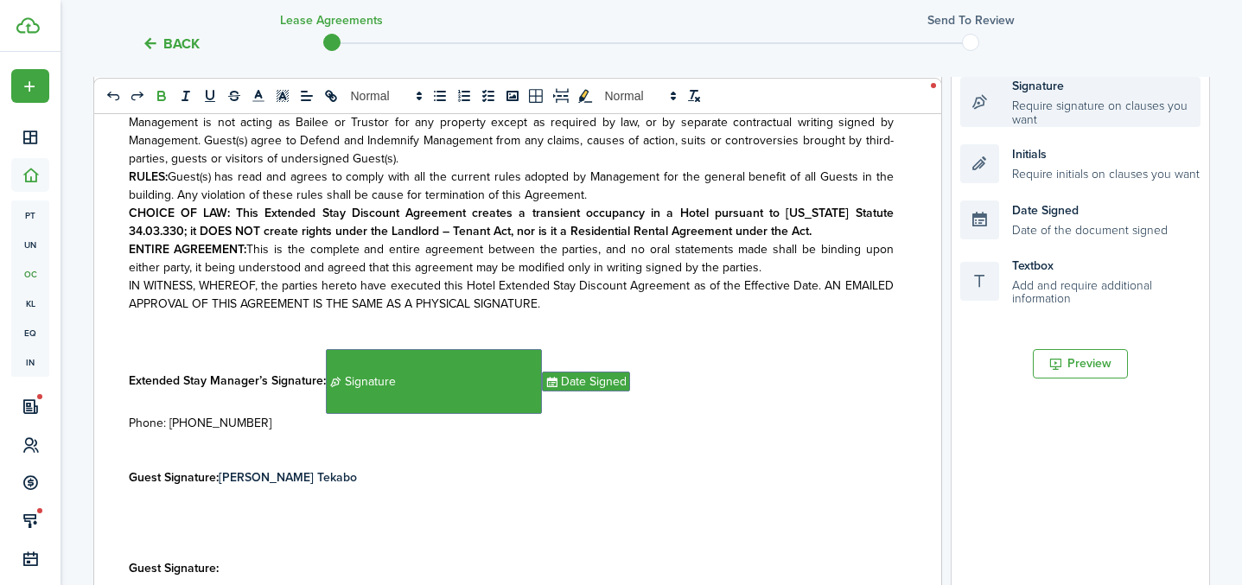
click at [1030, 106] on div "Signature Require signature on clauses you want" at bounding box center [1080, 102] width 240 height 50
click at [1030, 107] on div "Signature Require signature on clauses you want" at bounding box center [1080, 102] width 240 height 50
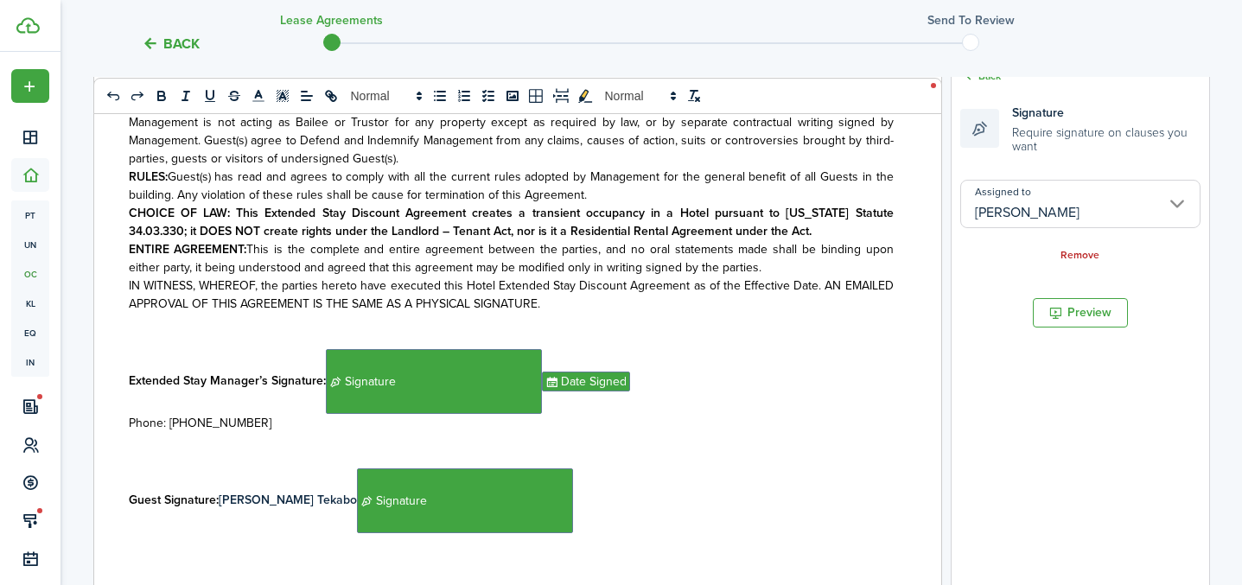
click at [579, 501] on p "Guest Signature: [PERSON_NAME] Tekabo ﻿ Signature ﻿" at bounding box center [511, 500] width 765 height 65
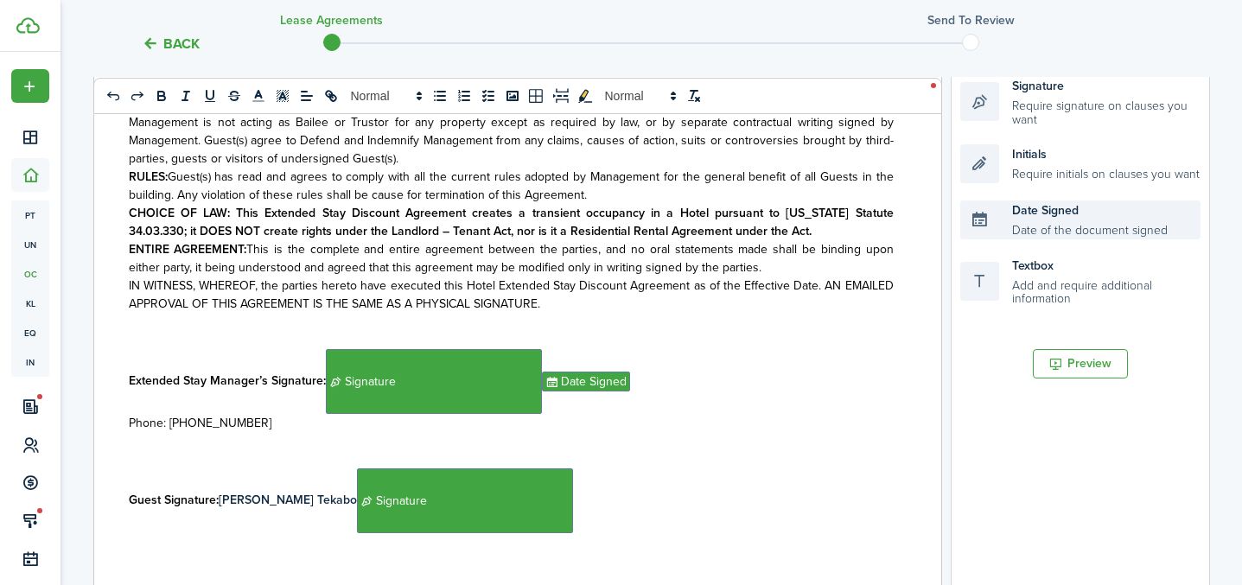
click at [1032, 204] on div "Date Signed Date of the document signed" at bounding box center [1080, 220] width 240 height 39
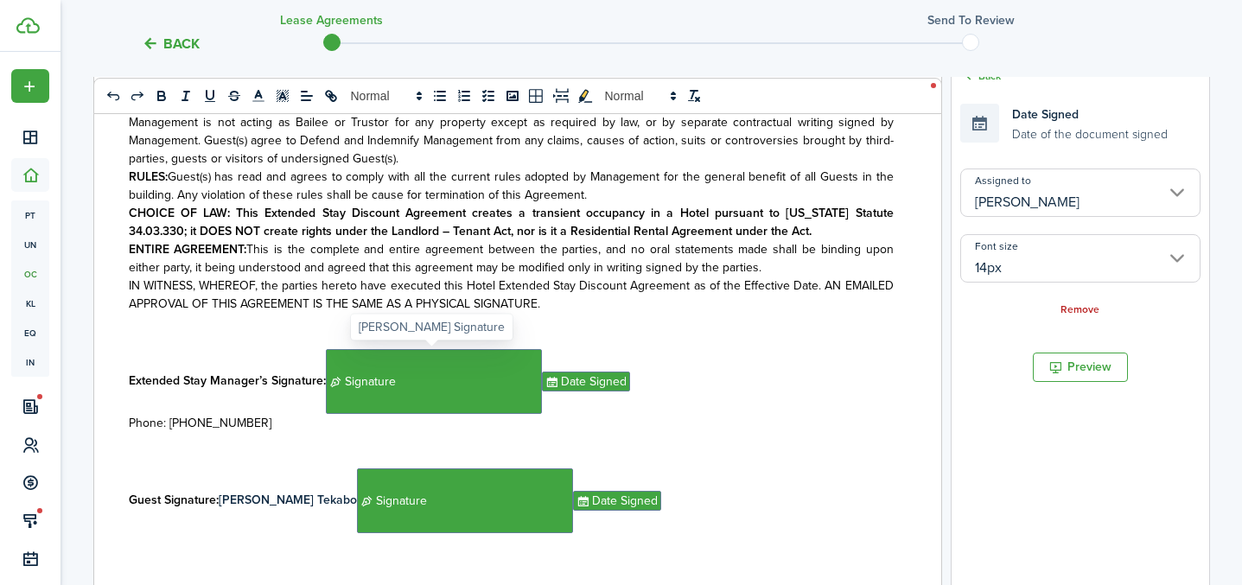
click at [462, 372] on span "Signature" at bounding box center [434, 381] width 216 height 65
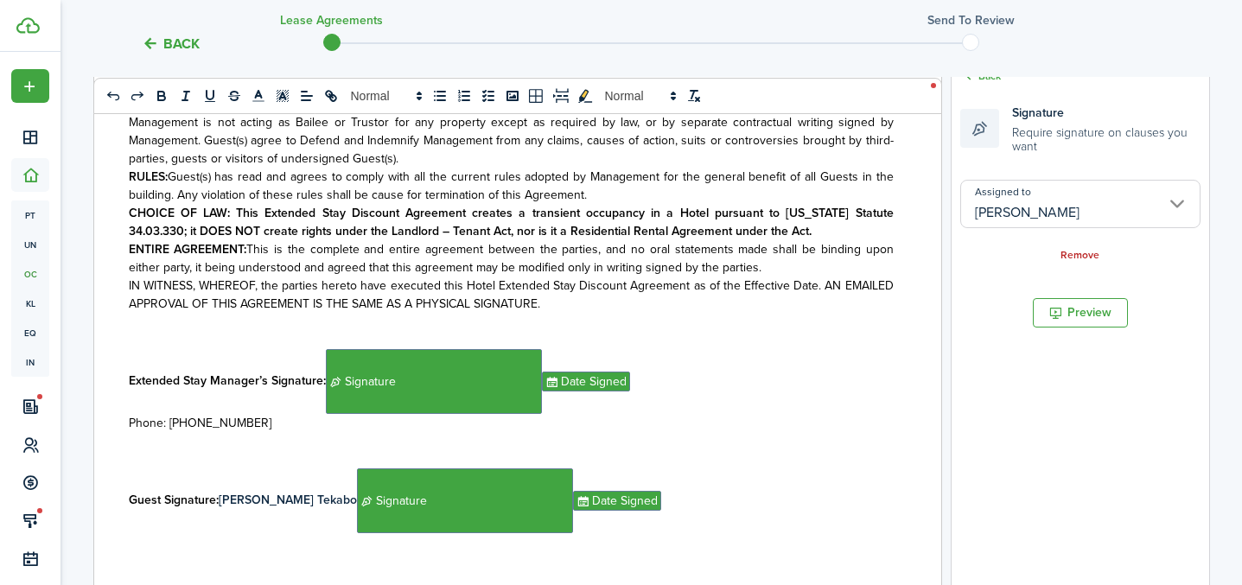
click at [1018, 212] on input "[PERSON_NAME]" at bounding box center [1080, 204] width 240 height 48
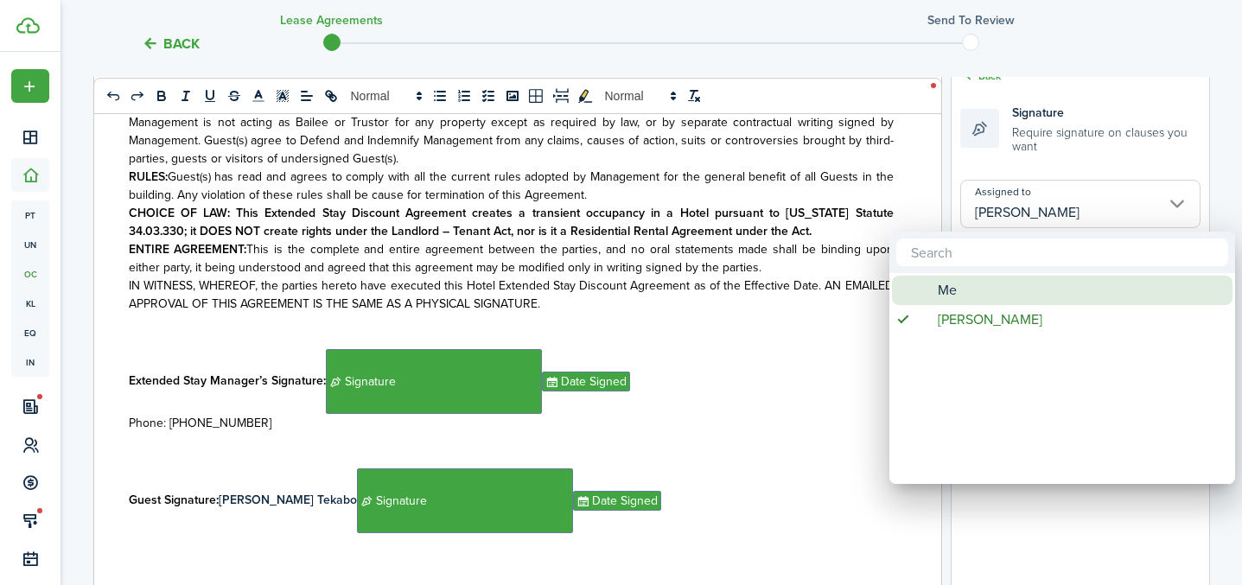
click at [969, 286] on div "Me" at bounding box center [1069, 290] width 306 height 29
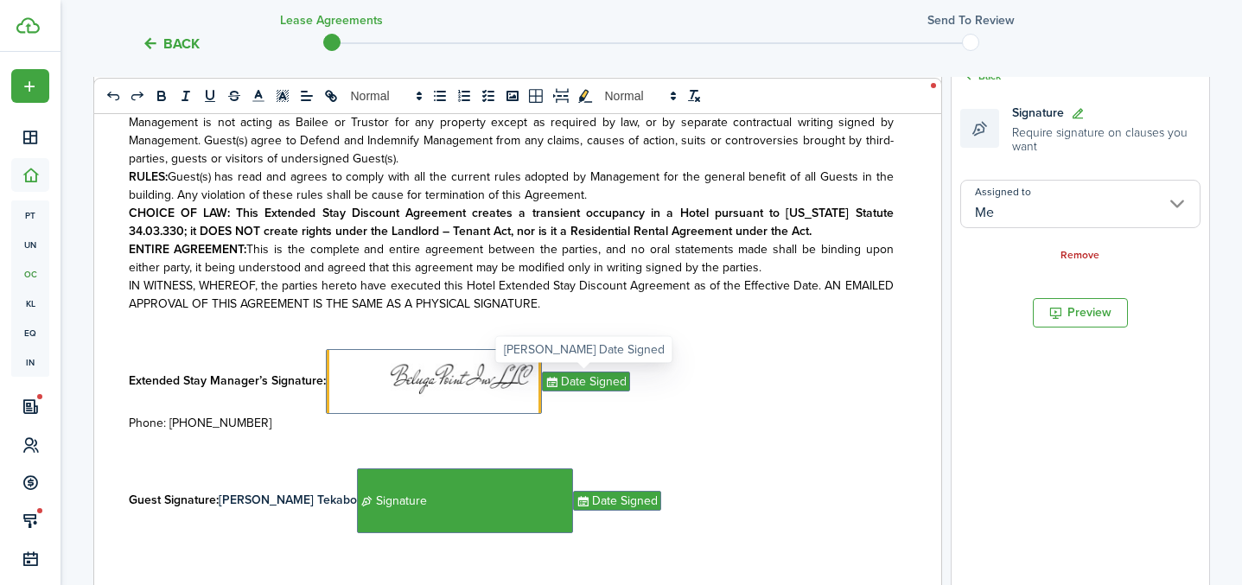
click at [607, 380] on span "Date Signed" at bounding box center [586, 382] width 88 height 20
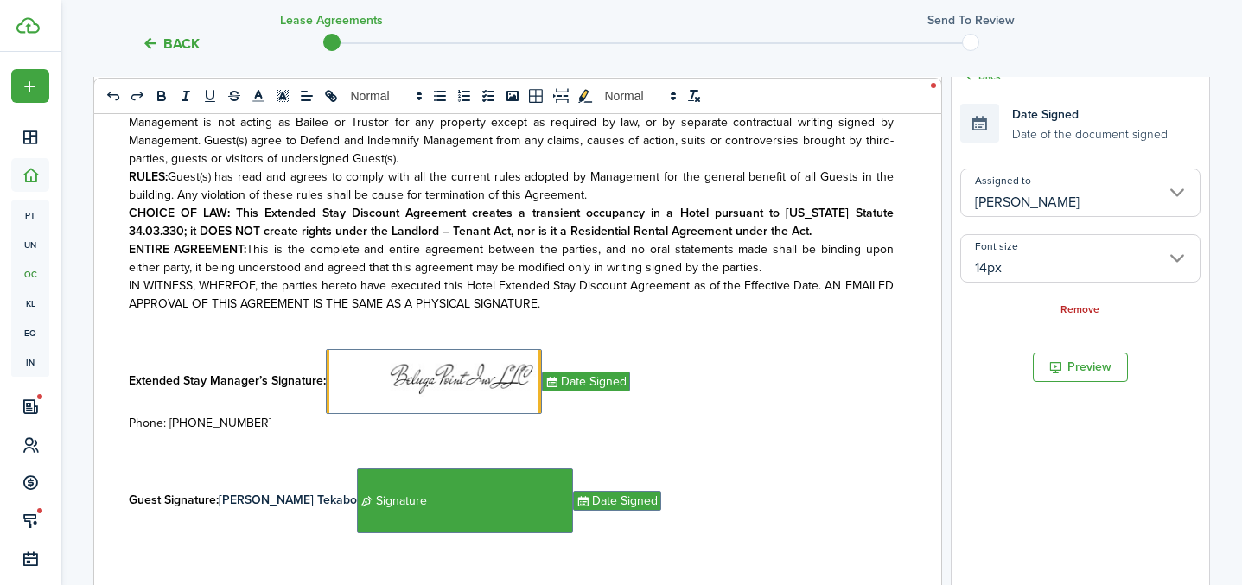
click at [1025, 207] on input "[PERSON_NAME]" at bounding box center [1080, 193] width 240 height 48
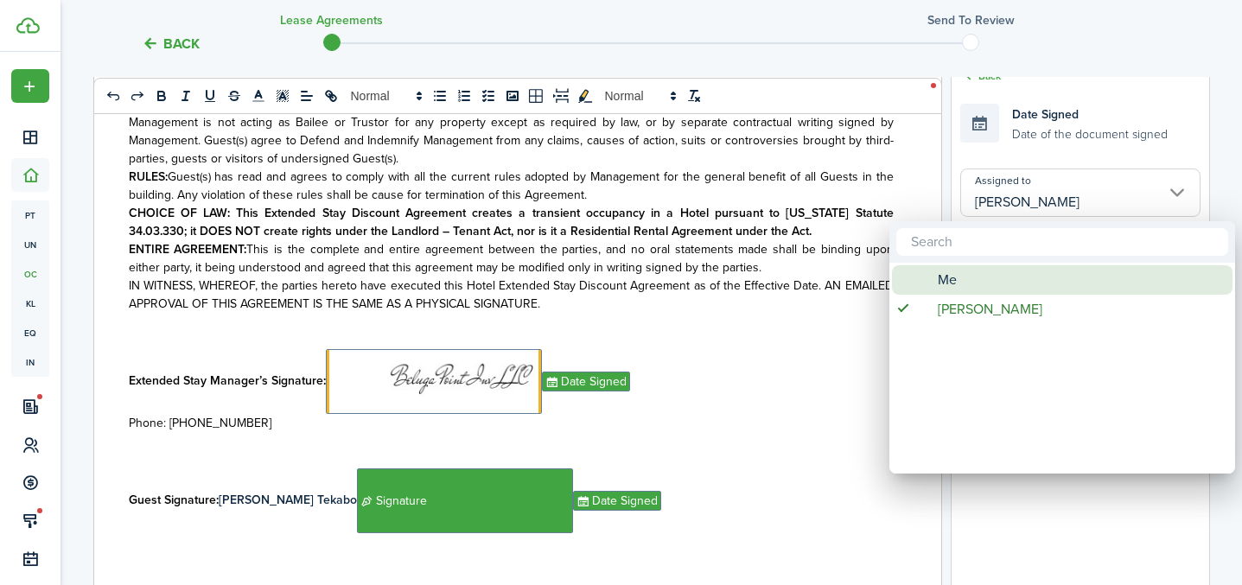
click at [969, 278] on div "Me" at bounding box center [1069, 279] width 306 height 29
type input "Me"
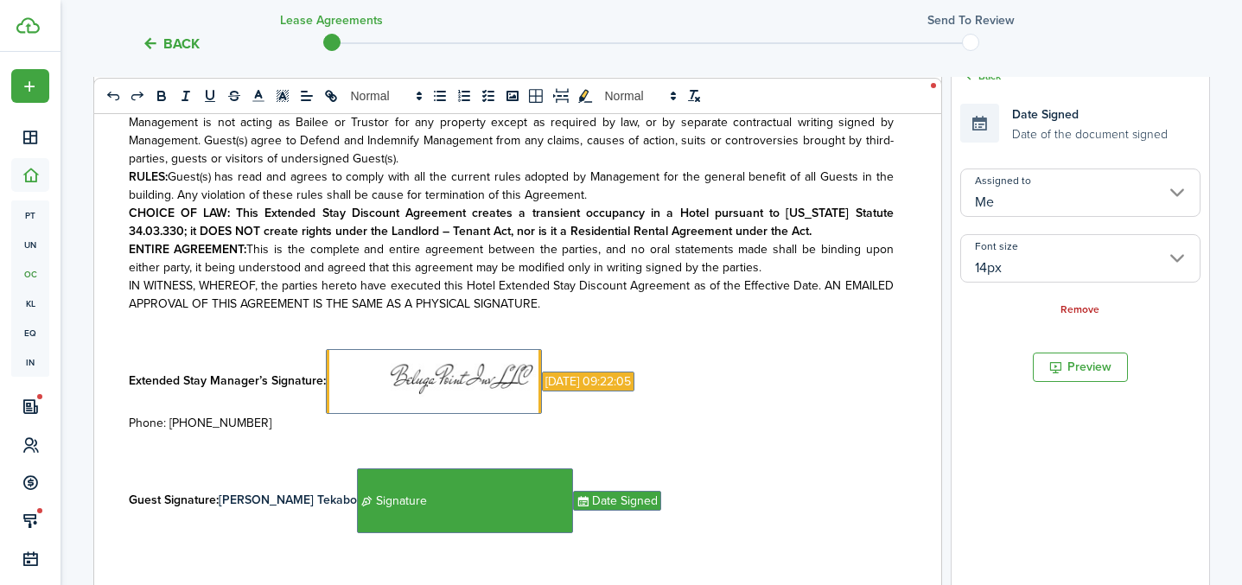
click at [685, 409] on p "Extended Stay Manager’s Signature: ﻿ ﻿ [DATE] 09:22:05 ﻿" at bounding box center [511, 381] width 765 height 65
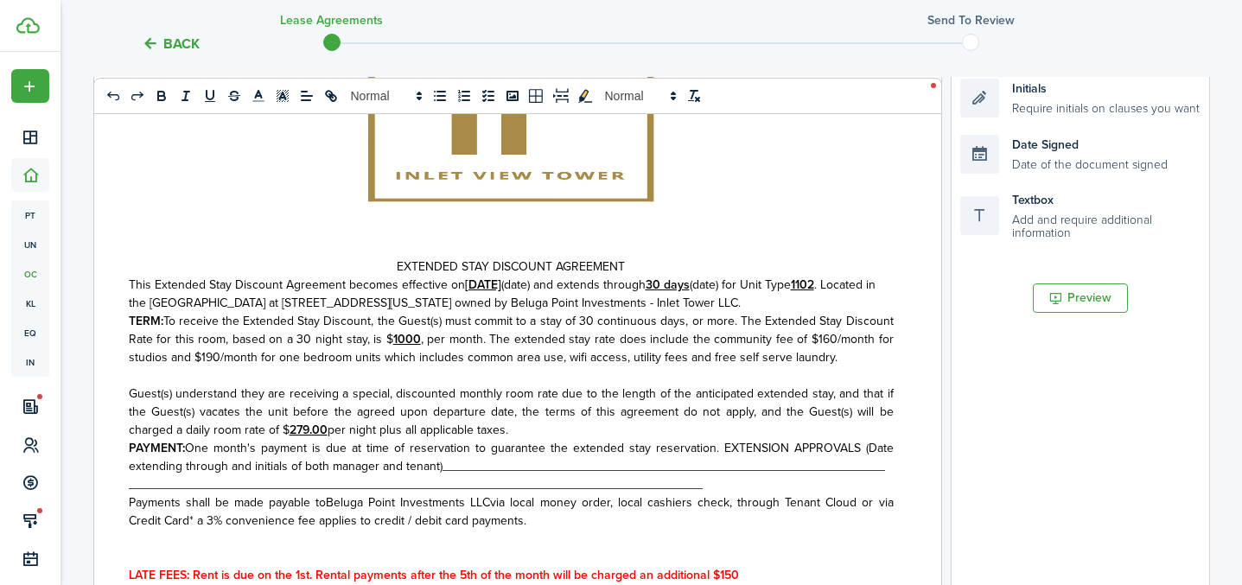
scroll to position [759, 0]
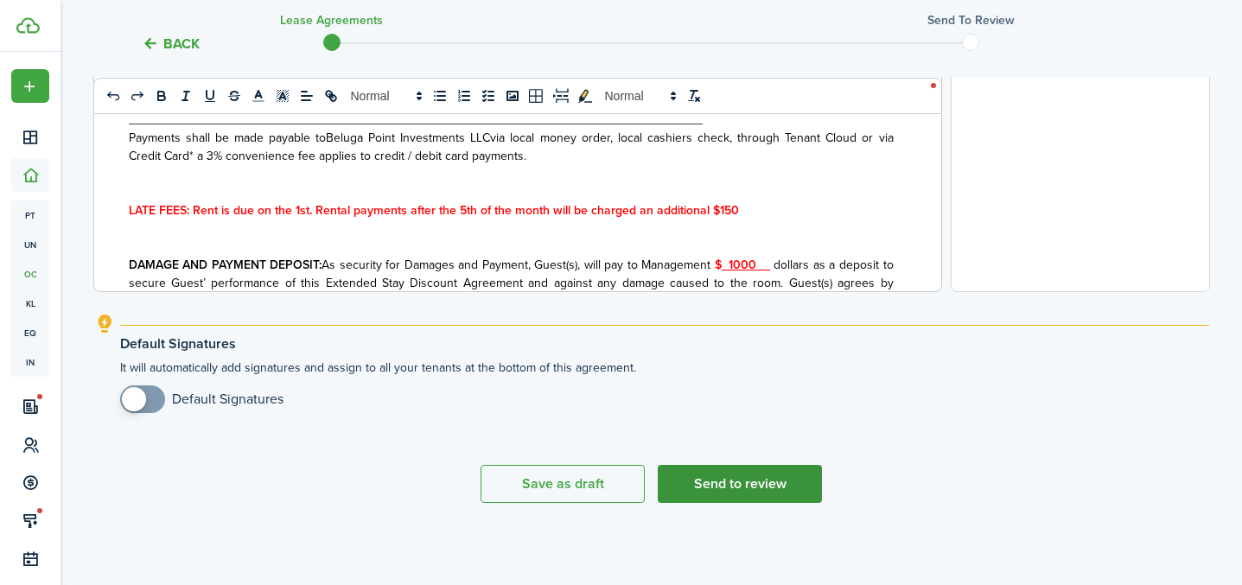
click at [787, 484] on button "Send to review" at bounding box center [740, 484] width 164 height 38
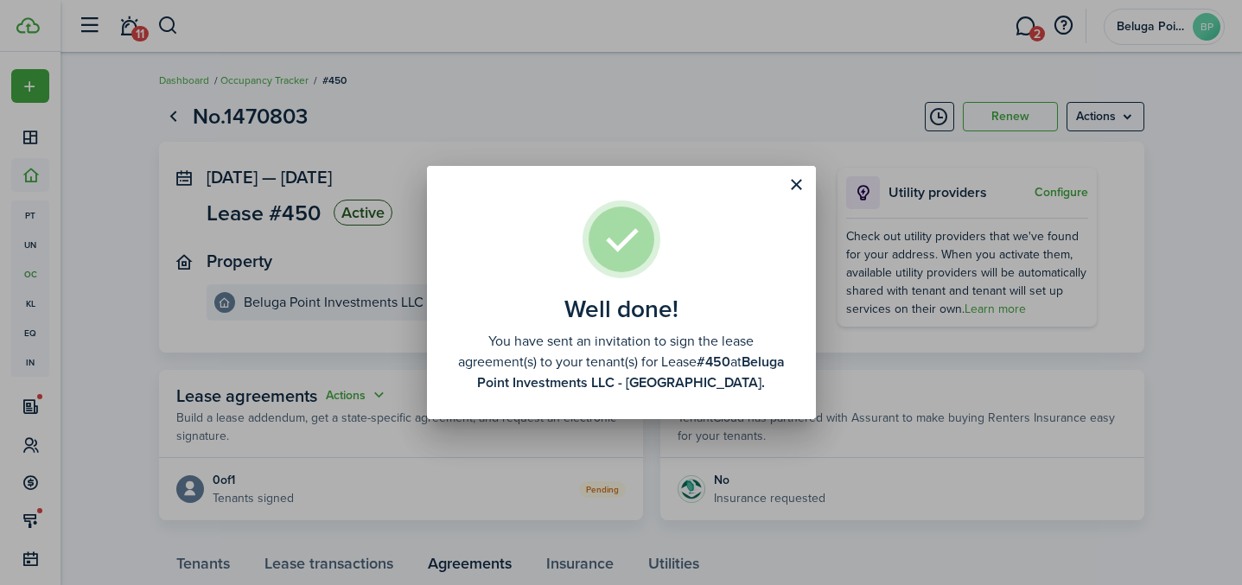
click at [668, 75] on div "Well done! You have sent an invitation to sign the lease agreement(s) to your t…" at bounding box center [621, 292] width 1242 height 585
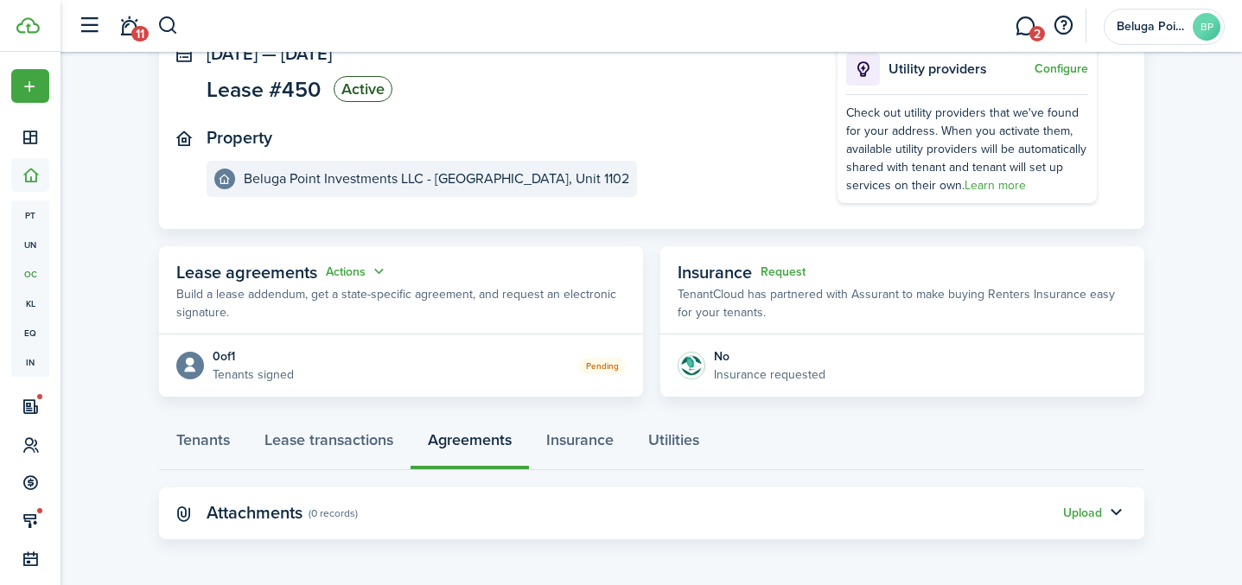
scroll to position [124, 0]
drag, startPoint x: 209, startPoint y: 443, endPoint x: 294, endPoint y: 417, distance: 88.6
click at [209, 443] on link "Tenants" at bounding box center [203, 443] width 88 height 52
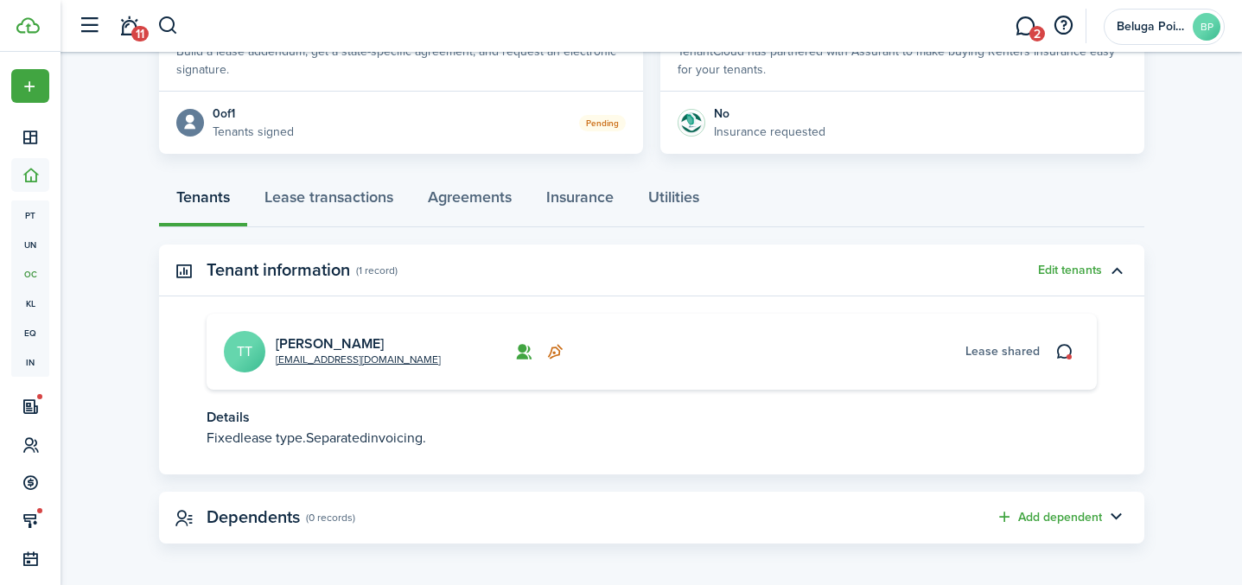
scroll to position [372, 0]
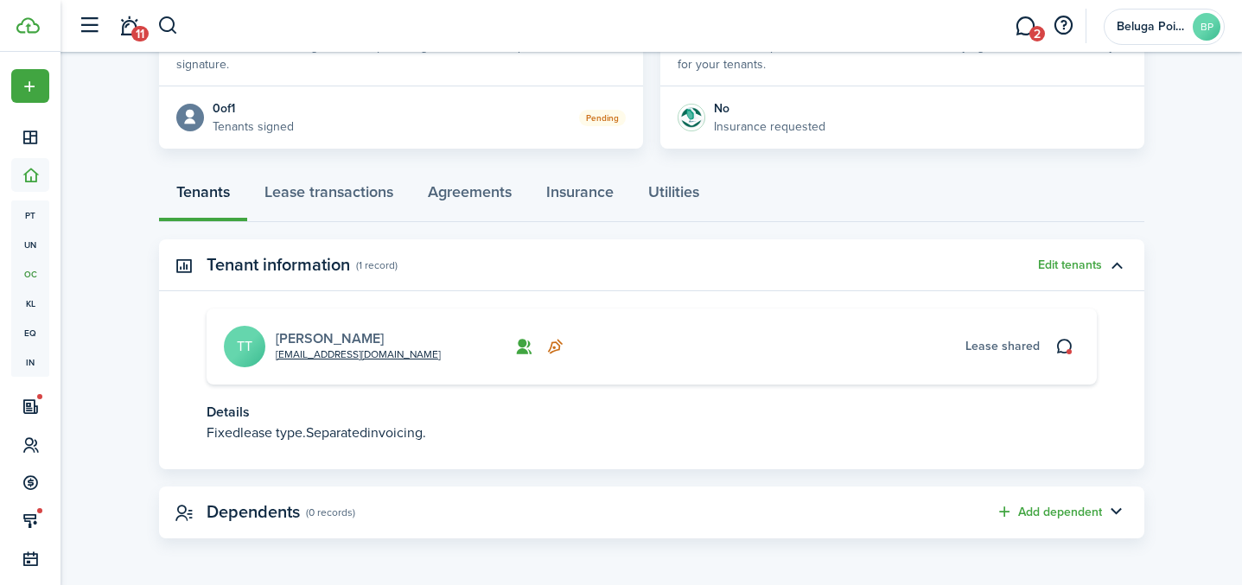
click at [348, 337] on link "[PERSON_NAME]" at bounding box center [330, 338] width 108 height 20
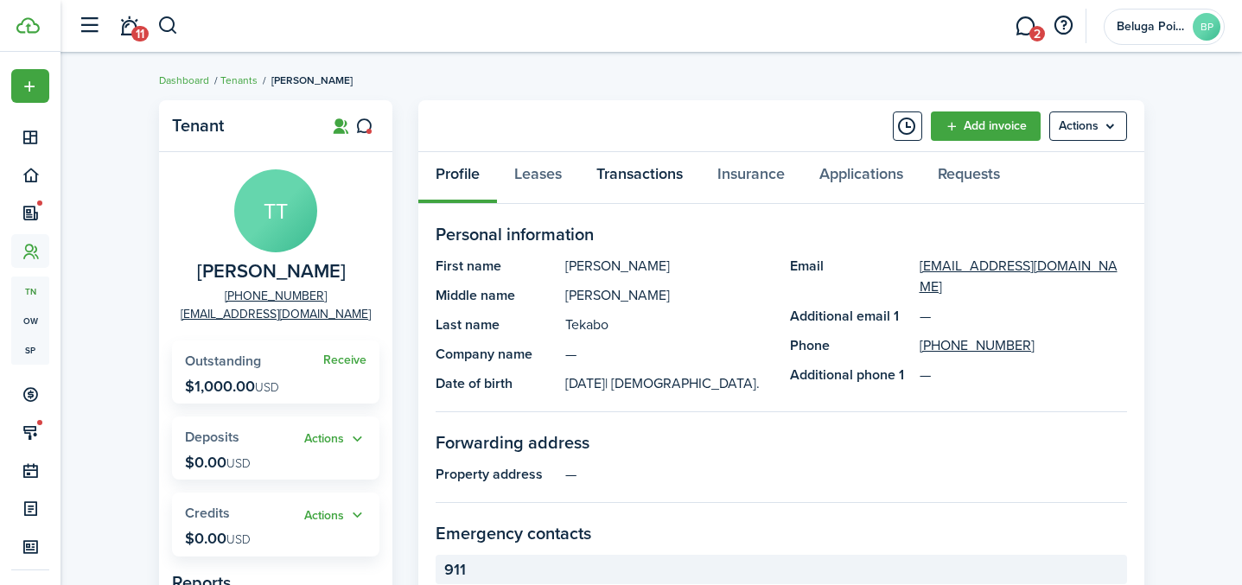
click at [653, 175] on link "Transactions" at bounding box center [639, 178] width 121 height 52
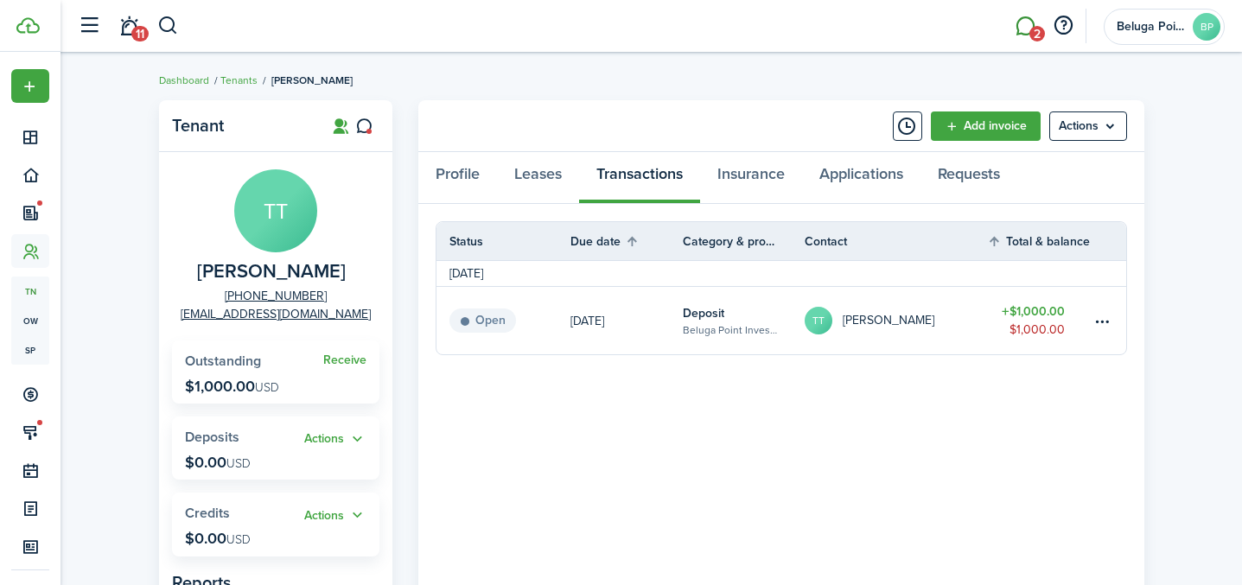
click at [1024, 29] on link "2" at bounding box center [1025, 26] width 33 height 44
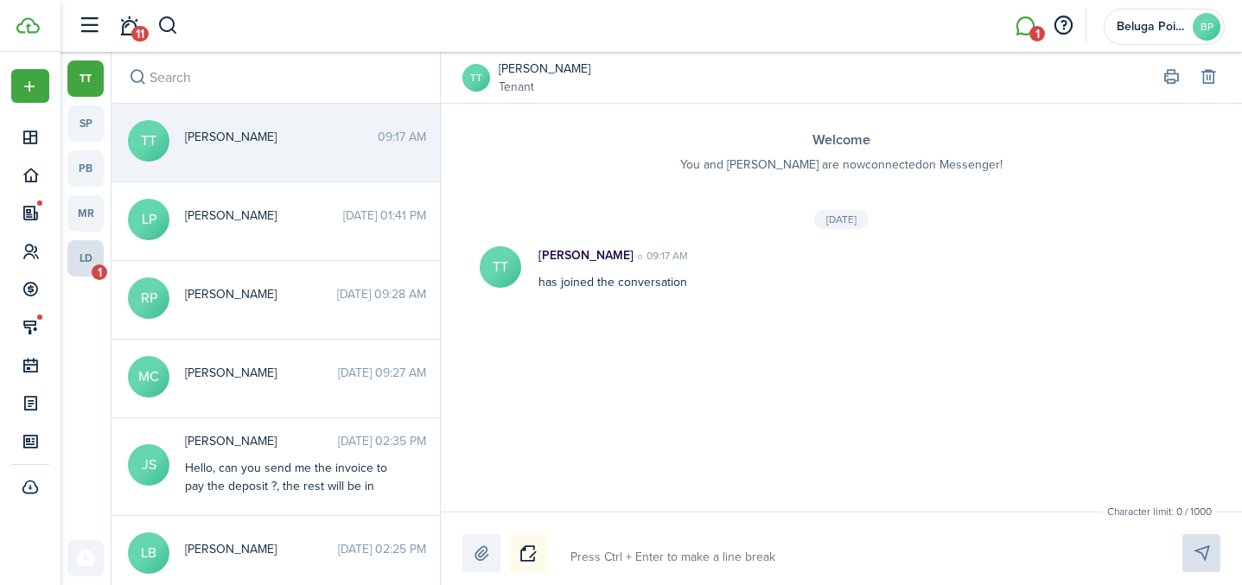
click at [92, 255] on link "ld 1" at bounding box center [85, 258] width 36 height 36
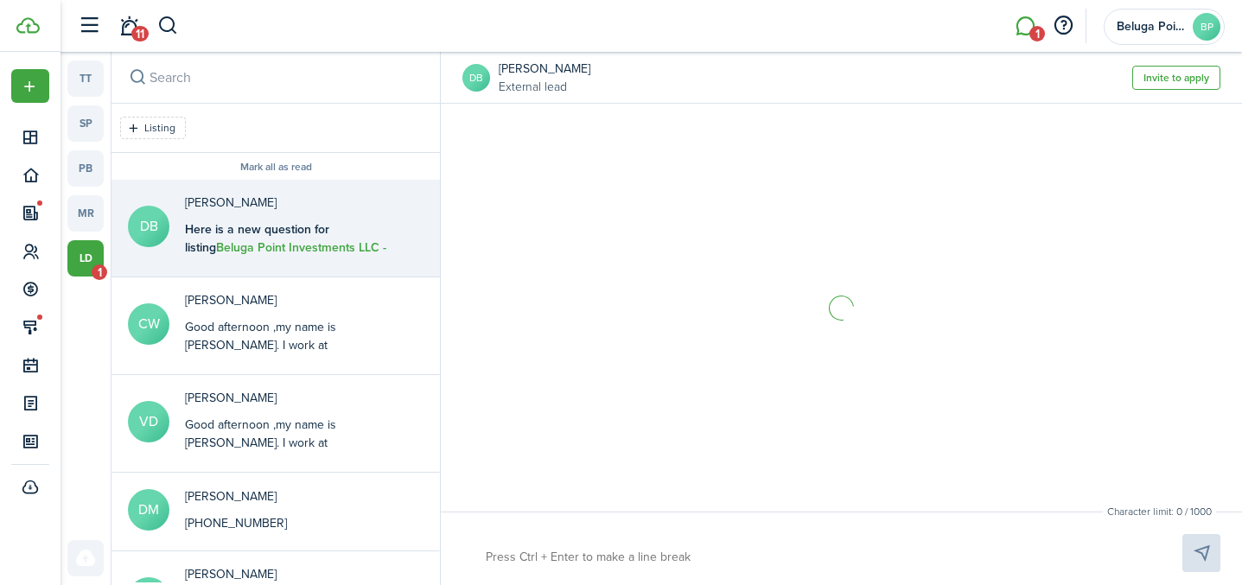
scroll to position [5, 0]
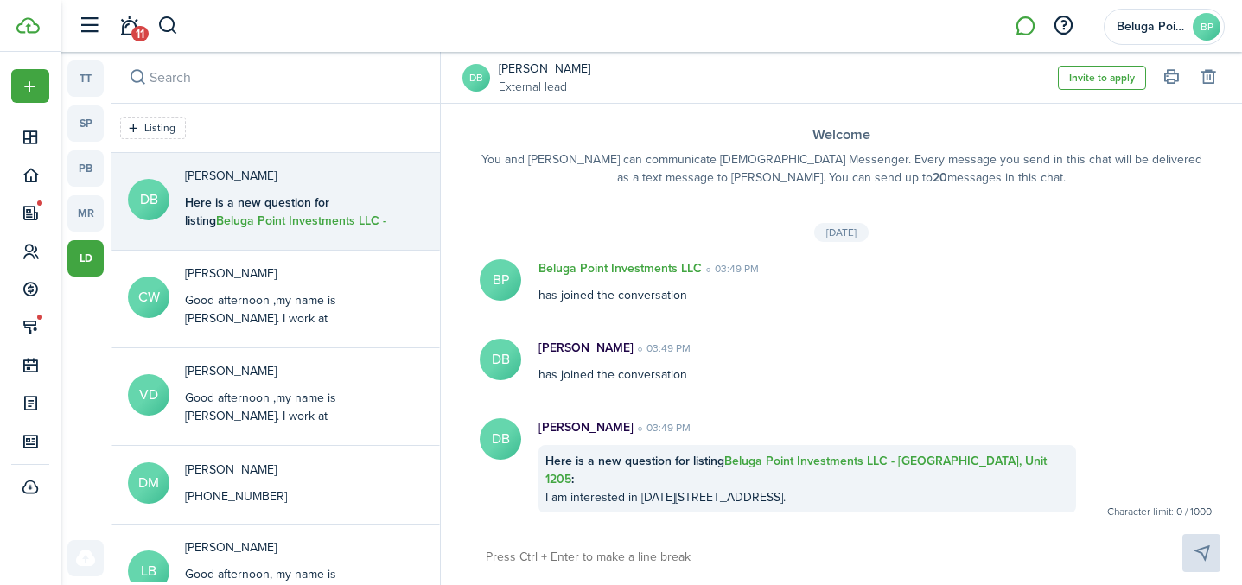
click at [586, 549] on textarea at bounding box center [814, 557] width 668 height 29
paste textarea "Good afternoon [PERSON_NAME] ,my name is [PERSON_NAME]. I work at [GEOGRAPHIC_D…"
type textarea "Good afternoon [PERSON_NAME] ,my name is [PERSON_NAME]. I work at [GEOGRAPHIC_D…"
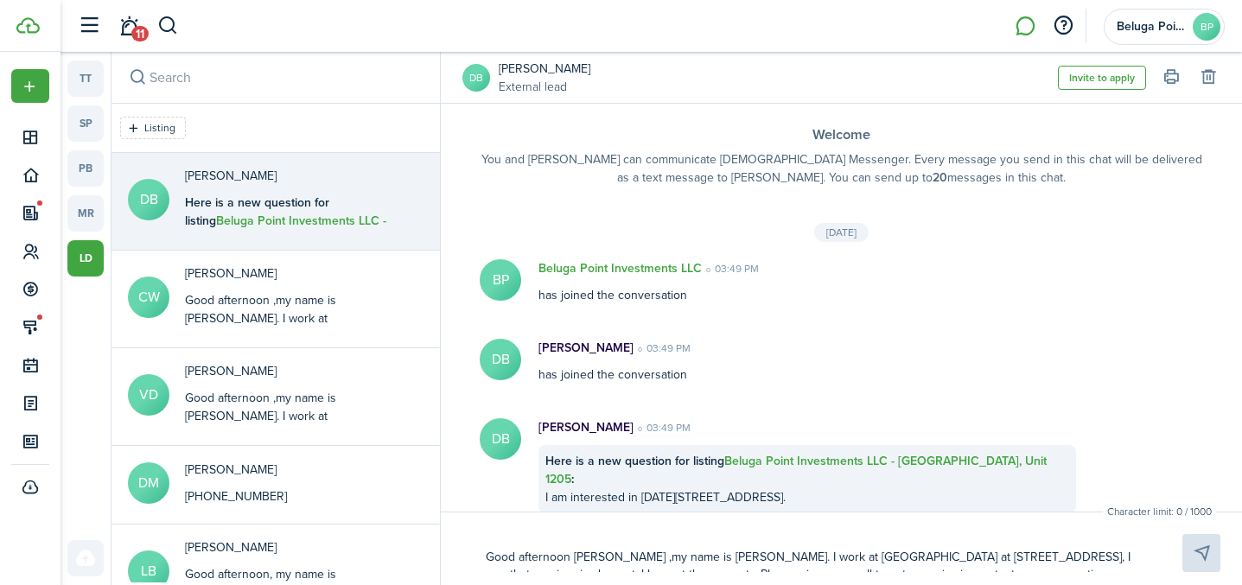
scroll to position [0, 0]
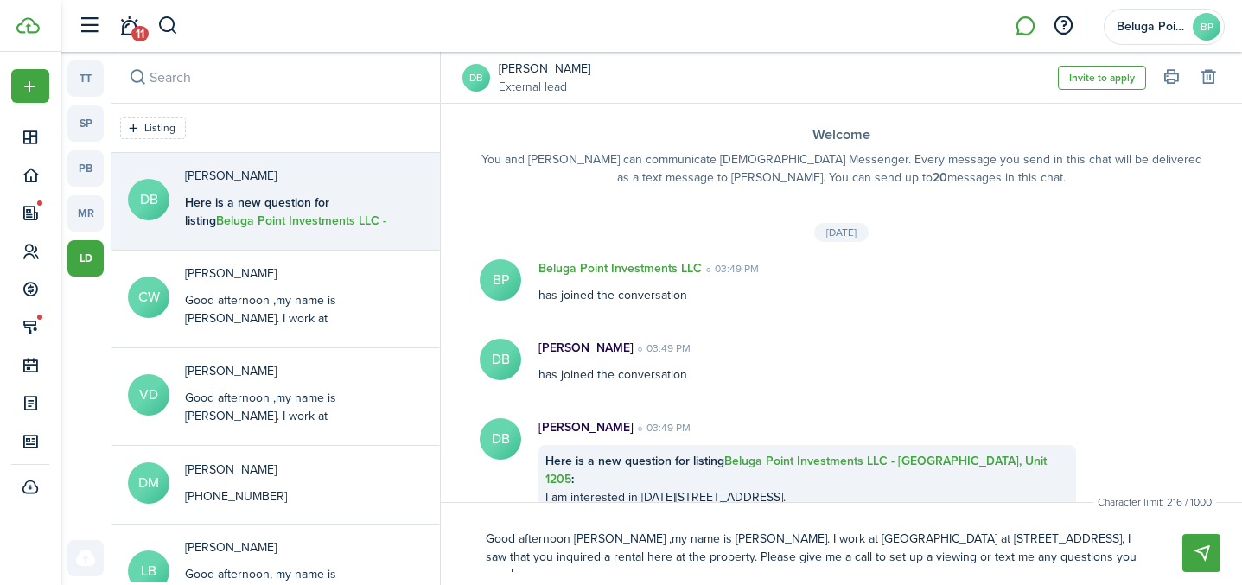
click at [606, 543] on textarea "Good afternoon [PERSON_NAME] ,my name is [PERSON_NAME]. I work at [GEOGRAPHIC_D…" at bounding box center [814, 549] width 668 height 48
type textarea "Good afternoon [PERSON_NAME] ,my name is [PERSON_NAME]. I work at [GEOGRAPHIC_D…"
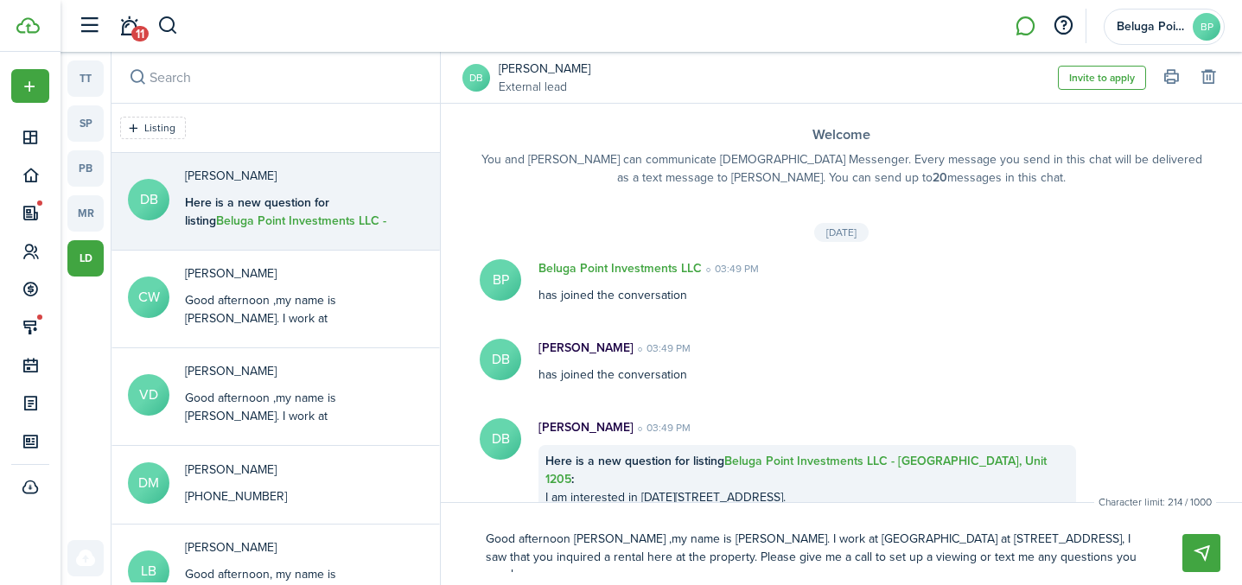
type textarea "Good afternoon Che ,my name is [PERSON_NAME]. I work at [GEOGRAPHIC_DATA] at [S…"
type textarea "Good afternoon Ch ,my name is [PERSON_NAME]. I work at [GEOGRAPHIC_DATA] at [ST…"
type textarea "Good afternoon C ,my name is [PERSON_NAME]. I work at [GEOGRAPHIC_DATA] at [STR…"
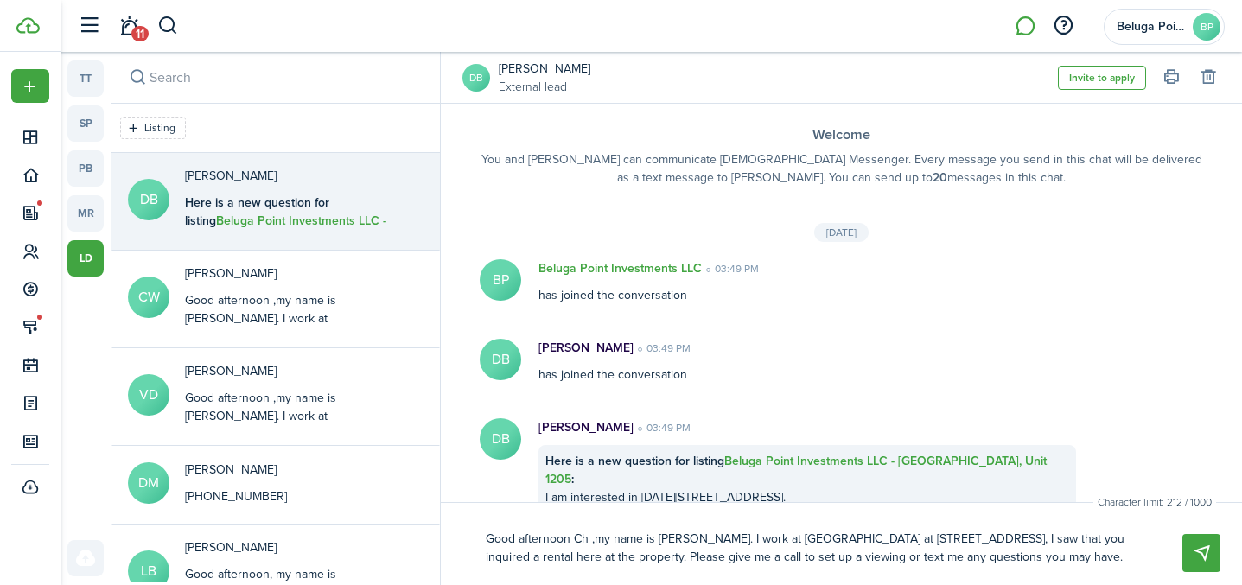
type textarea "Good afternoon C ,my name is [PERSON_NAME]. I work at [GEOGRAPHIC_DATA] at [STR…"
type textarea "Good afternoon ,my name is [PERSON_NAME]. I work at [GEOGRAPHIC_DATA] at [STREE…"
type textarea "Good afternoon D ,my name is [PERSON_NAME]. I work at [GEOGRAPHIC_DATA] at [STR…"
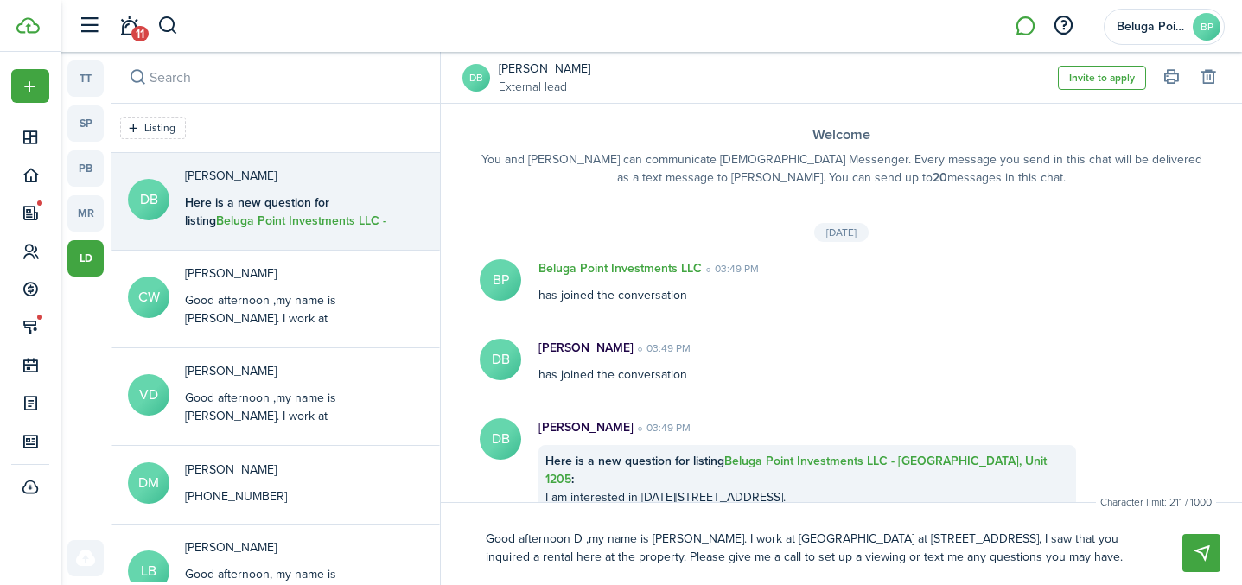
type textarea "Good afternoon Da ,my name is [PERSON_NAME]. I work at [GEOGRAPHIC_DATA] at [ST…"
type textarea "Good afternoon [PERSON_NAME] ,my name is [PERSON_NAME]. I work at [GEOGRAPHIC_D…"
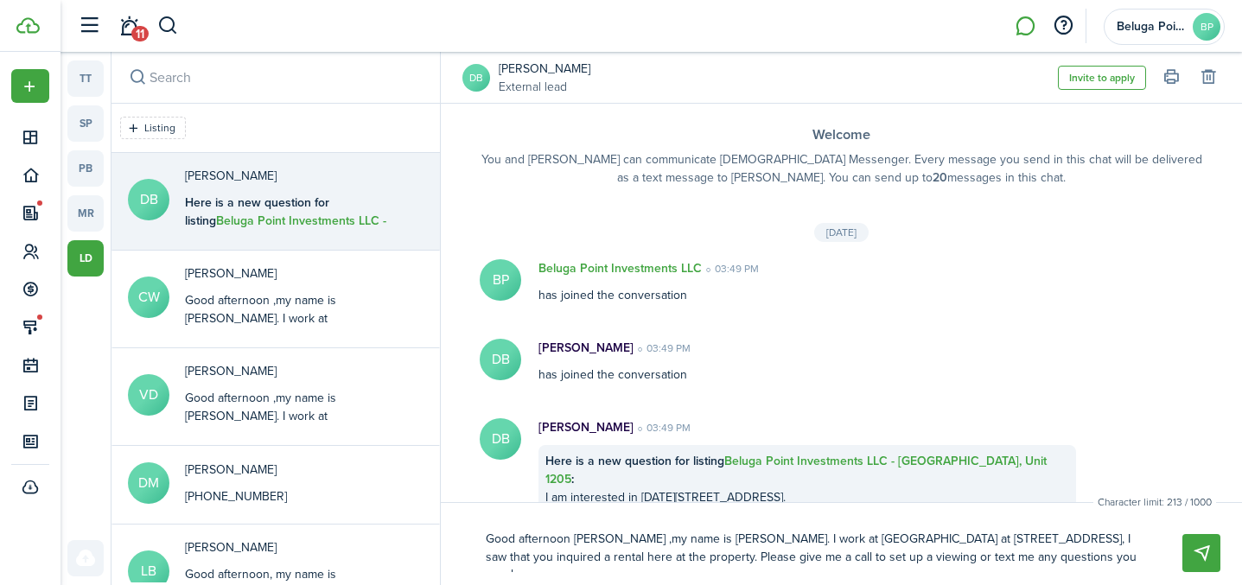
type textarea "Good afternoon [PERSON_NAME] ,my name is [PERSON_NAME]. I work at [GEOGRAPHIC_D…"
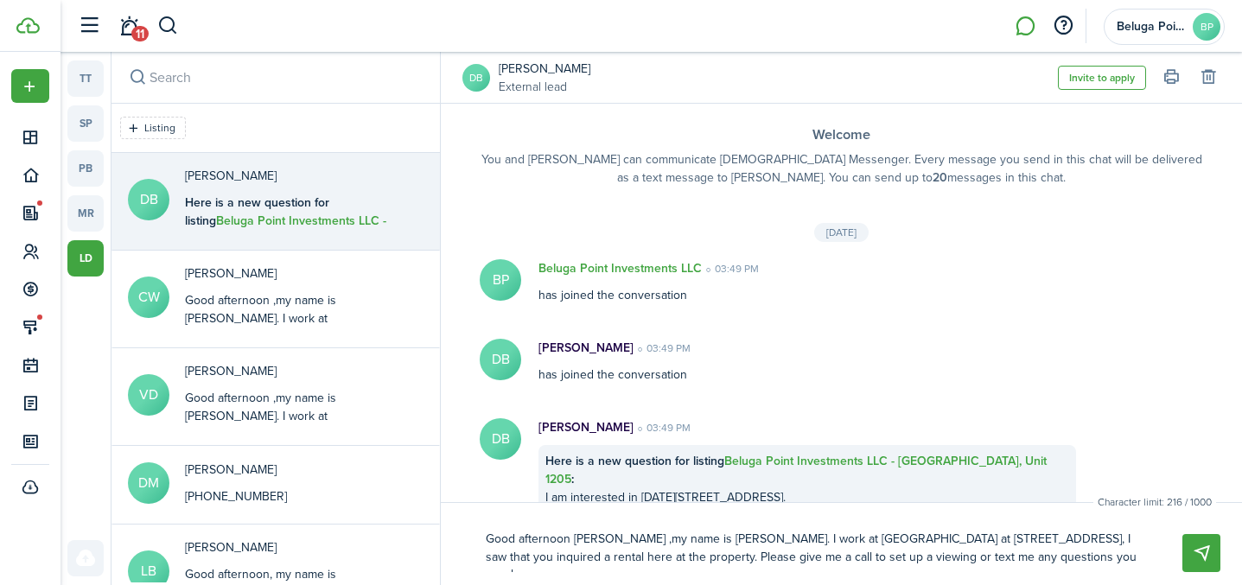
drag, startPoint x: 614, startPoint y: 539, endPoint x: 631, endPoint y: 543, distance: 17.6
click at [615, 539] on textarea "Good afternoon [PERSON_NAME] ,my name is [PERSON_NAME]. I work at [GEOGRAPHIC_D…" at bounding box center [814, 549] width 668 height 48
type textarea "Good afternoon [PERSON_NAME],my name is [PERSON_NAME]. I work at [GEOGRAPHIC_DA…"
type textarea "Good afternoon [PERSON_NAME], my name is [PERSON_NAME]. I work at [GEOGRAPHIC_D…"
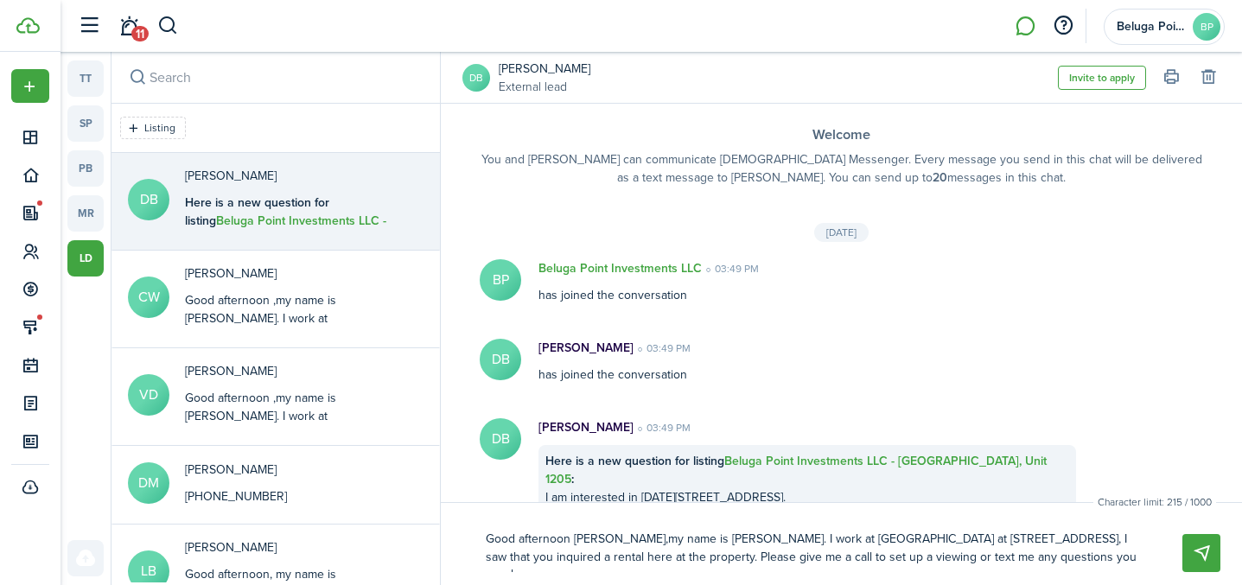
type textarea "Good afternoon [PERSON_NAME], my name is [PERSON_NAME]. I work at [GEOGRAPHIC_D…"
click at [1194, 549] on button "Send" at bounding box center [1201, 553] width 38 height 38
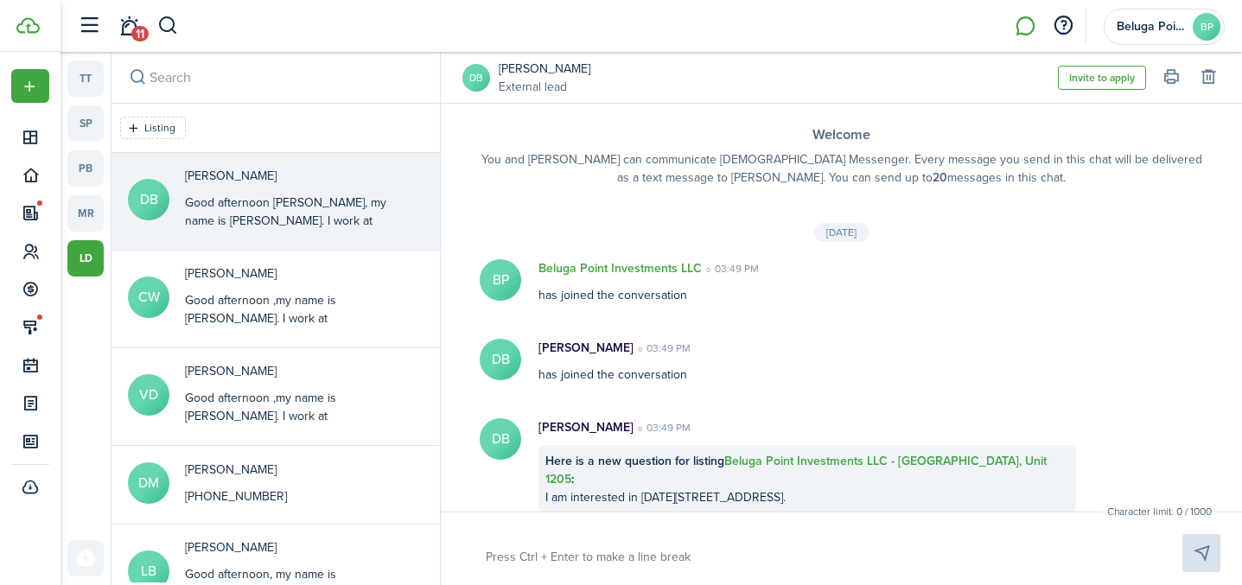
scroll to position [178, 0]
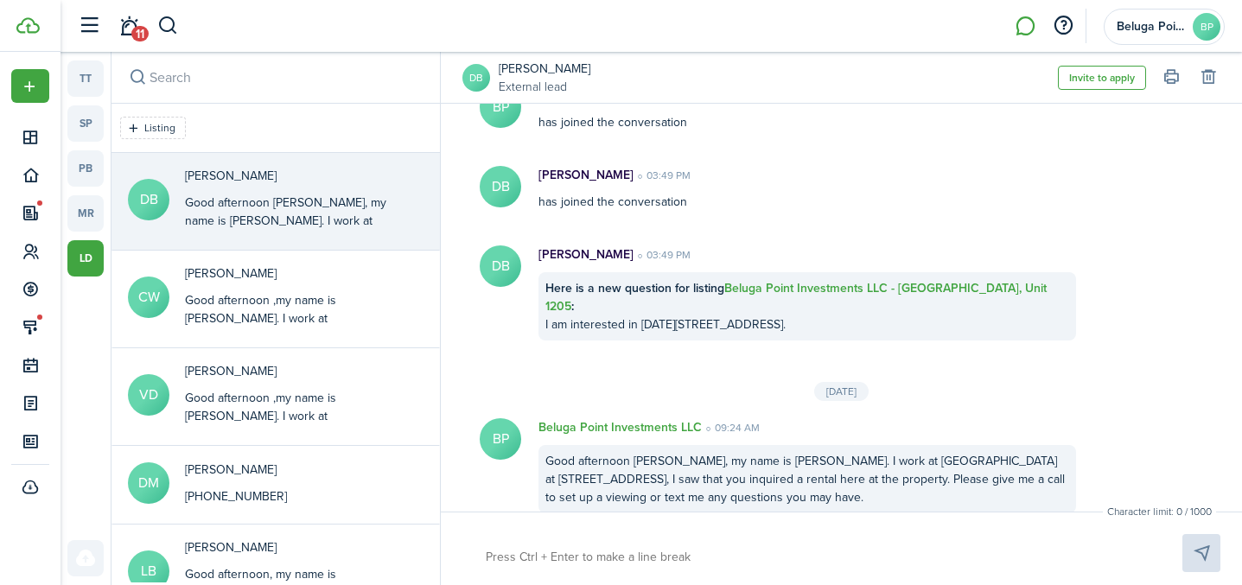
click at [481, 72] on avatar-text "DB" at bounding box center [476, 78] width 28 height 28
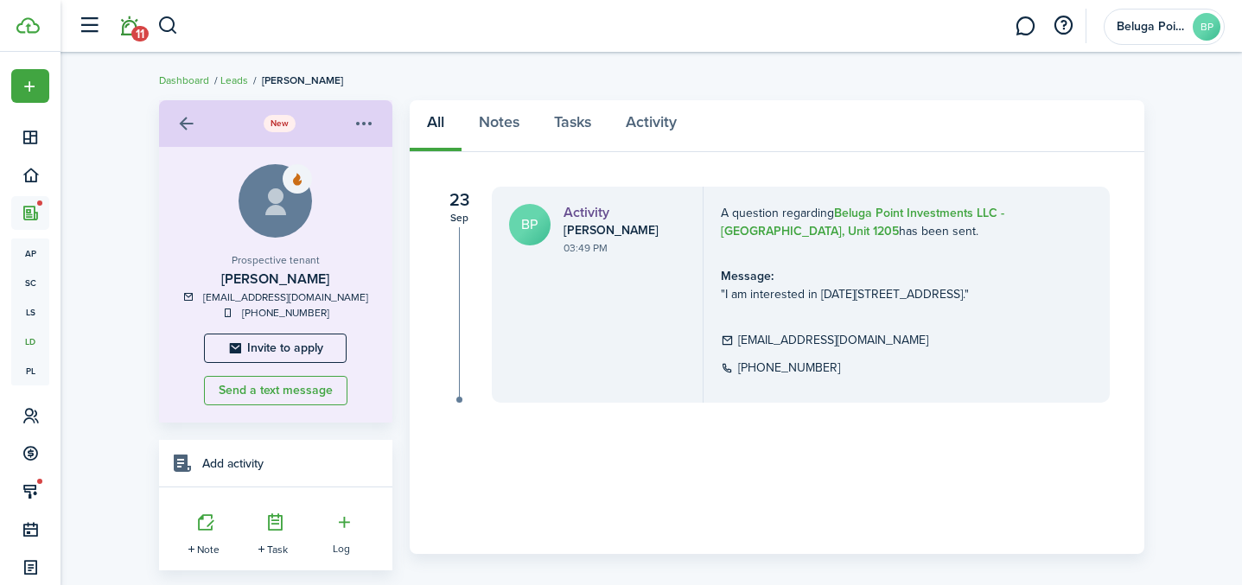
click at [130, 33] on link "11" at bounding box center [128, 26] width 33 height 44
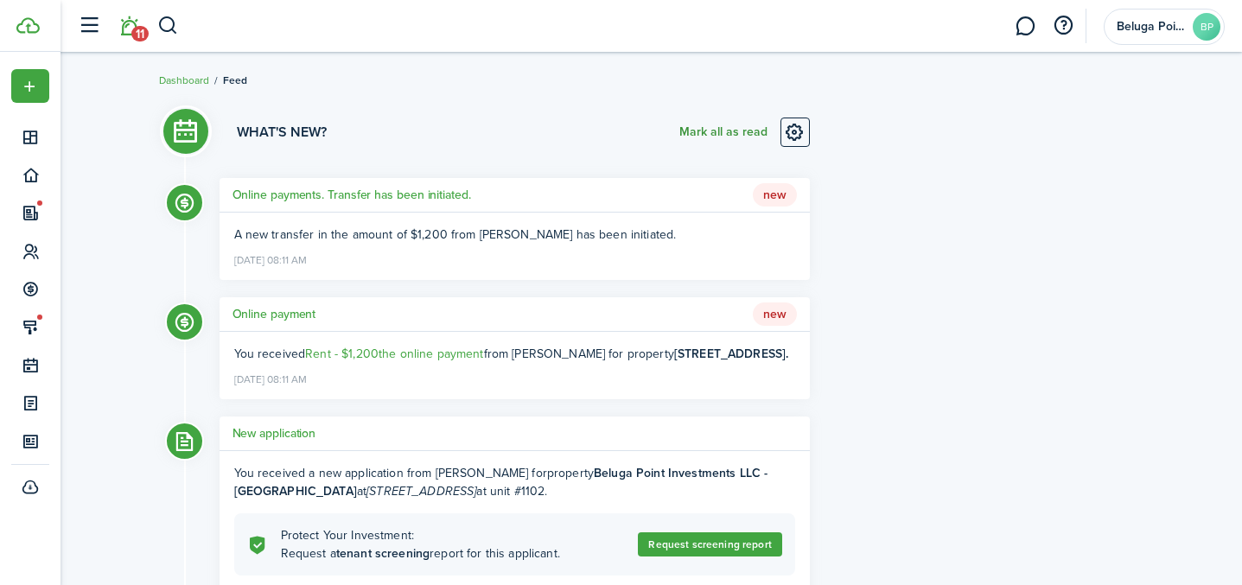
click at [717, 129] on button "Mark all as read" at bounding box center [723, 132] width 88 height 29
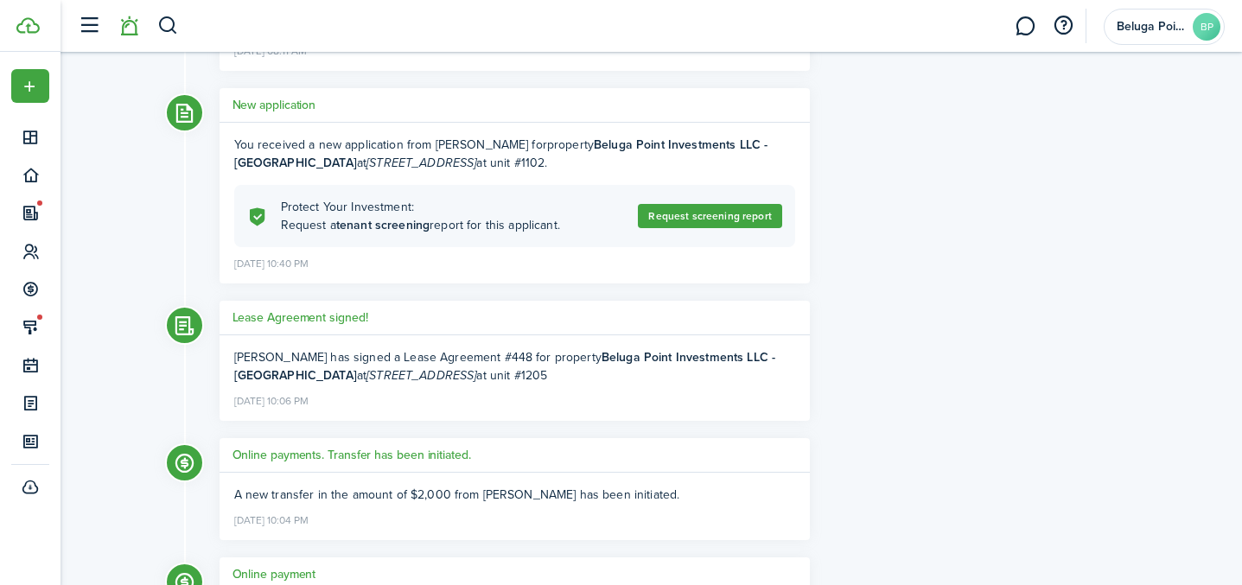
scroll to position [354, 0]
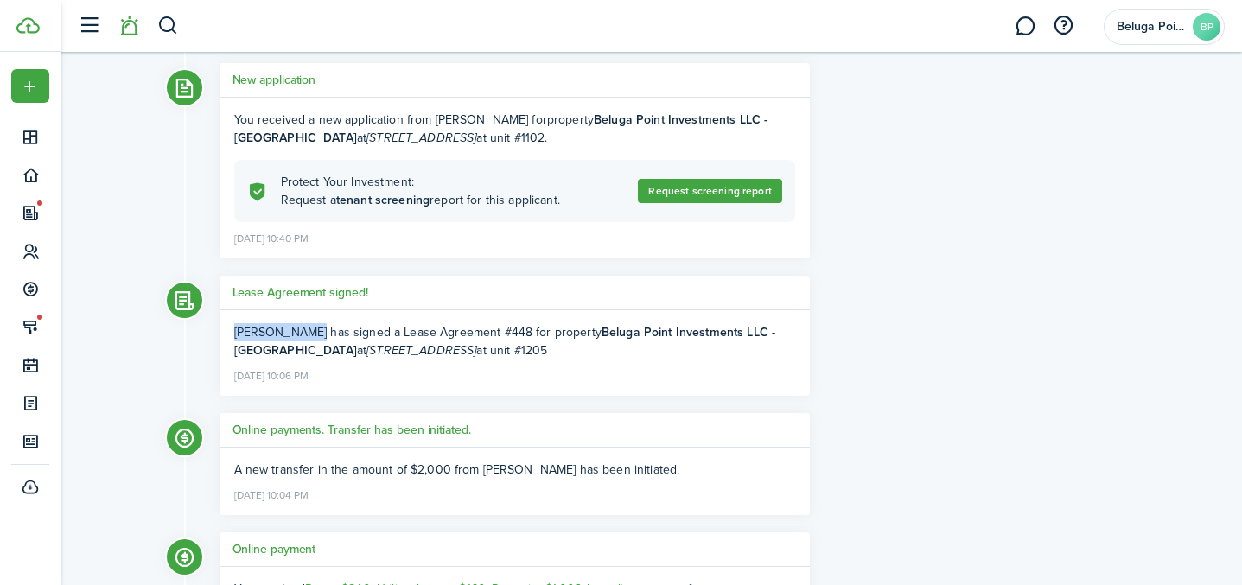
drag, startPoint x: 235, startPoint y: 328, endPoint x: 312, endPoint y: 335, distance: 77.2
click at [312, 335] on span "[PERSON_NAME] has signed a Lease Agreement #448 for property Beluga Point Inves…" at bounding box center [505, 341] width 542 height 36
copy span "[PERSON_NAME]"
click at [341, 299] on h5 "Lease Agreement signed!" at bounding box center [301, 293] width 136 height 18
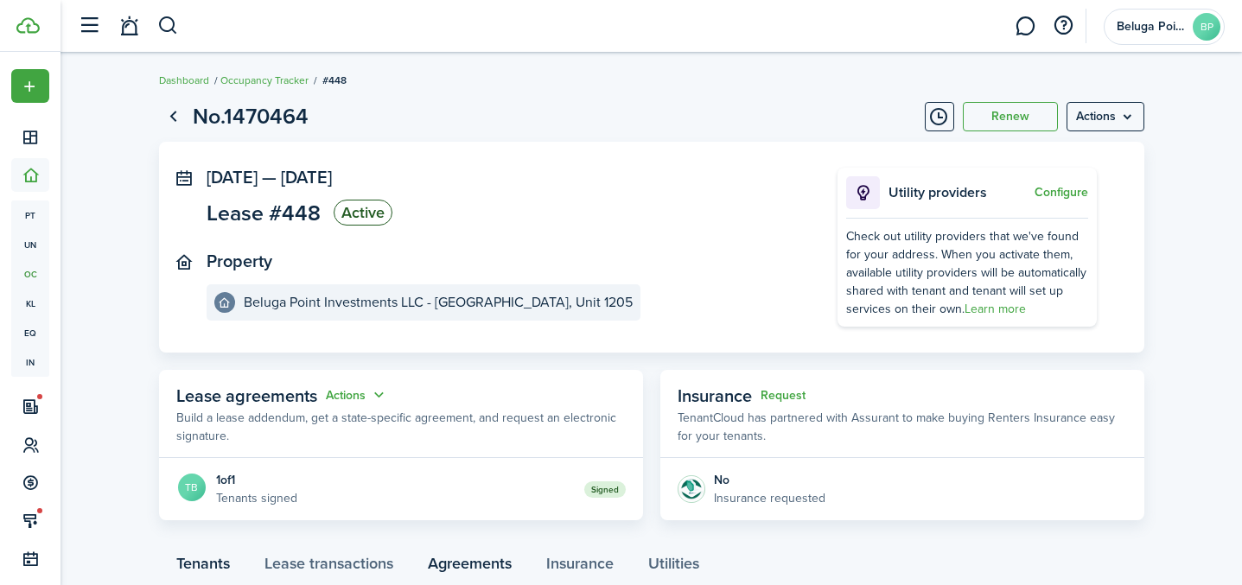
scroll to position [176, 0]
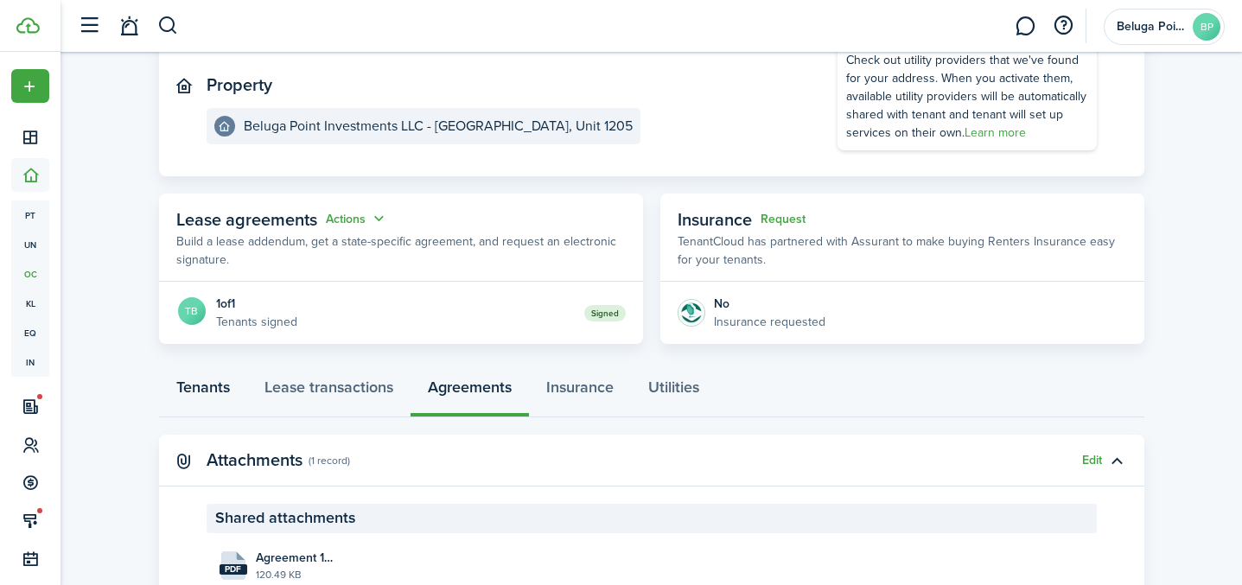
click at [221, 397] on link "Tenants" at bounding box center [203, 392] width 88 height 52
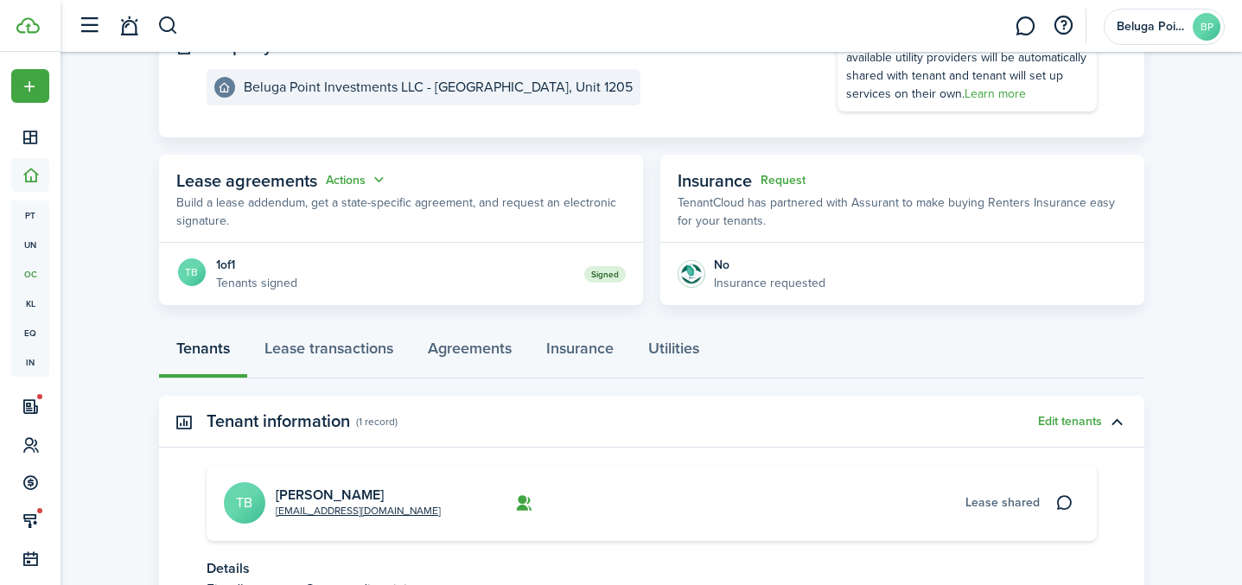
scroll to position [251, 0]
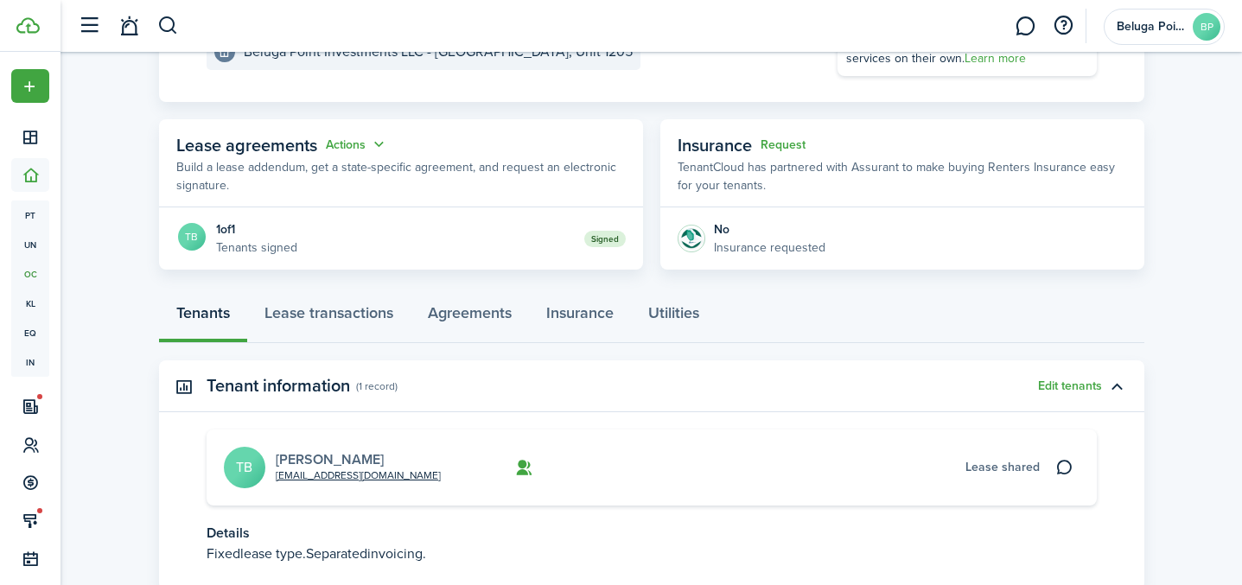
click at [311, 460] on link "[PERSON_NAME]" at bounding box center [330, 459] width 108 height 20
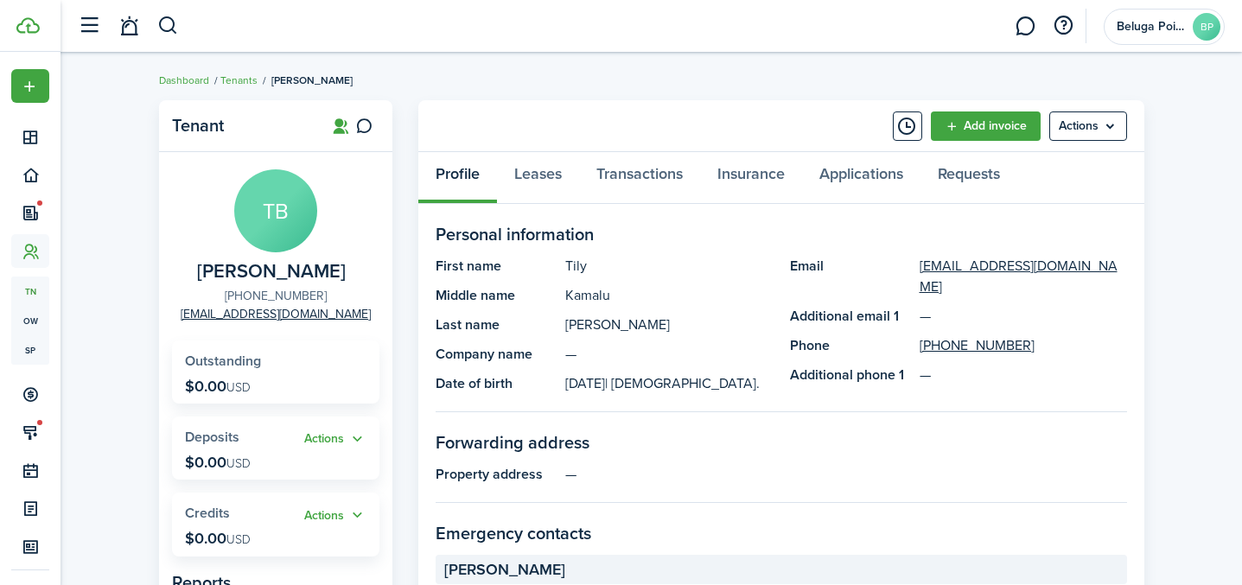
drag, startPoint x: 324, startPoint y: 294, endPoint x: 243, endPoint y: 293, distance: 81.3
click at [243, 293] on panel-main-group "TB [PERSON_NAME] [PHONE_NUMBER] [EMAIL_ADDRESS][DOMAIN_NAME]" at bounding box center [275, 246] width 207 height 154
copy link "[PHONE_NUMBER]"
drag, startPoint x: 331, startPoint y: 316, endPoint x: 182, endPoint y: 315, distance: 148.7
click at [215, 319] on panel-main-group "TB [PERSON_NAME] [PHONE_NUMBER] [EMAIL_ADDRESS][DOMAIN_NAME]" at bounding box center [275, 246] width 207 height 154
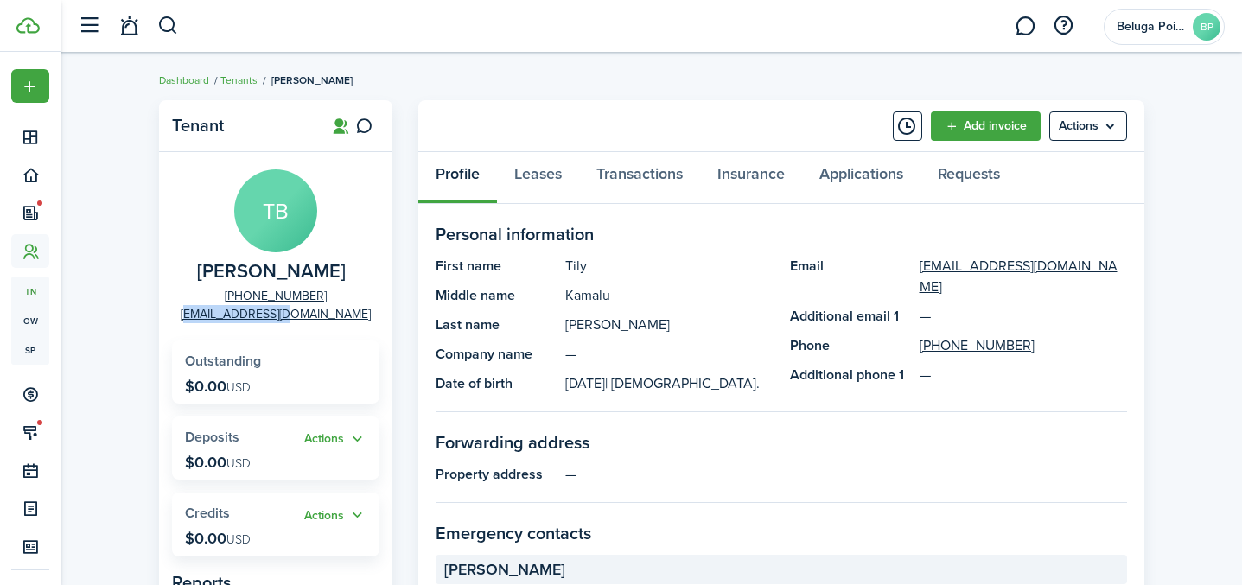
copy link "[EMAIL_ADDRESS][DOMAIN_NAME]"
click at [166, 25] on button "button" at bounding box center [168, 25] width 22 height 29
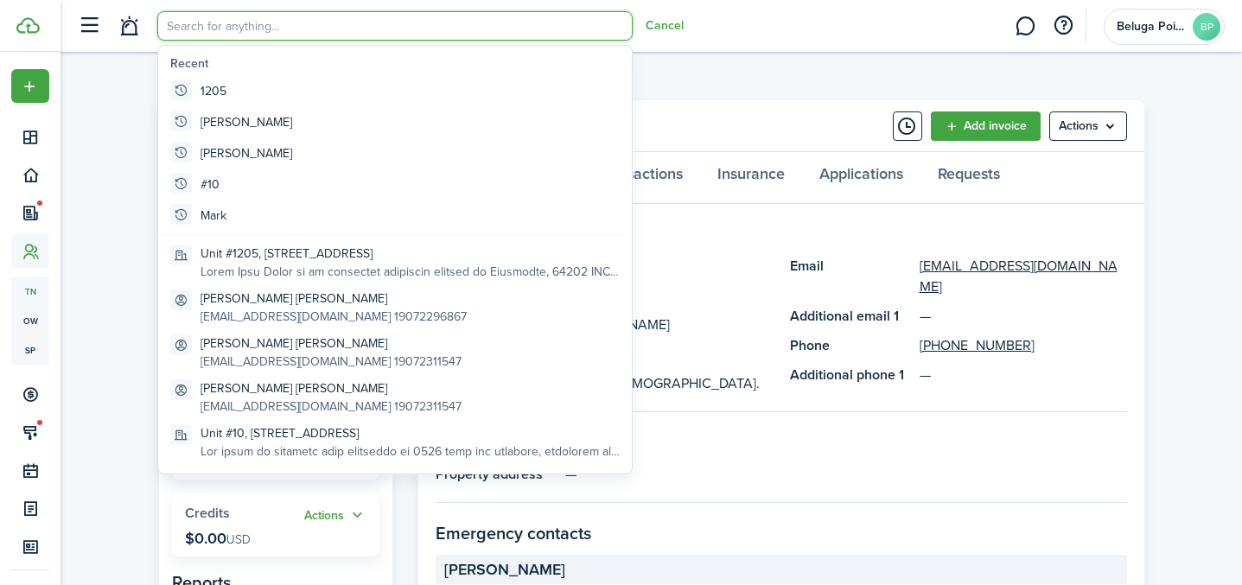
click at [238, 21] on input "search" at bounding box center [394, 25] width 475 height 29
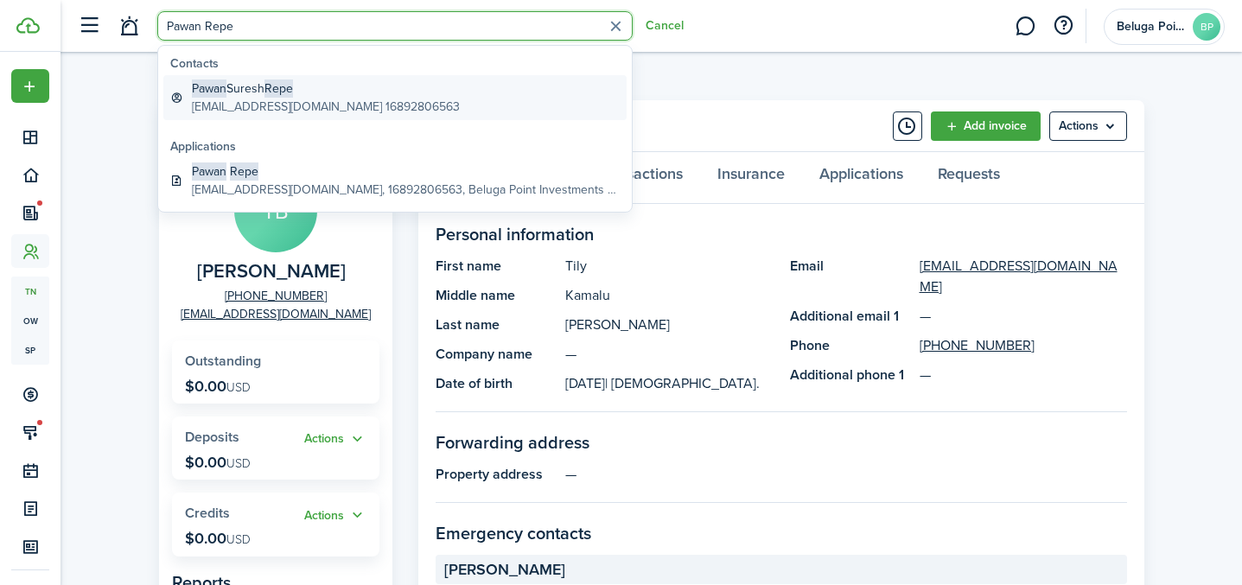
type input "Pawan Repe"
click at [266, 93] on global-search-item-title "[PERSON_NAME] Repe" at bounding box center [326, 89] width 268 height 18
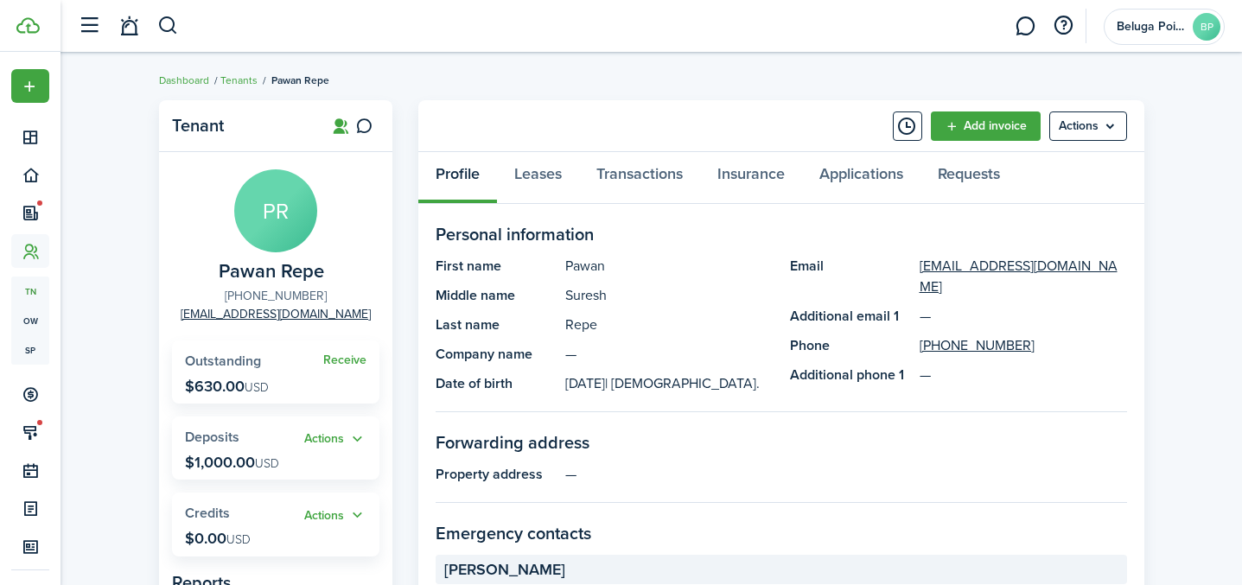
drag, startPoint x: 324, startPoint y: 295, endPoint x: 241, endPoint y: 292, distance: 83.0
click at [241, 292] on panel-main-group "PR Pawan Repe [PHONE_NUMBER] [EMAIL_ADDRESS][DOMAIN_NAME]" at bounding box center [275, 246] width 207 height 154
copy link "[PHONE_NUMBER]"
drag, startPoint x: 341, startPoint y: 316, endPoint x: 215, endPoint y: 321, distance: 125.4
click at [215, 320] on panel-main-group "PR Pawan Repe [PHONE_NUMBER] [EMAIL_ADDRESS][DOMAIN_NAME]" at bounding box center [275, 246] width 207 height 154
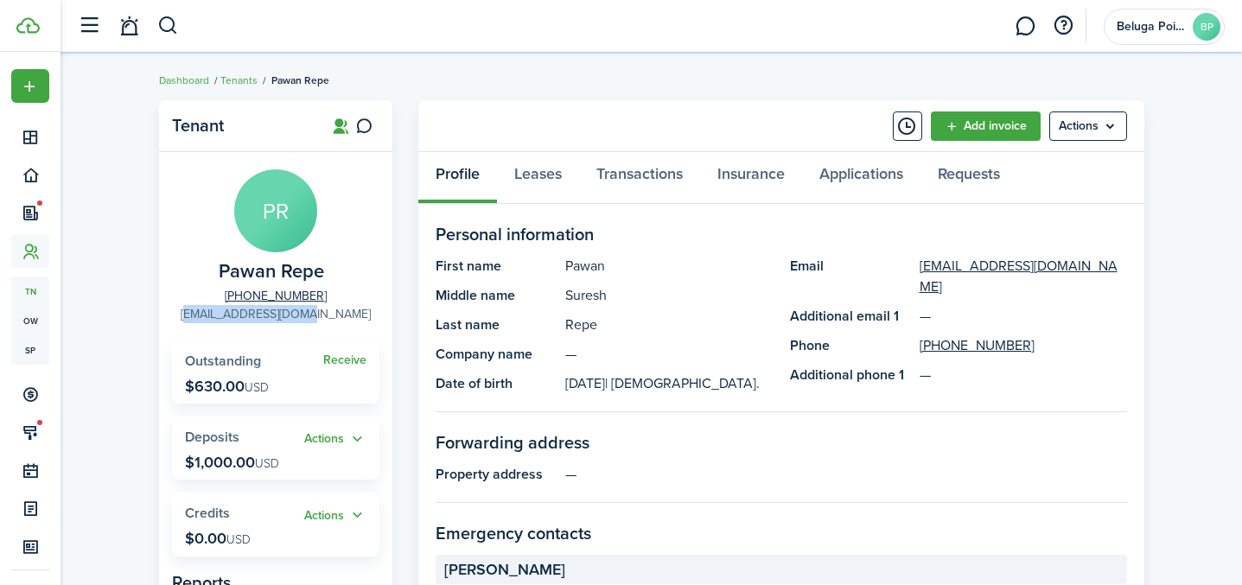
copy link "[EMAIL_ADDRESS][DOMAIN_NAME]"
click at [656, 179] on link "Transactions" at bounding box center [639, 178] width 121 height 52
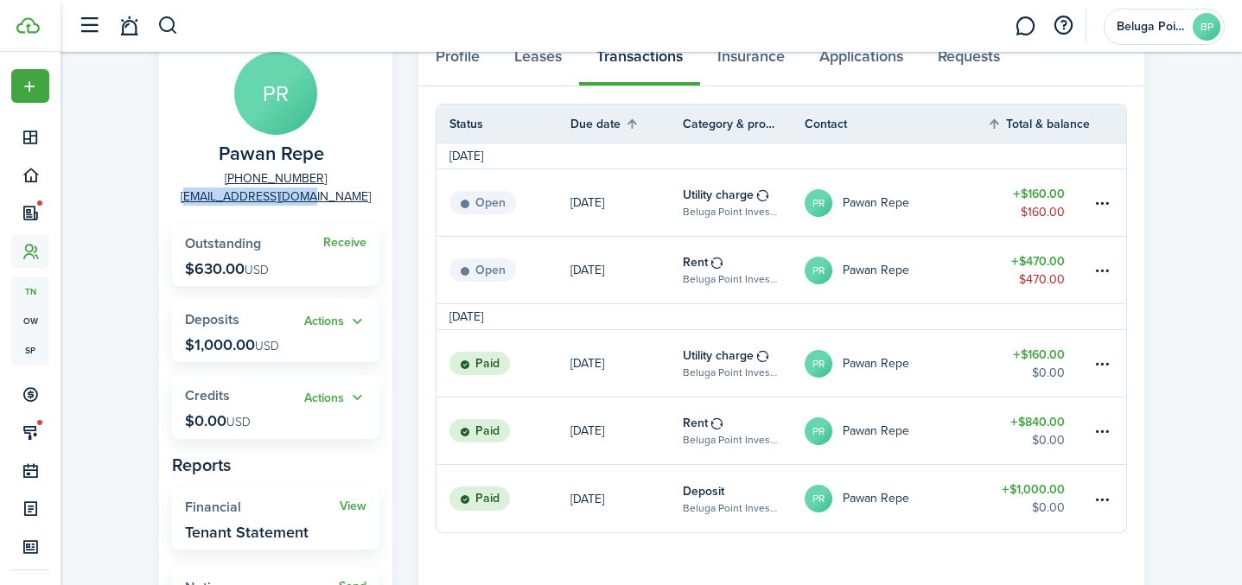
scroll to position [159, 0]
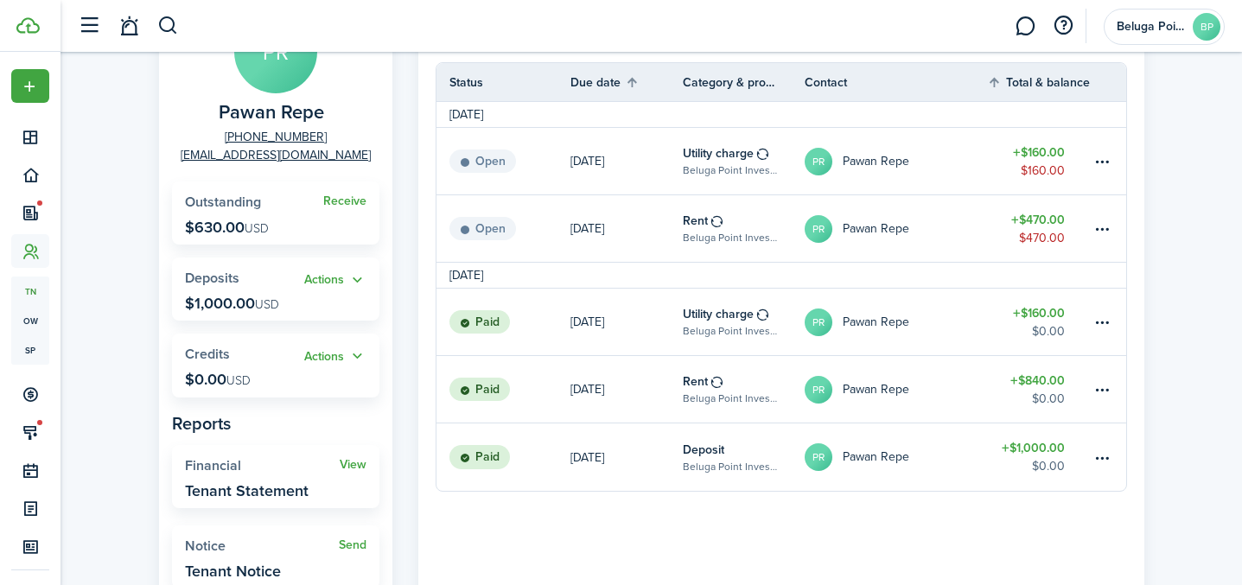
click at [153, 45] on header-control-items at bounding box center [124, 26] width 110 height 44
click at [159, 39] on button "button" at bounding box center [168, 25] width 22 height 29
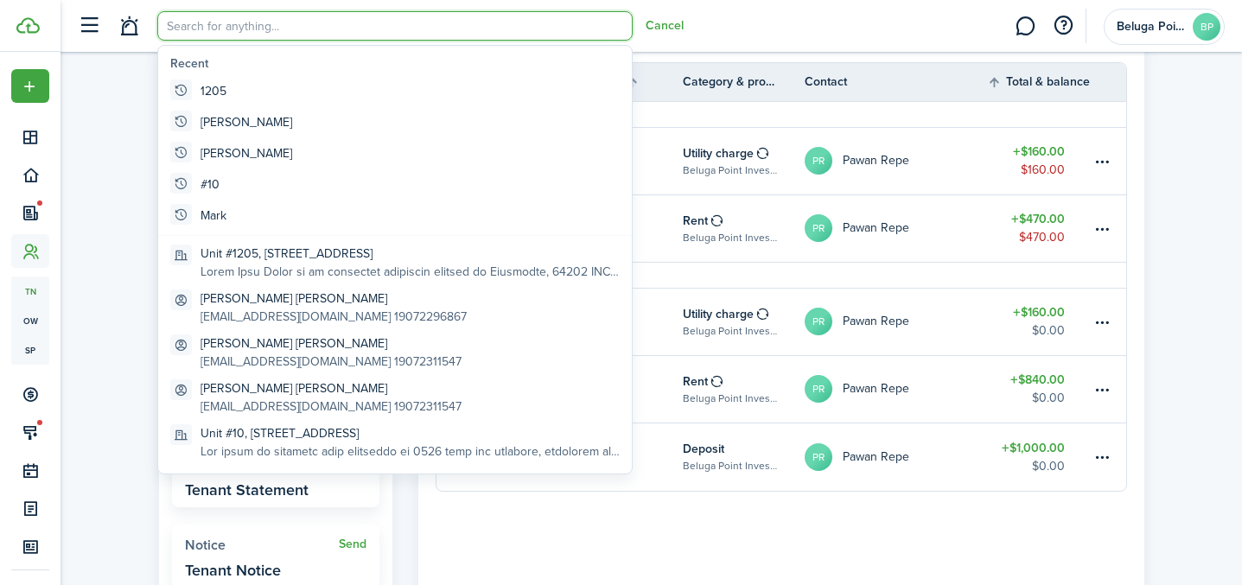
scroll to position [0, 0]
click at [174, 29] on input "search" at bounding box center [394, 25] width 475 height 29
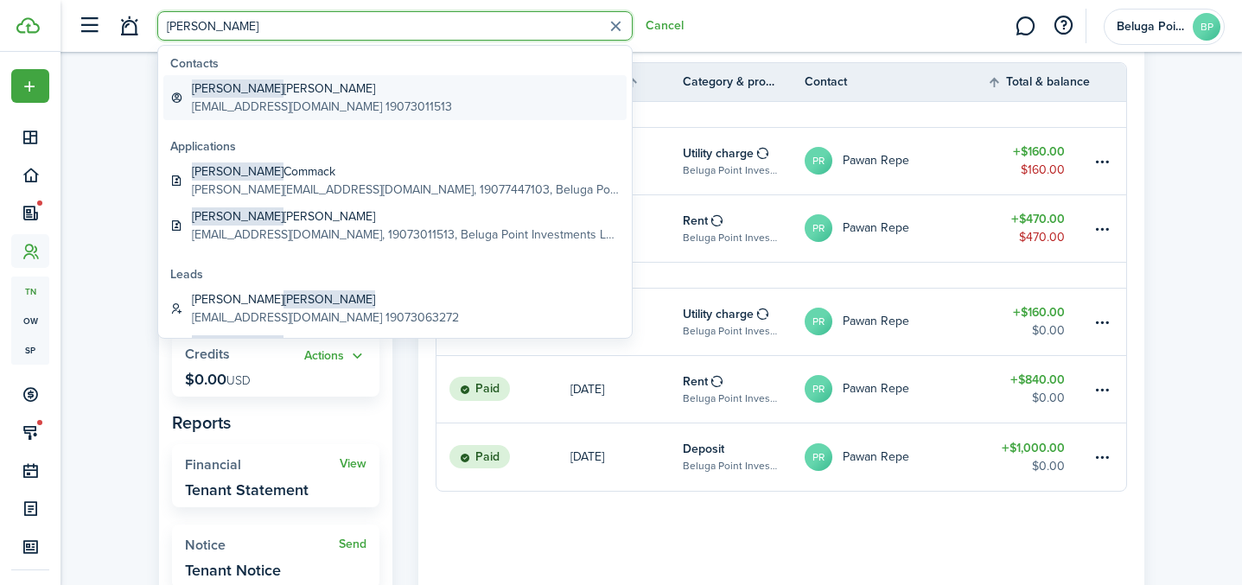
type input "[PERSON_NAME] ￼"
click at [288, 90] on global-search-item-title "[PERSON_NAME]" at bounding box center [322, 89] width 260 height 18
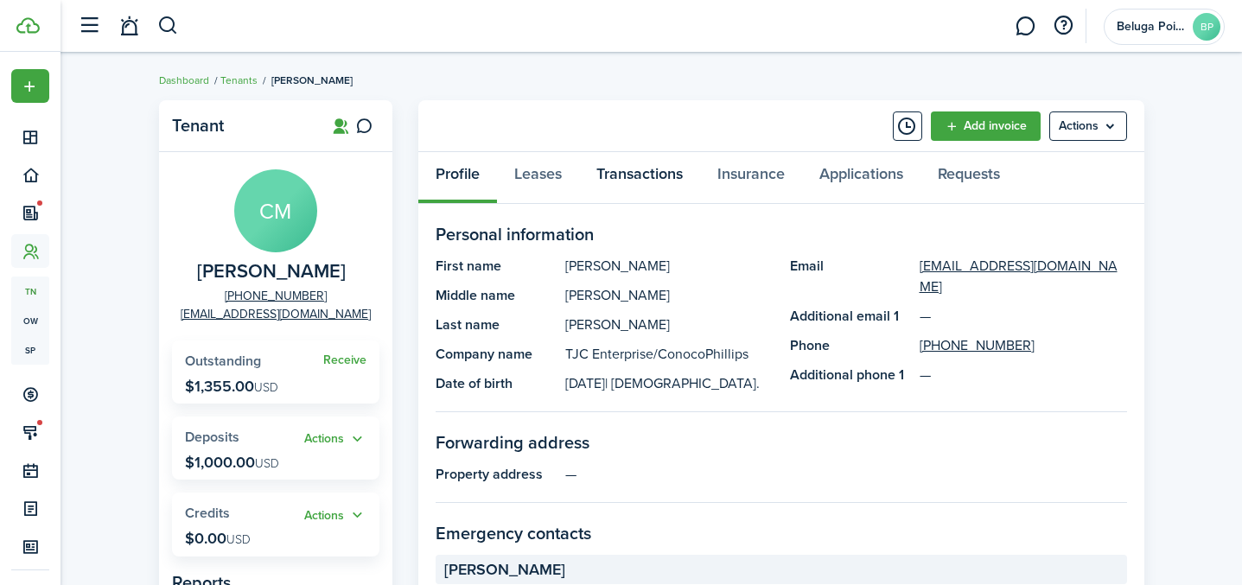
click at [654, 181] on link "Transactions" at bounding box center [639, 178] width 121 height 52
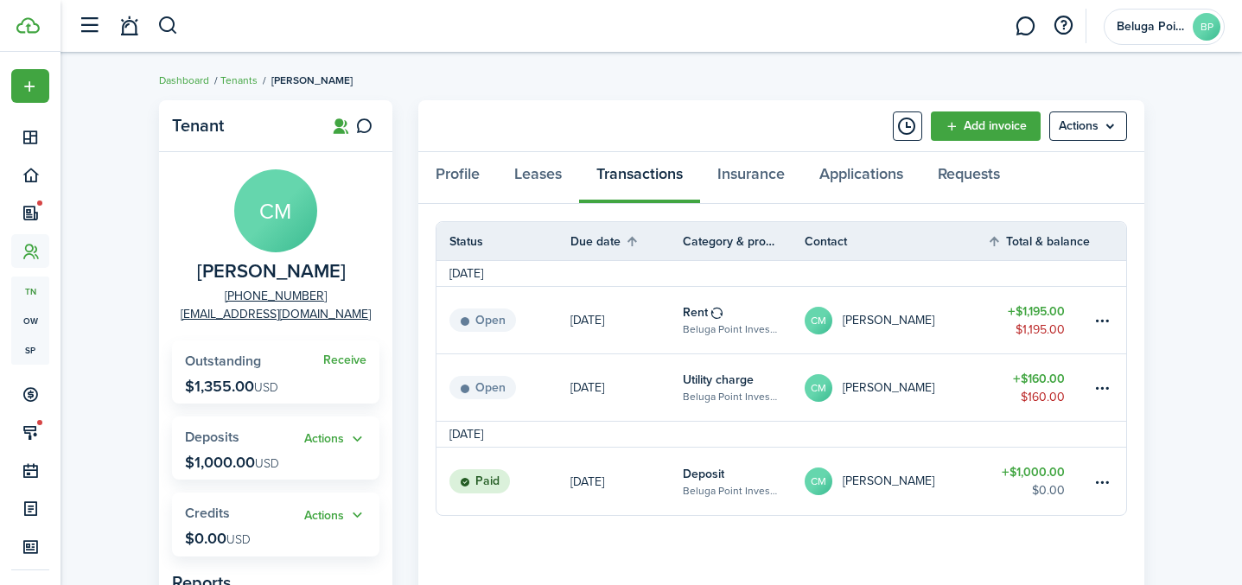
drag, startPoint x: 343, startPoint y: 270, endPoint x: 208, endPoint y: 270, distance: 134.8
click at [208, 270] on panel-main-group "CM [PERSON_NAME] [PHONE_NUMBER] [EMAIL_ADDRESS][DOMAIN_NAME]" at bounding box center [275, 246] width 207 height 154
copy span "[PERSON_NAME]"
drag, startPoint x: 325, startPoint y: 296, endPoint x: 249, endPoint y: 297, distance: 76.1
click at [249, 297] on panel-main-group "CM [PERSON_NAME] [PHONE_NUMBER] [EMAIL_ADDRESS][DOMAIN_NAME]" at bounding box center [275, 246] width 207 height 154
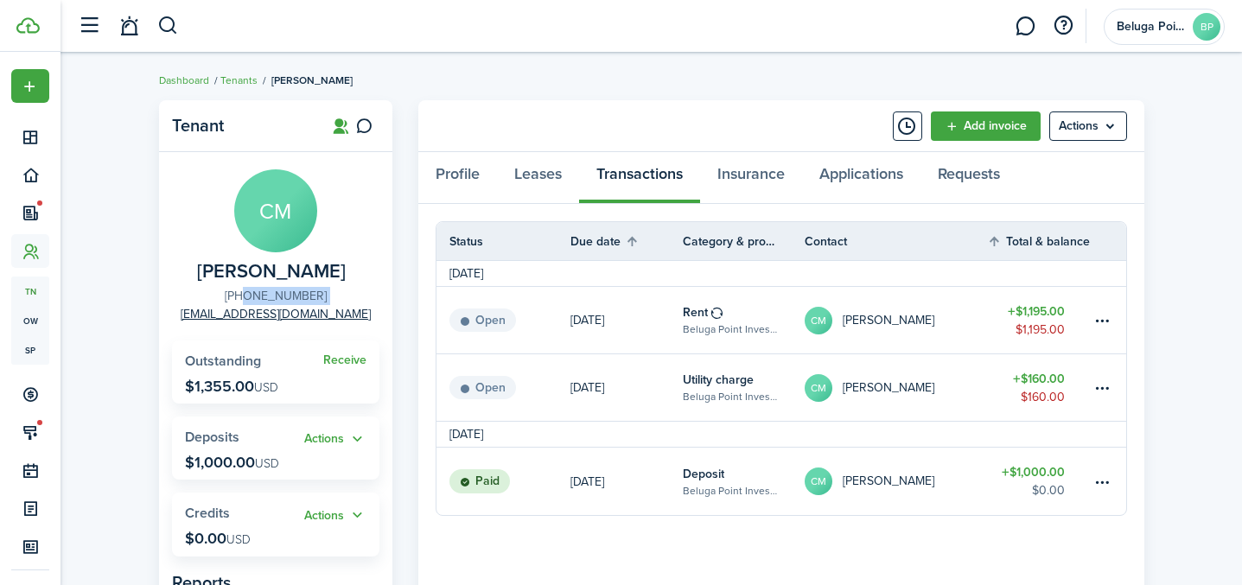
copy link "[PHONE_NUMBER]"
drag, startPoint x: 358, startPoint y: 313, endPoint x: 204, endPoint y: 321, distance: 154.1
click at [204, 321] on panel-main-group "CM [PERSON_NAME] [PHONE_NUMBER] [EMAIL_ADDRESS][DOMAIN_NAME]" at bounding box center [275, 246] width 207 height 154
copy link "[EMAIL_ADDRESS][DOMAIN_NAME]"
